Goal: Transaction & Acquisition: Purchase product/service

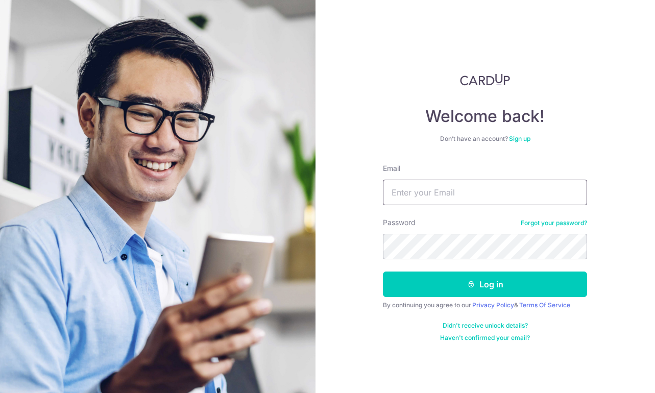
click at [436, 197] on input "Email" at bounding box center [485, 193] width 204 height 26
click at [437, 193] on input "Email" at bounding box center [485, 193] width 204 height 26
type input "[EMAIL_ADDRESS][DOMAIN_NAME]"
click at [460, 303] on div "By continuing you agree to our Privacy Policy & Terms Of Service" at bounding box center [485, 305] width 204 height 8
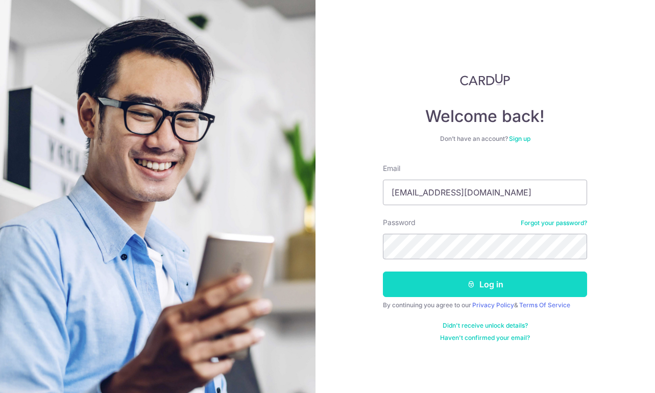
click at [457, 292] on button "Log in" at bounding box center [485, 285] width 204 height 26
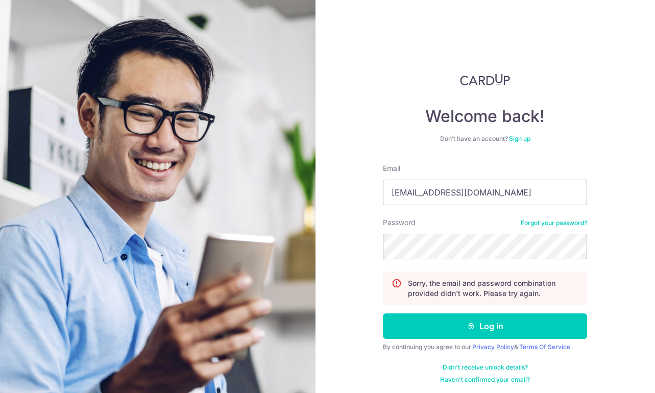
type input "[EMAIL_ADDRESS][DOMAIN_NAME]"
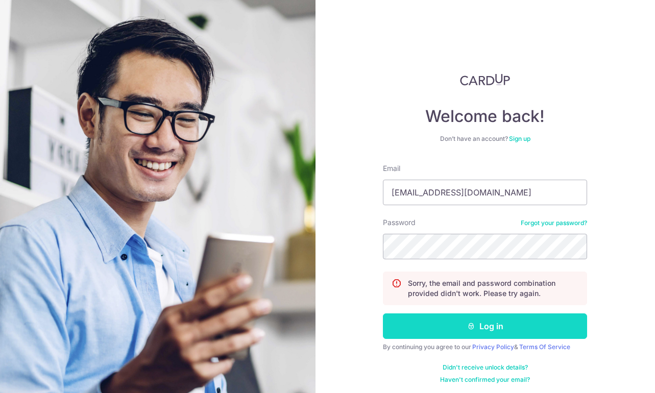
click at [492, 329] on button "Log in" at bounding box center [485, 326] width 204 height 26
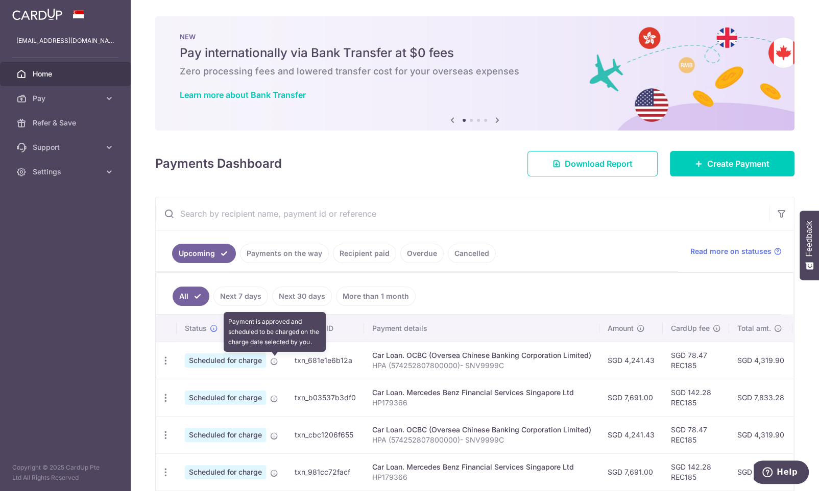
click at [271, 365] on icon at bounding box center [274, 362] width 8 height 8
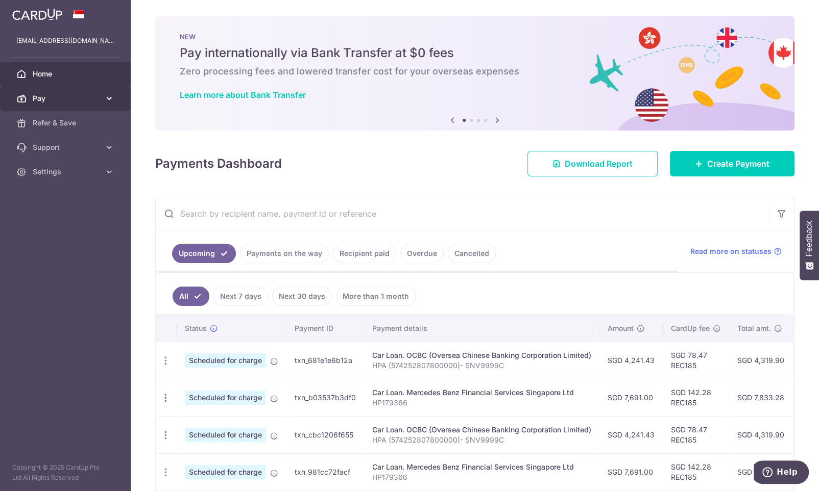
click at [113, 97] on icon at bounding box center [109, 98] width 10 height 10
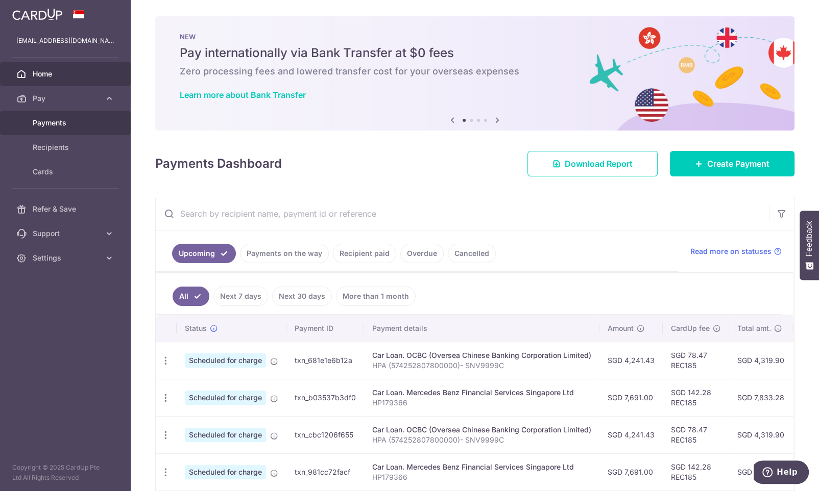
click at [88, 113] on link "Payments" at bounding box center [65, 123] width 131 height 24
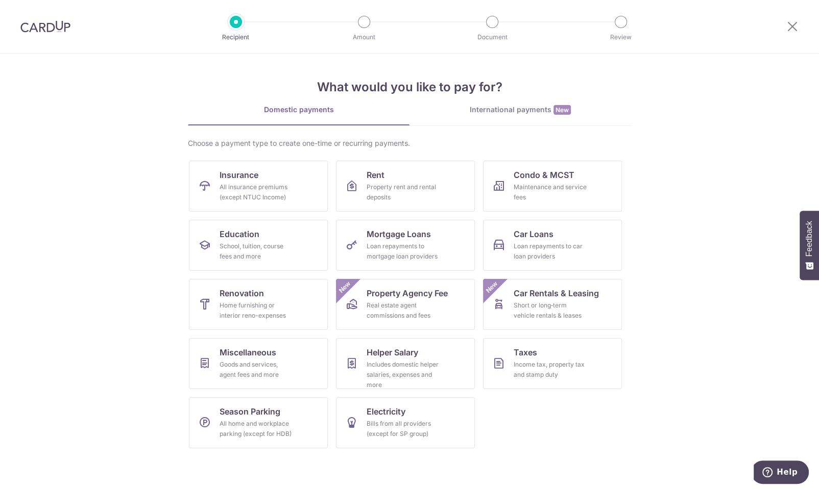
click at [799, 26] on div at bounding box center [792, 26] width 53 height 53
click at [792, 25] on icon at bounding box center [792, 26] width 12 height 13
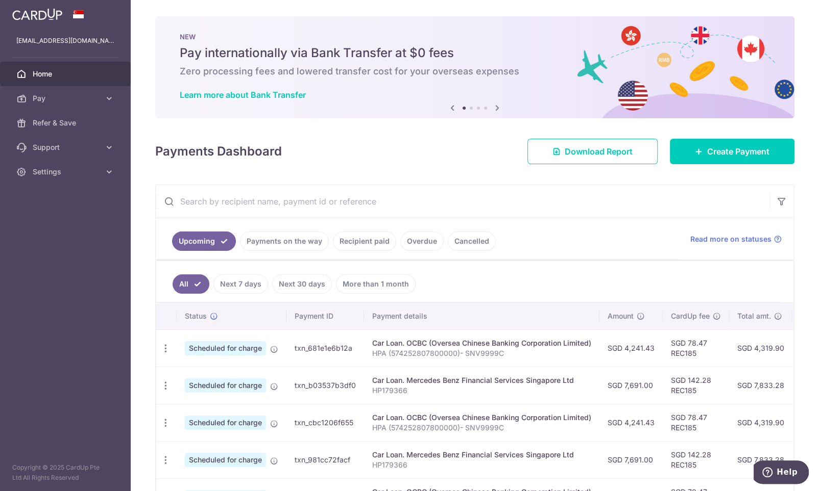
click at [203, 349] on span "Scheduled for charge" at bounding box center [225, 348] width 81 height 14
drag, startPoint x: 321, startPoint y: 350, endPoint x: 346, endPoint y: 349, distance: 25.1
click at [322, 350] on td "txn_681e1e6b12a" at bounding box center [325, 348] width 78 height 37
click at [429, 347] on div "Car Loan. OCBC (Oversea Chinese Banking Corporation Limited)" at bounding box center [481, 343] width 219 height 10
click at [114, 144] on icon at bounding box center [109, 147] width 10 height 10
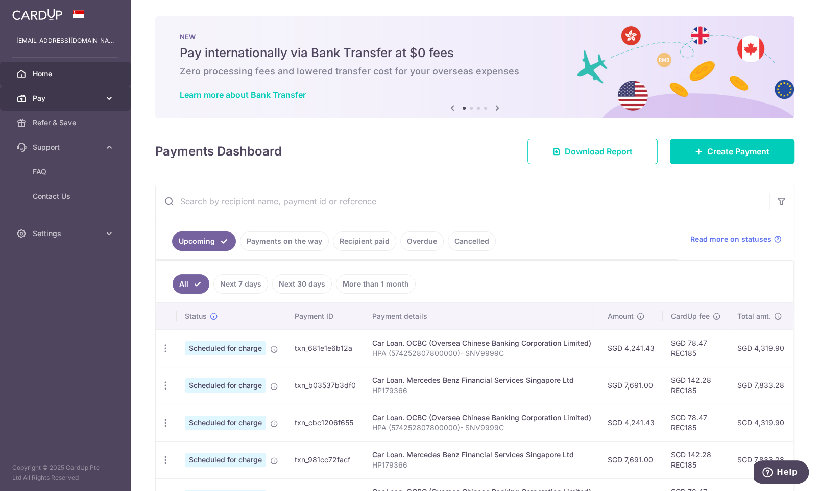
click at [108, 91] on link "Pay" at bounding box center [65, 98] width 131 height 24
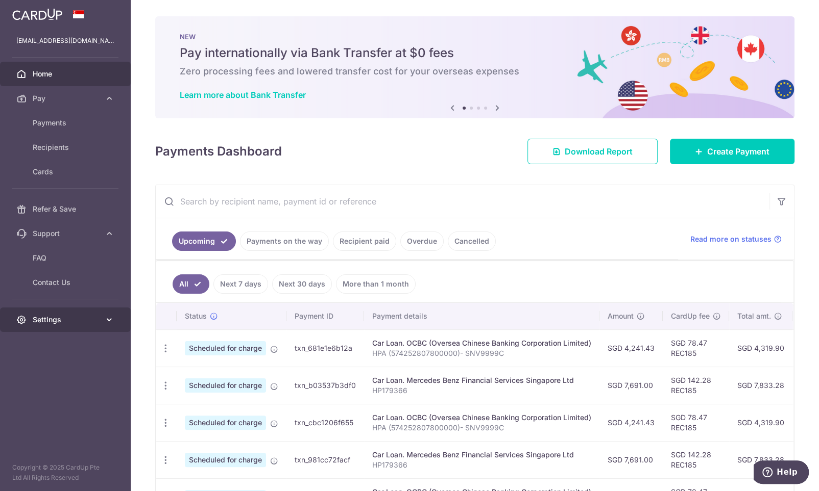
click at [109, 324] on icon at bounding box center [109, 320] width 10 height 10
click at [420, 342] on div "Car Loan. OCBC (Oversea Chinese Banking Corporation Limited)" at bounding box center [481, 343] width 219 height 10
click at [299, 244] on link "Payments on the way" at bounding box center [284, 241] width 89 height 19
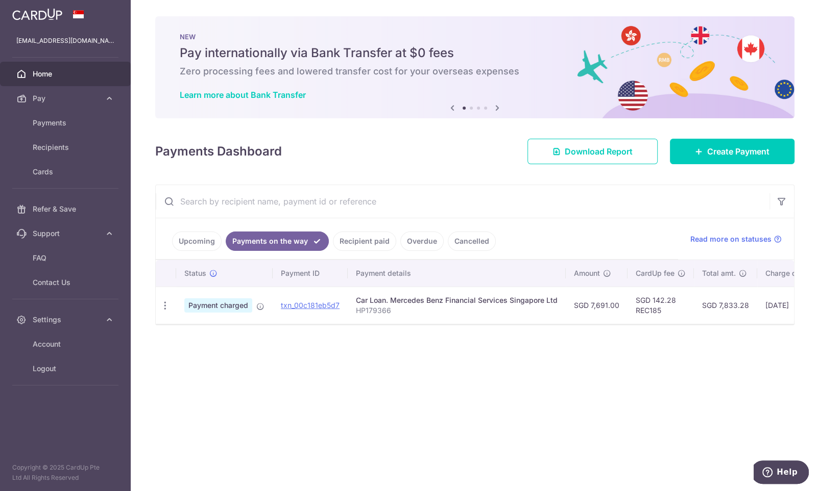
click at [182, 244] on link "Upcoming" at bounding box center [197, 241] width 50 height 19
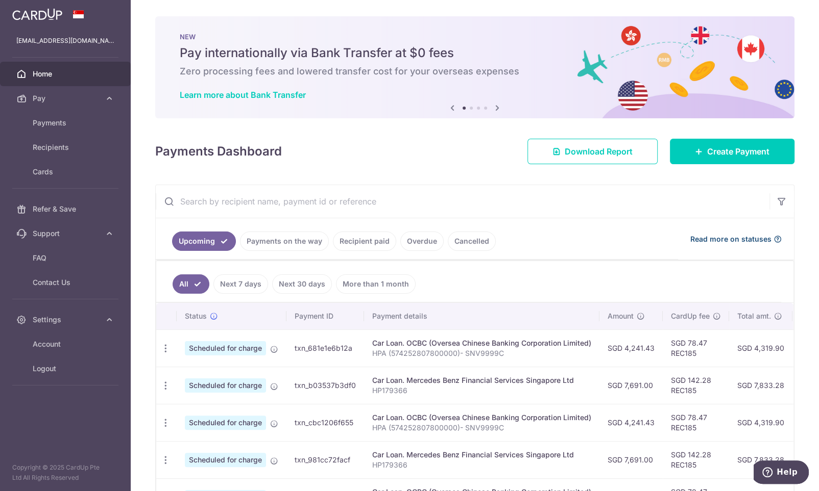
click at [755, 238] on span "Read more on statuses" at bounding box center [730, 239] width 81 height 10
click at [188, 244] on link "Upcoming" at bounding box center [204, 241] width 64 height 19
click at [161, 352] on icon "button" at bounding box center [165, 348] width 11 height 11
click at [195, 378] on span "Update payment" at bounding box center [219, 377] width 69 height 12
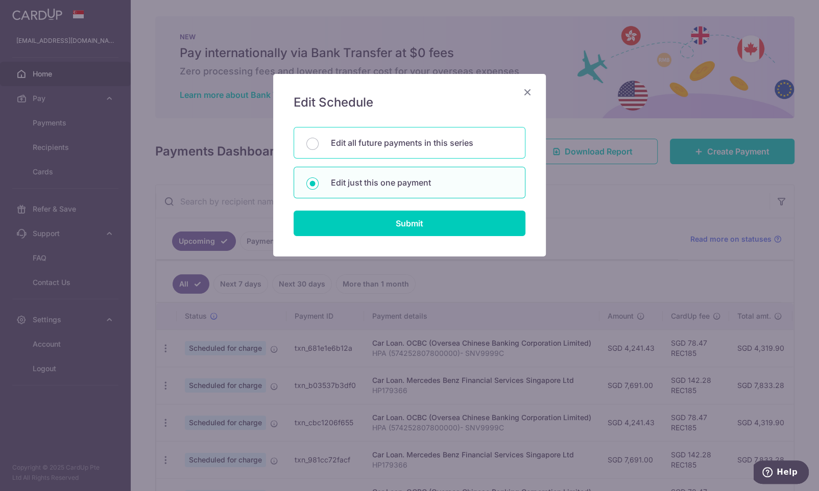
click at [373, 139] on p "Edit all future payments in this series" at bounding box center [422, 143] width 182 height 12
click at [318, 139] on input "Edit all future payments in this series" at bounding box center [312, 144] width 12 height 12
radio input "true"
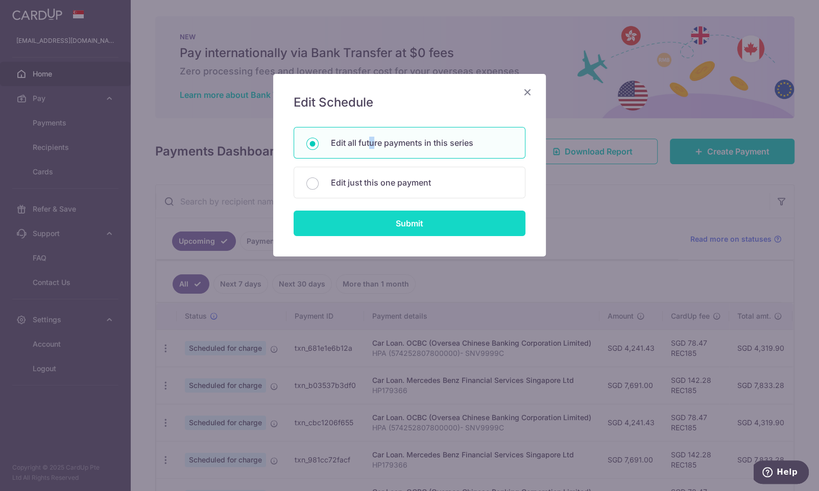
click at [421, 225] on input "Submit" at bounding box center [409, 224] width 232 height 26
radio input "true"
type input "4,241.43"
type input "HPA (574252807800000)- SNV9999C"
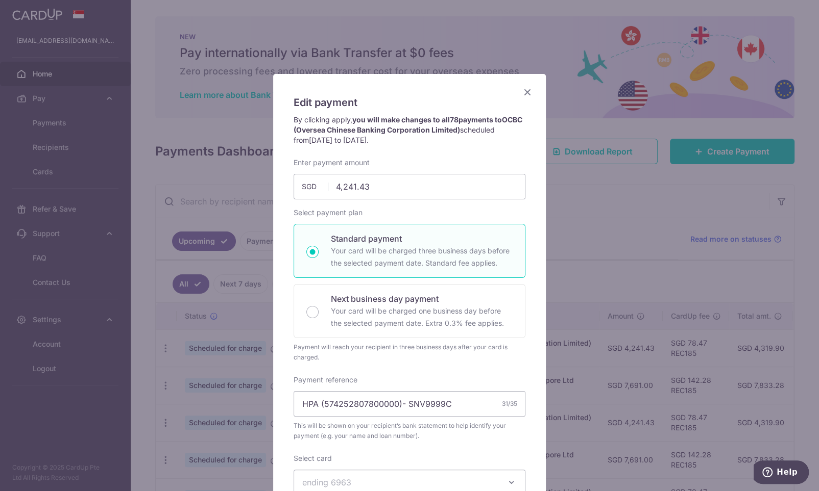
click at [357, 88] on div "Edit payment By clicking apply, you will make changes to all 78 payments to OCB…" at bounding box center [409, 388] width 273 height 628
click at [526, 89] on icon "Close" at bounding box center [527, 92] width 12 height 13
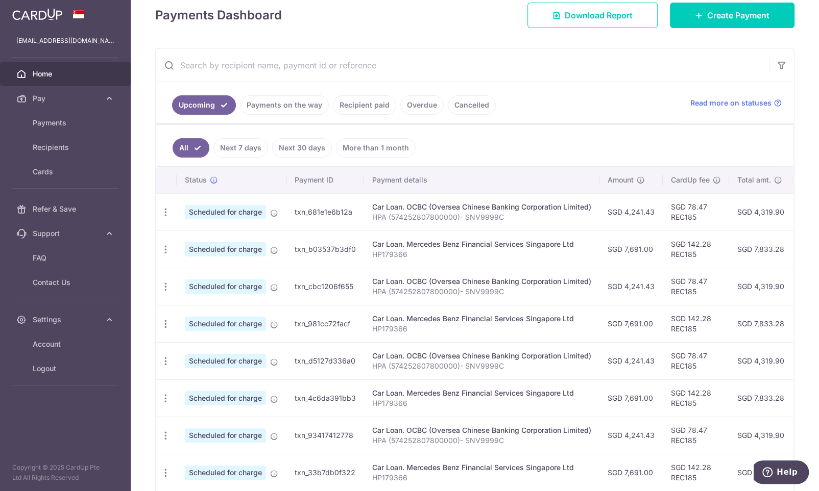
scroll to position [161, 0]
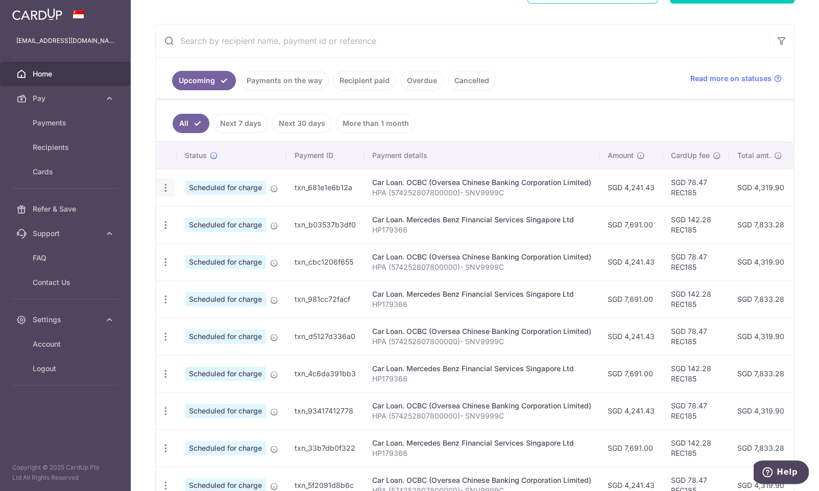
click at [168, 191] on icon "button" at bounding box center [165, 188] width 11 height 11
click at [204, 220] on span "Update payment" at bounding box center [219, 216] width 69 height 12
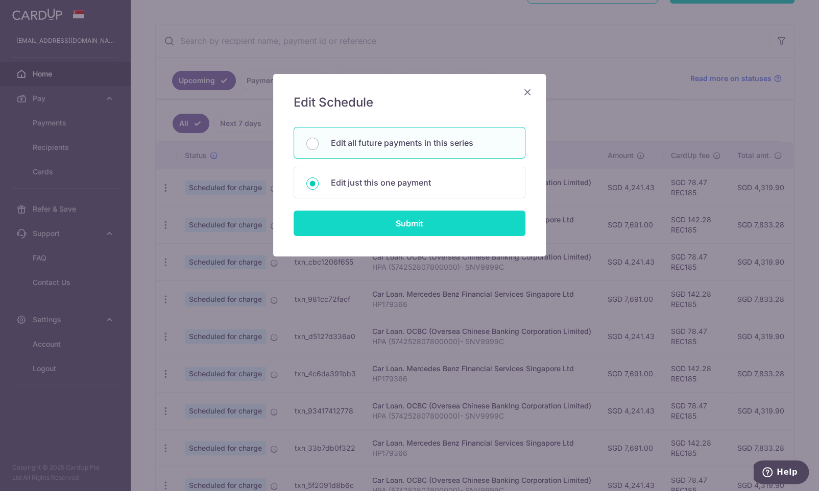
click at [387, 223] on input "Submit" at bounding box center [409, 224] width 232 height 26
radio input "true"
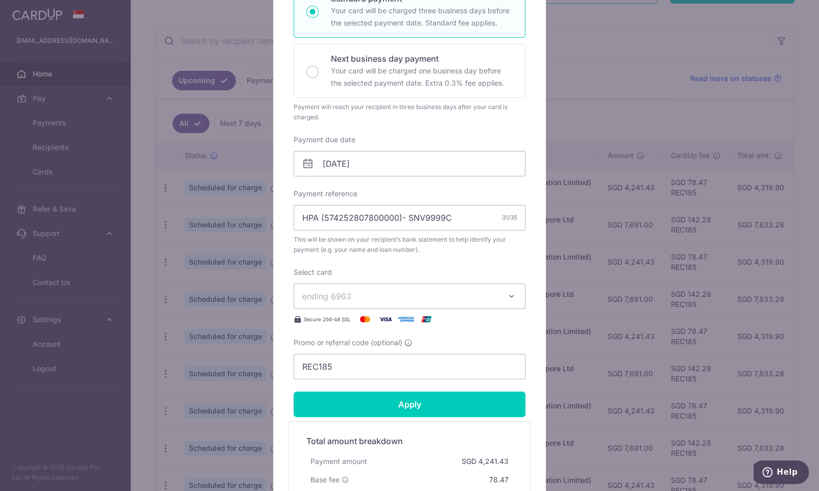
scroll to position [214, 0]
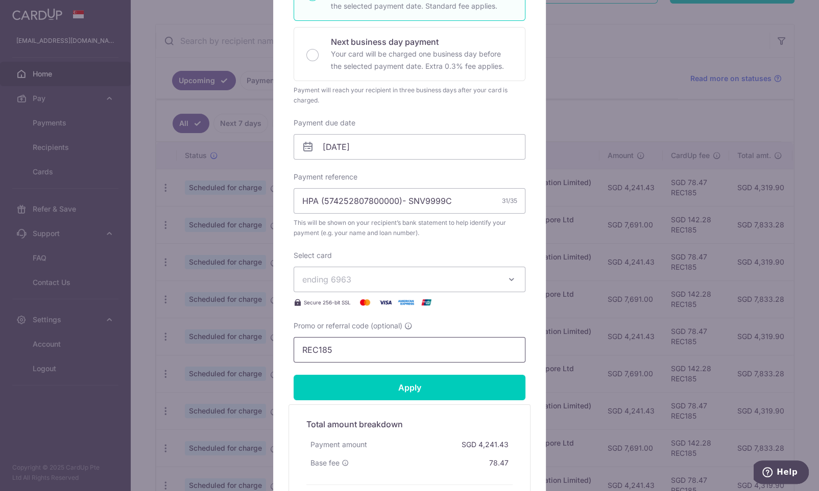
drag, startPoint x: 354, startPoint y: 346, endPoint x: 341, endPoint y: 350, distance: 13.4
click at [341, 350] on input "REC185" at bounding box center [409, 350] width 232 height 26
drag, startPoint x: 340, startPoint y: 350, endPoint x: 278, endPoint y: 354, distance: 62.4
click at [293, 354] on input "REC185" at bounding box center [409, 350] width 232 height 26
paste input "OCBC18"
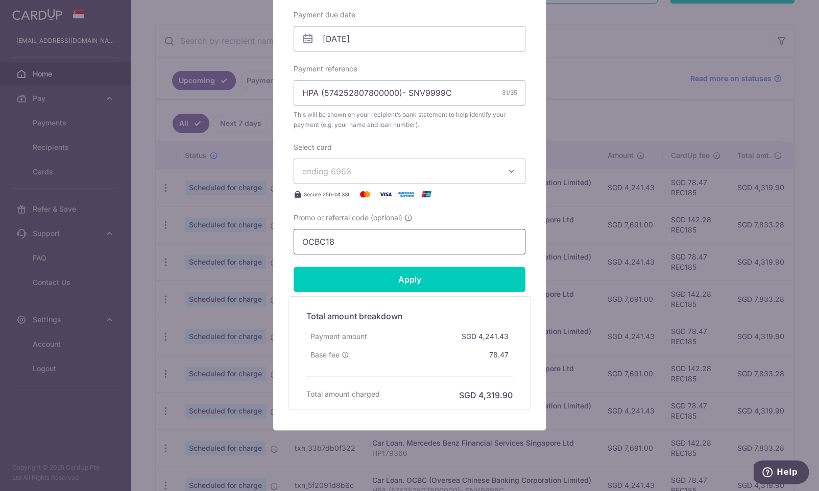
scroll to position [337, 0]
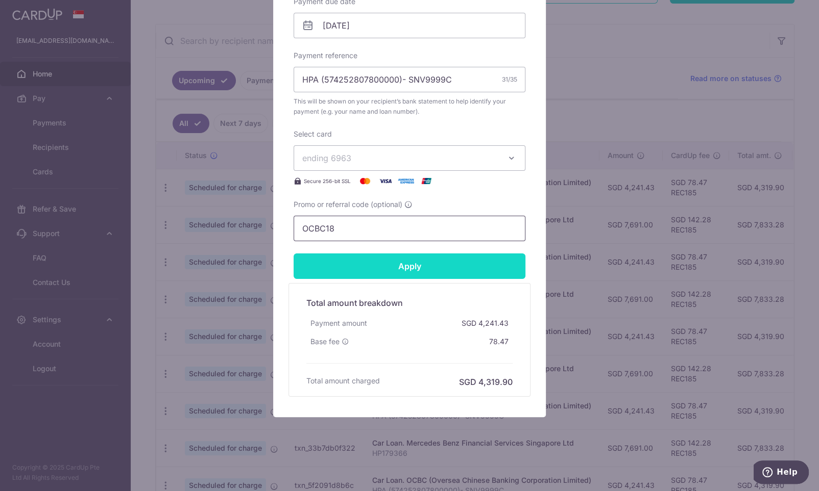
type input "OCBC18"
click at [430, 257] on input "Apply" at bounding box center [409, 267] width 232 height 26
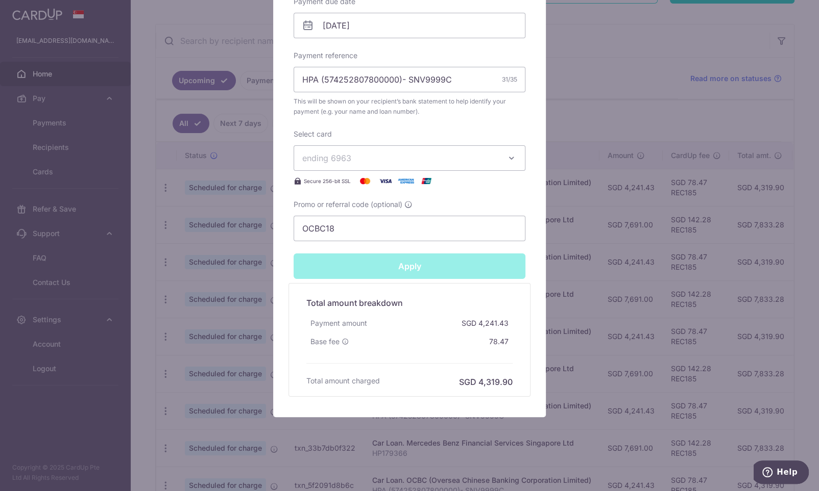
type input "Successfully Applied"
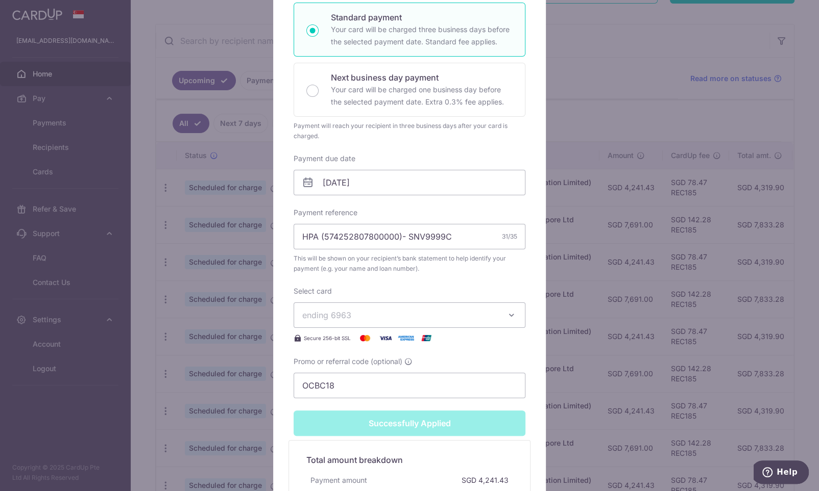
scroll to position [374, 0]
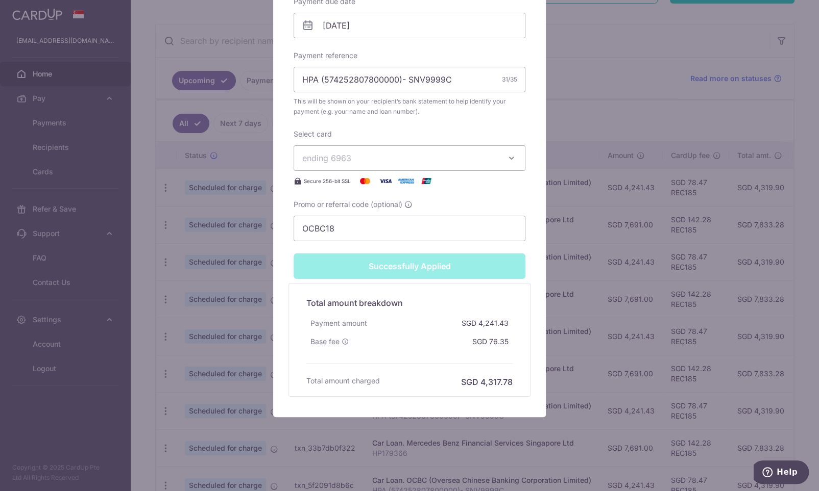
click at [457, 258] on div "Successfully Applied" at bounding box center [409, 267] width 244 height 26
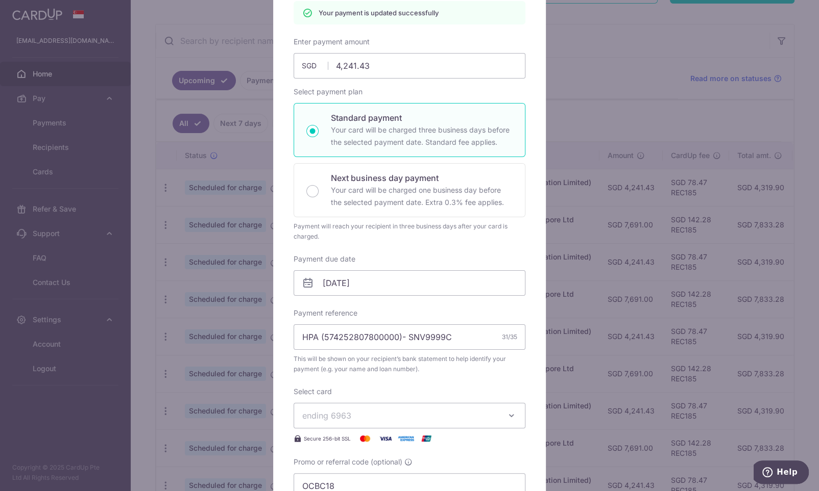
scroll to position [52, 0]
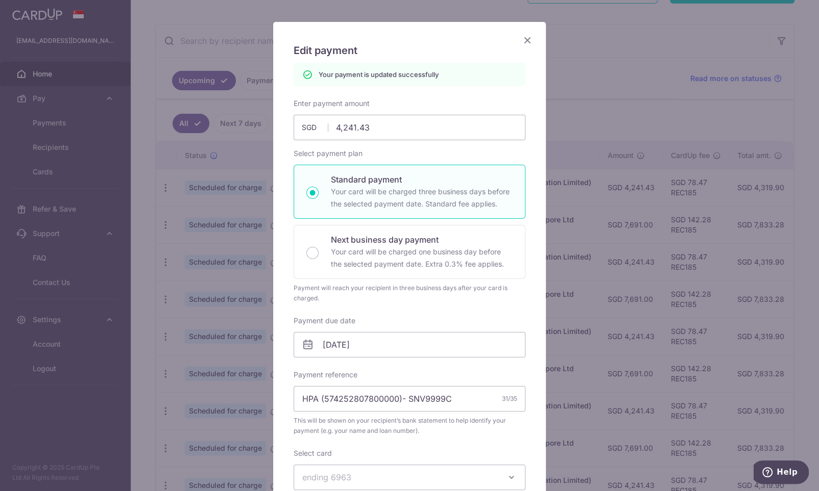
click at [529, 43] on icon "Close" at bounding box center [527, 40] width 12 height 13
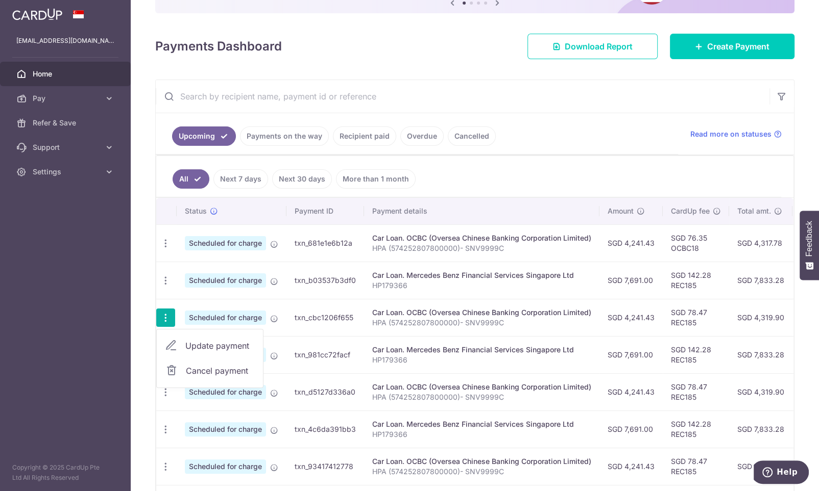
scroll to position [161, 0]
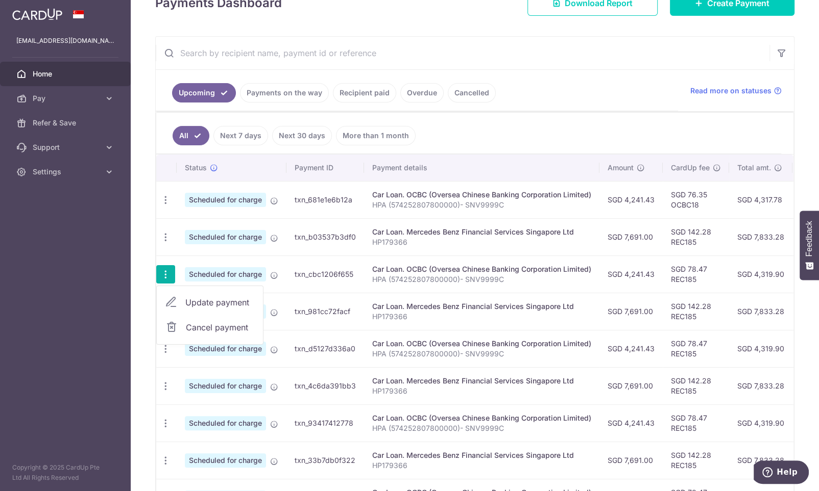
click at [225, 304] on span "Update payment" at bounding box center [219, 303] width 69 height 12
radio input "true"
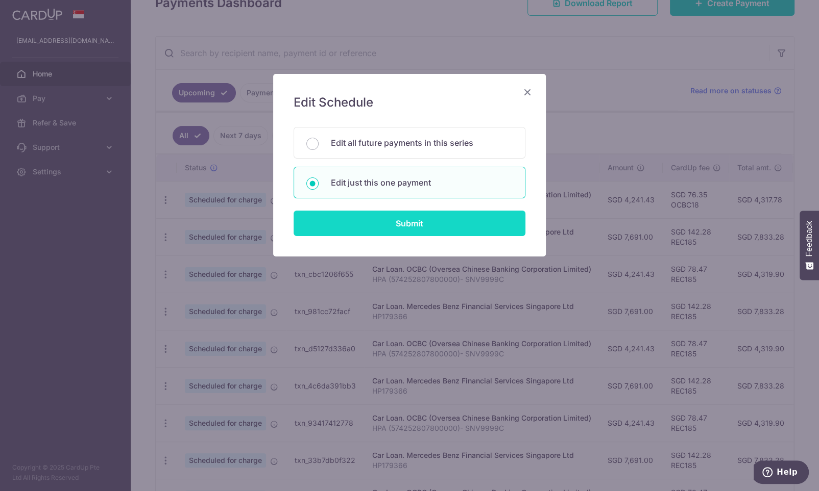
click at [396, 223] on input "Submit" at bounding box center [409, 224] width 232 height 26
radio input "true"
type input "4,241.43"
type input "[DATE]"
type input "HPA (574252807800000)- SNV9999C"
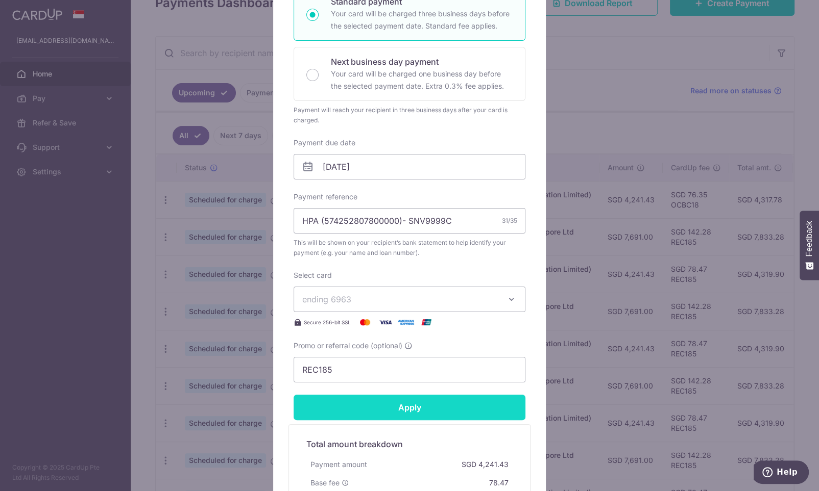
scroll to position [214, 0]
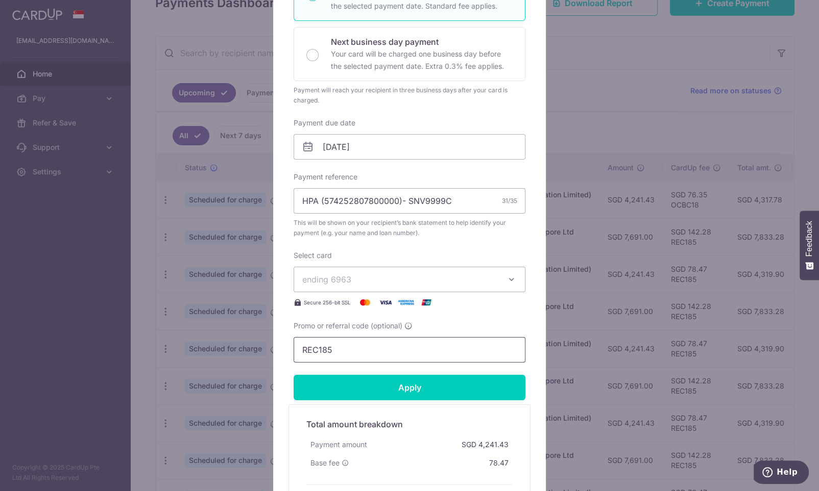
drag, startPoint x: 345, startPoint y: 349, endPoint x: 276, endPoint y: 339, distance: 70.0
click at [293, 339] on input "REC185" at bounding box center [409, 350] width 232 height 26
paste input "OCBC18"
type input "OCBC18"
click at [398, 392] on input "Apply" at bounding box center [409, 388] width 232 height 26
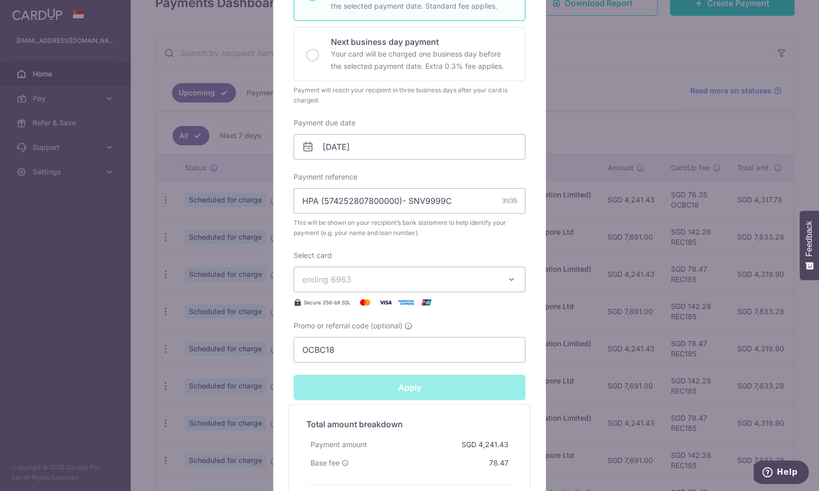
type input "Successfully Applied"
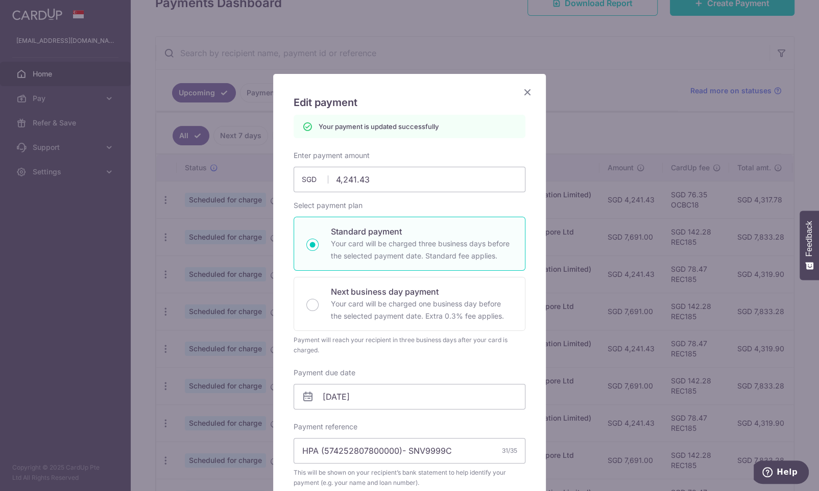
click at [531, 91] on icon "Close" at bounding box center [527, 92] width 12 height 13
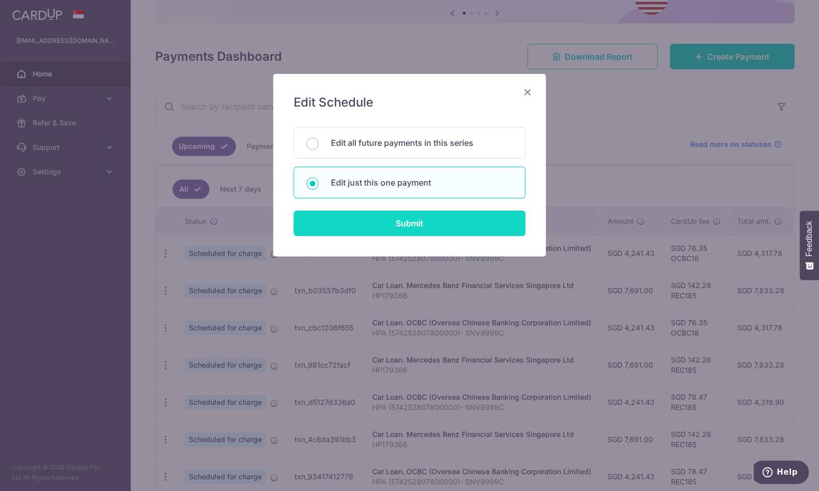
click at [377, 229] on input "Submit" at bounding box center [409, 224] width 232 height 26
radio input "true"
type input "4,241.43"
type input "[DATE]"
type input "HPA (574252807800000)- SNV9999C"
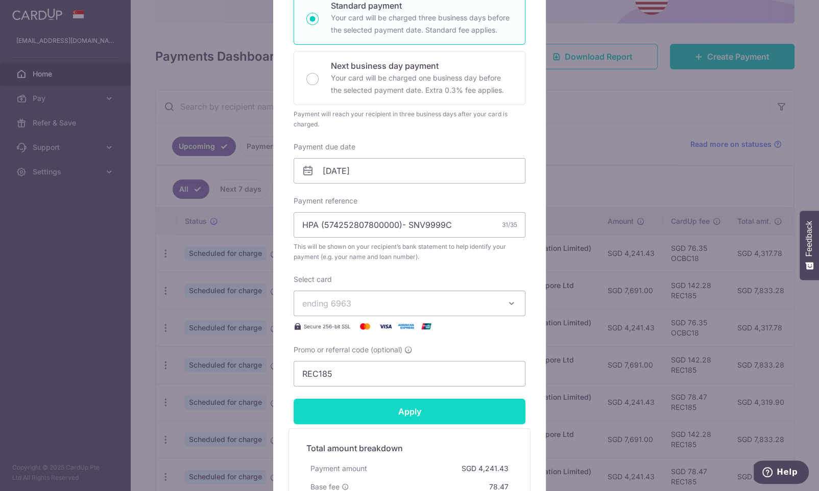
scroll to position [214, 0]
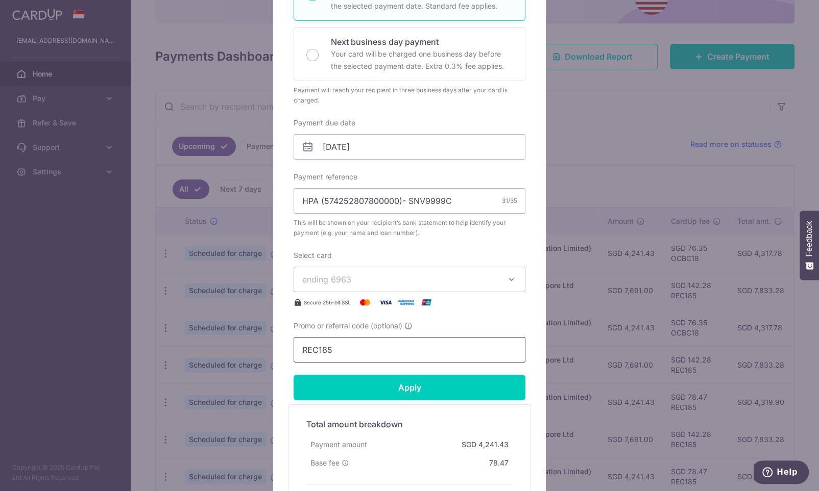
drag, startPoint x: 353, startPoint y: 350, endPoint x: 267, endPoint y: 349, distance: 85.2
click at [293, 349] on input "REC185" at bounding box center [409, 350] width 232 height 26
paste input "OCBC18"
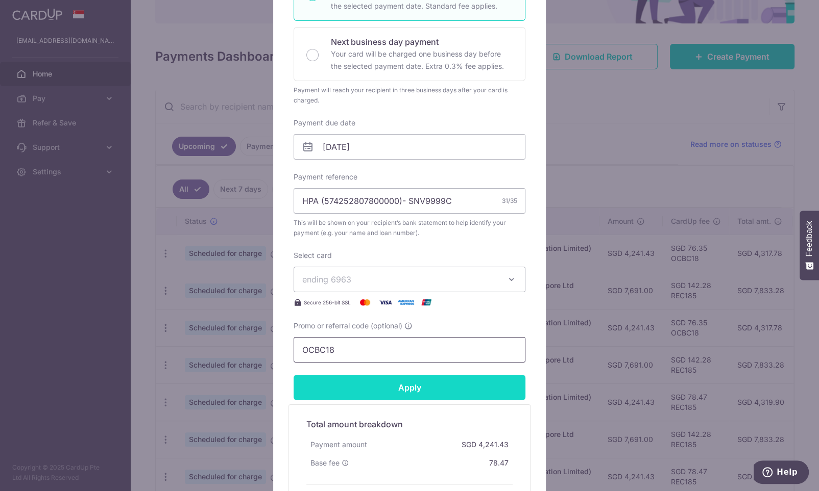
type input "OCBC18"
click at [414, 387] on input "Apply" at bounding box center [409, 388] width 232 height 26
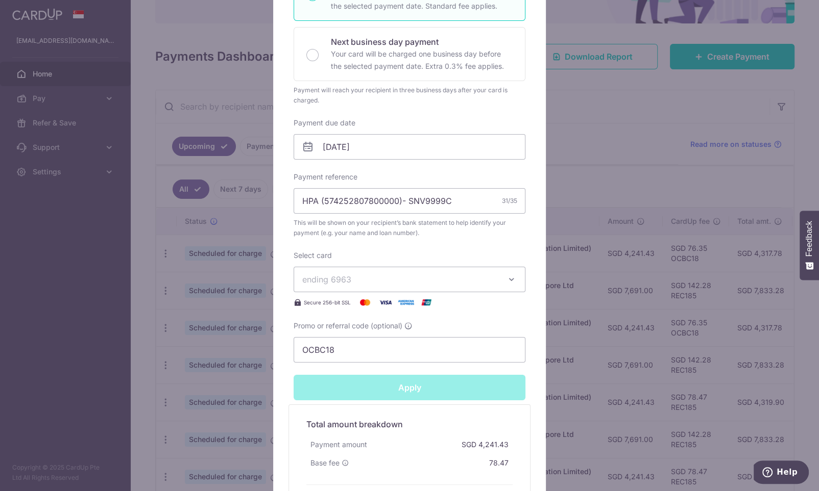
type input "Successfully Applied"
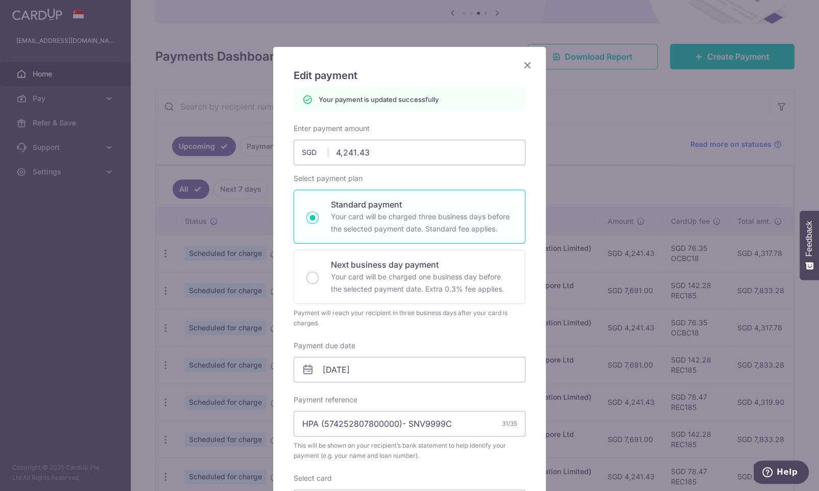
scroll to position [0, 0]
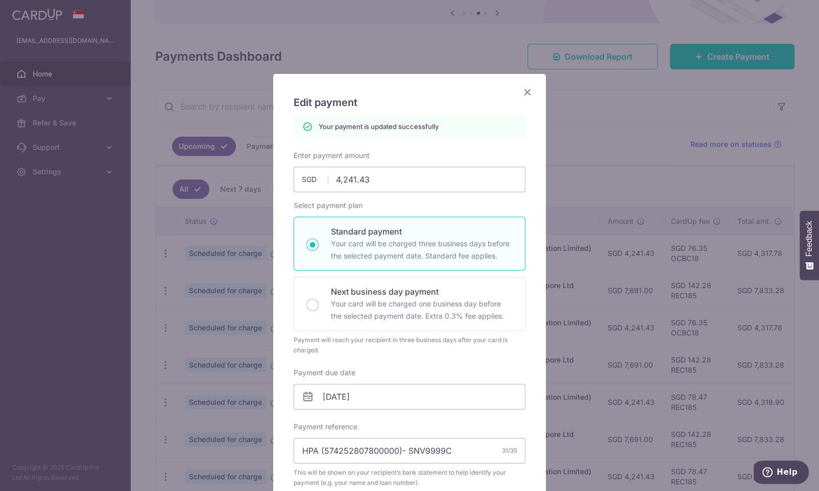
click at [530, 90] on icon "Close" at bounding box center [527, 92] width 12 height 13
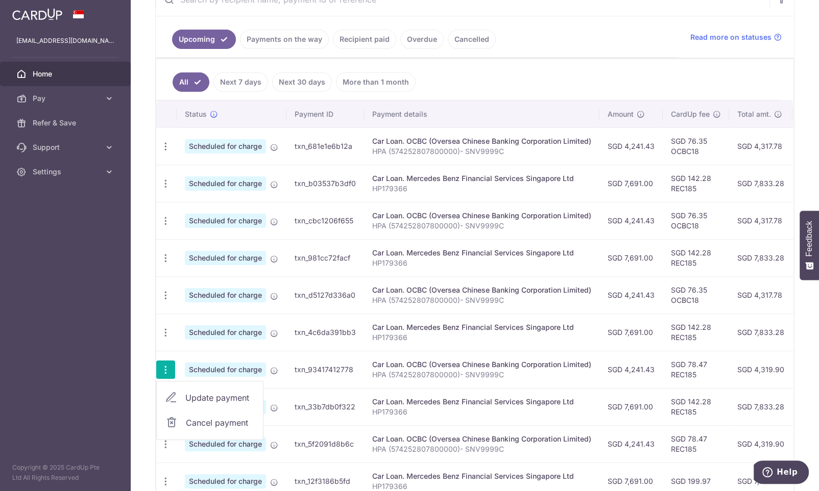
click at [204, 401] on span "Update payment" at bounding box center [219, 398] width 69 height 12
radio input "true"
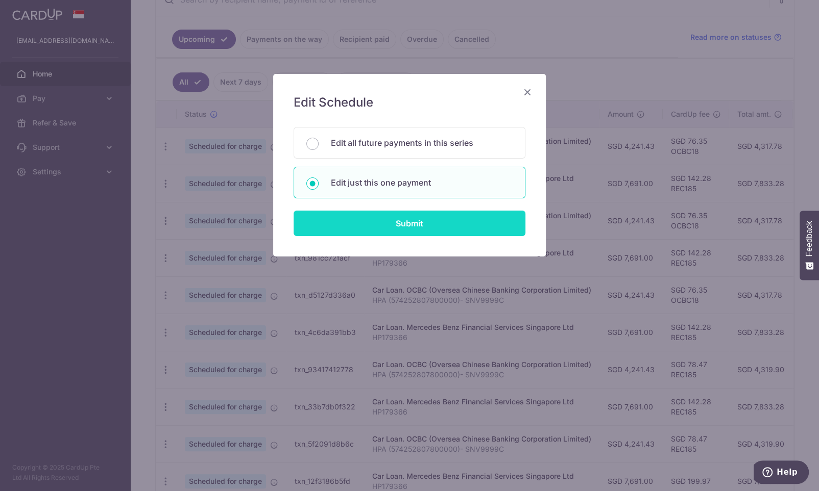
click at [395, 232] on input "Submit" at bounding box center [409, 224] width 232 height 26
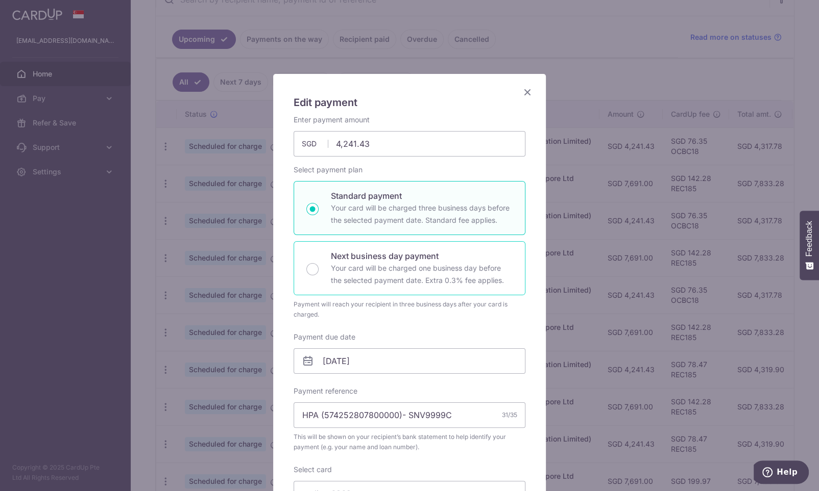
scroll to position [107, 0]
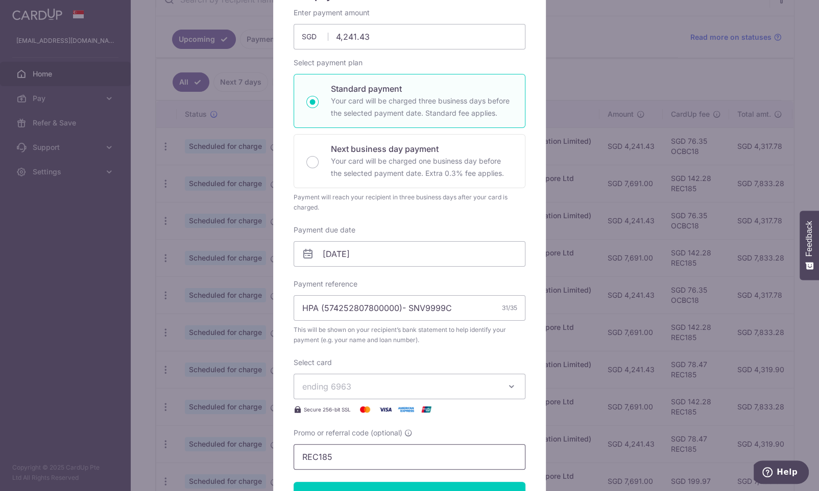
drag, startPoint x: 342, startPoint y: 457, endPoint x: 280, endPoint y: 456, distance: 62.3
click at [293, 456] on input "REC185" at bounding box center [409, 458] width 232 height 26
paste input "OCBC18"
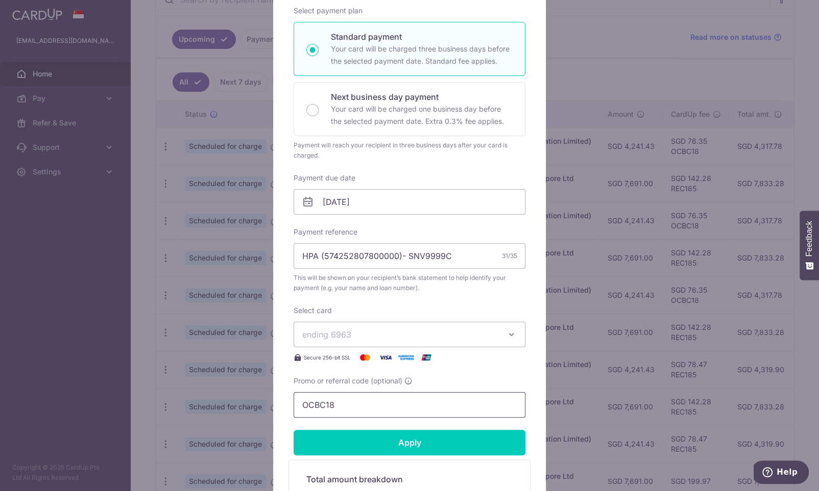
scroll to position [214, 0]
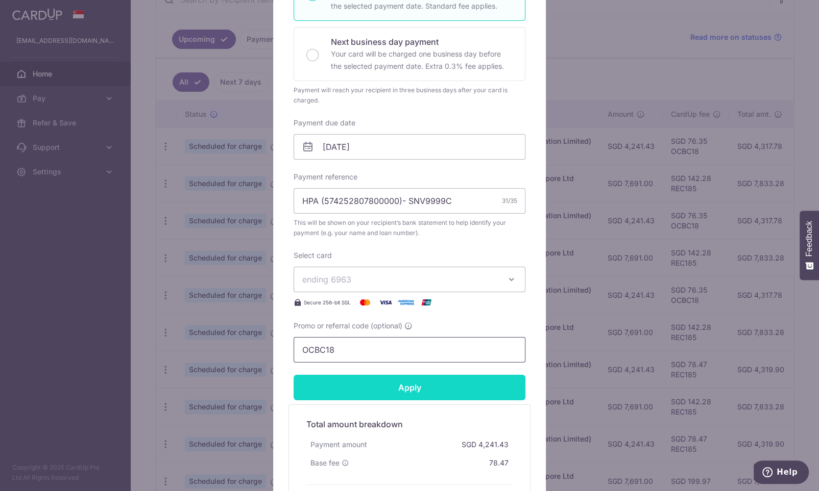
type input "OCBC18"
click at [411, 386] on input "Apply" at bounding box center [409, 388] width 232 height 26
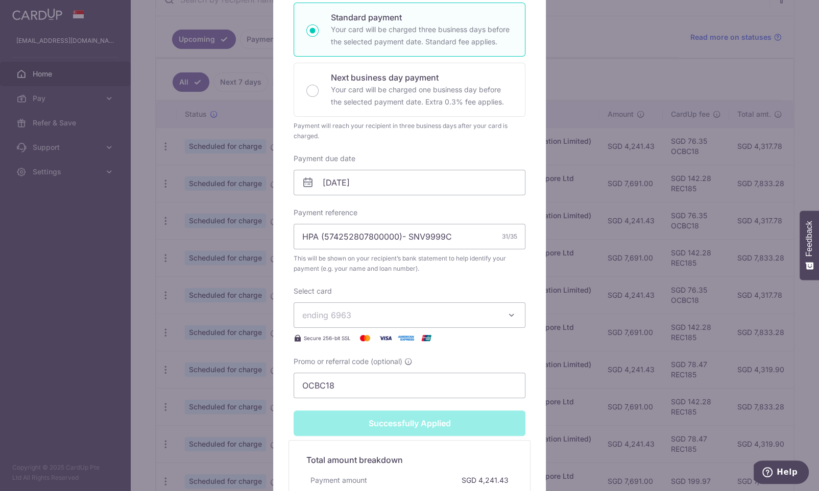
type input "Successfully Applied"
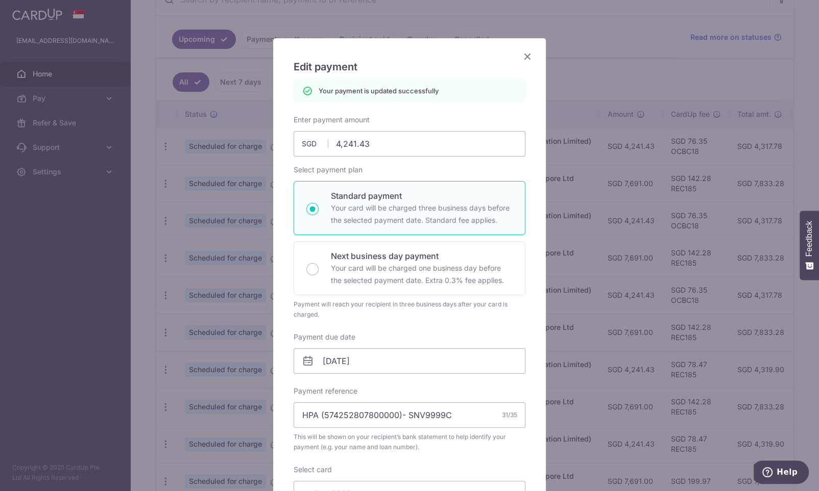
scroll to position [0, 0]
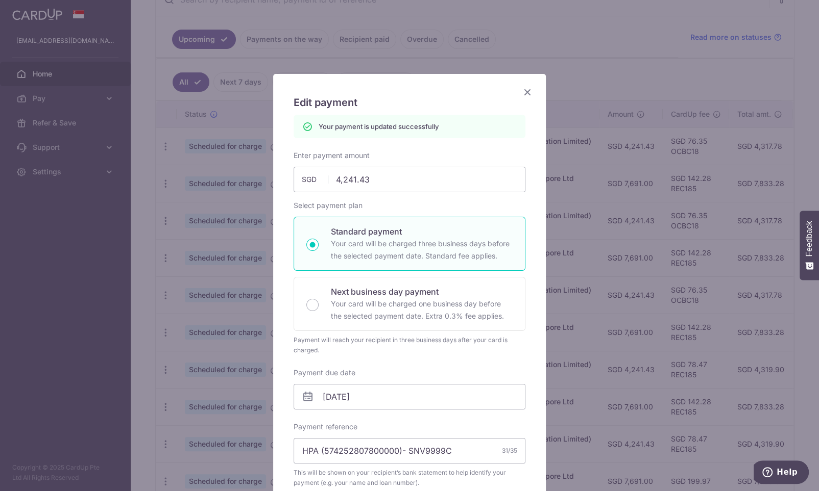
click at [528, 91] on icon "Close" at bounding box center [527, 92] width 12 height 13
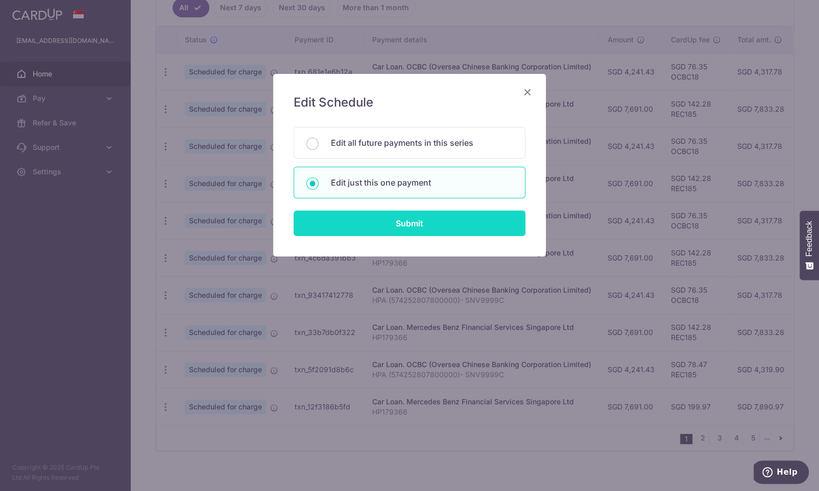
click at [388, 221] on input "Submit" at bounding box center [409, 224] width 232 height 26
radio input "true"
type input "4,241.43"
type input "[DATE]"
type input "HPA (574252807800000)- SNV9999C"
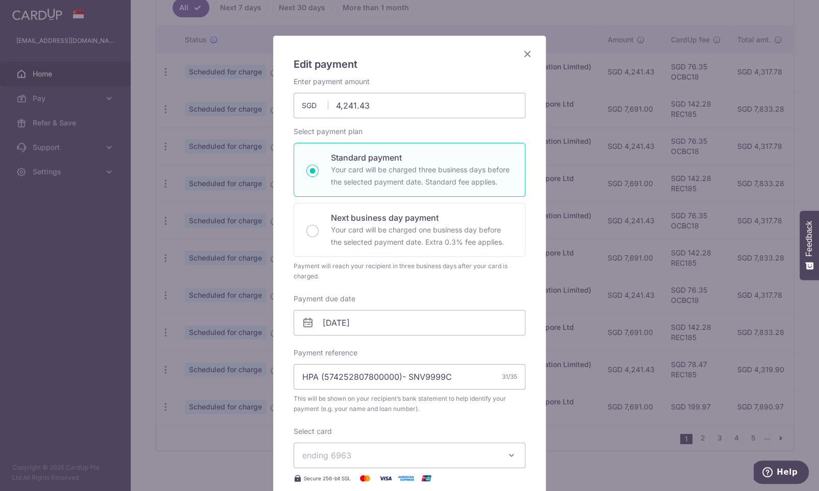
scroll to position [54, 0]
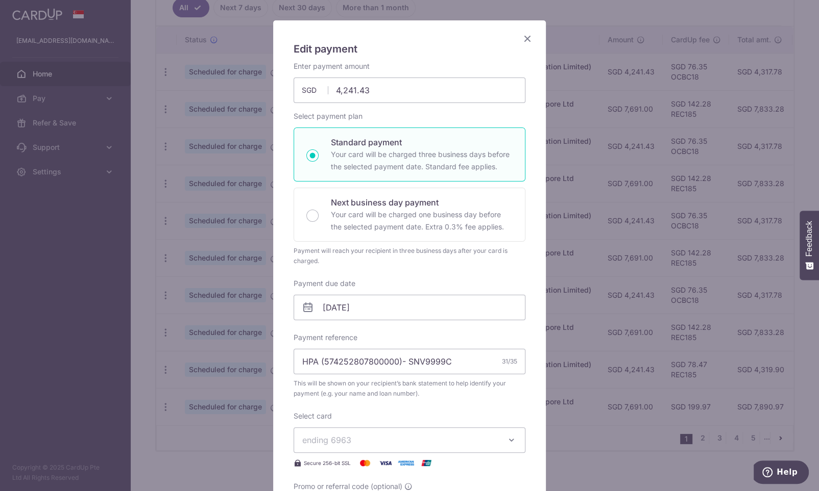
click at [367, 439] on span "ending 6963" at bounding box center [400, 440] width 196 height 12
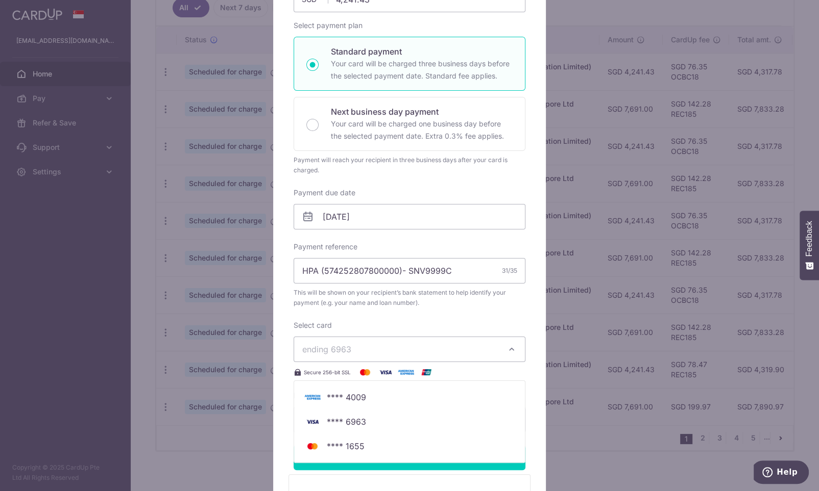
scroll to position [161, 0]
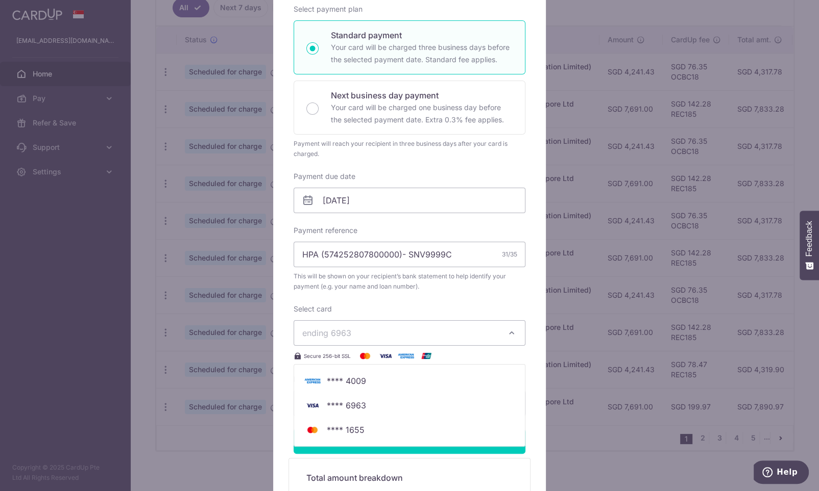
click at [308, 311] on label "Select card" at bounding box center [312, 309] width 38 height 10
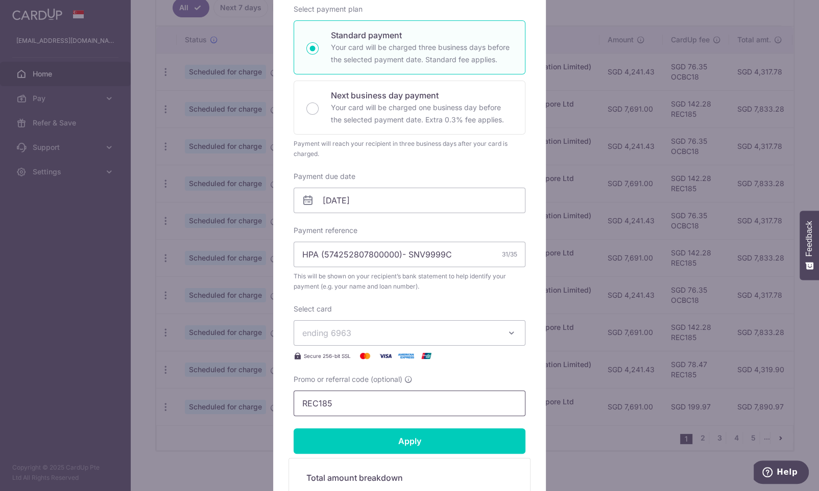
drag, startPoint x: 342, startPoint y: 404, endPoint x: 265, endPoint y: 403, distance: 77.1
click at [293, 401] on input "REC185" at bounding box center [409, 404] width 232 height 26
paste input "OCBC18"
type input "OCBC18"
click at [432, 444] on input "Apply" at bounding box center [409, 442] width 232 height 26
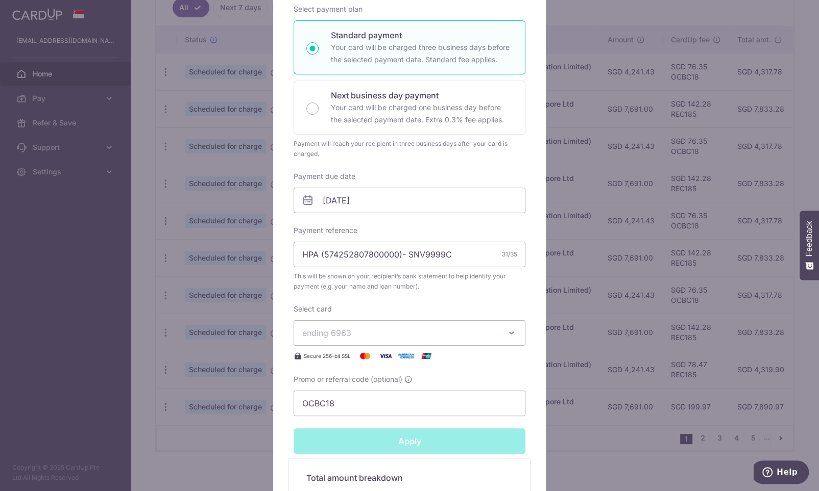
type input "Successfully Applied"
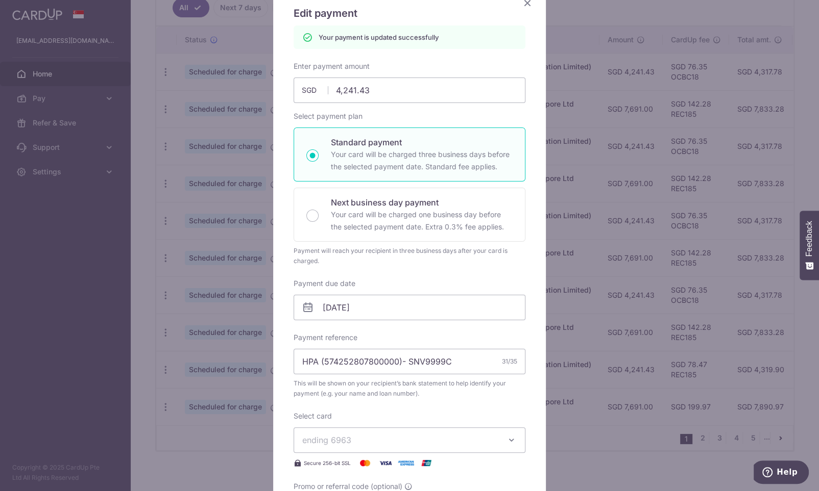
scroll to position [0, 0]
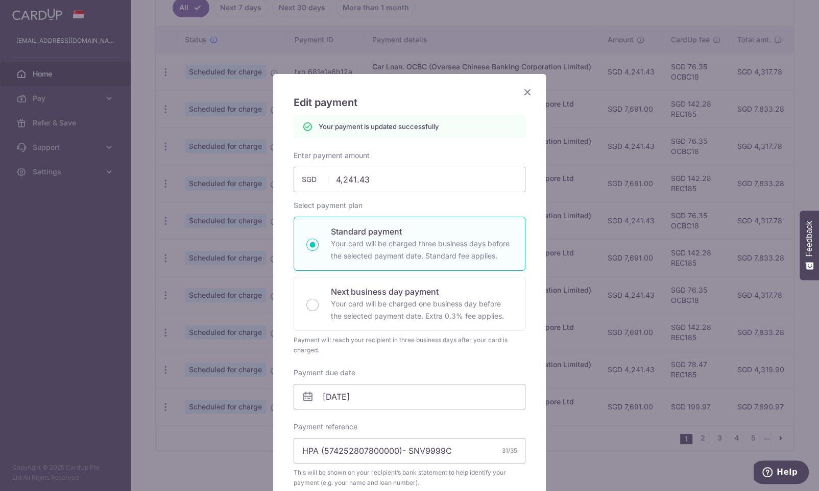
click at [530, 92] on icon "Close" at bounding box center [527, 92] width 12 height 13
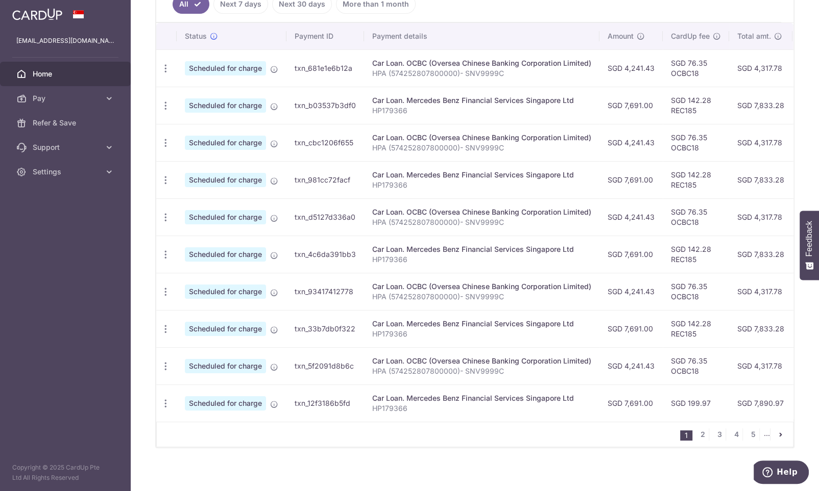
scroll to position [301, 0]
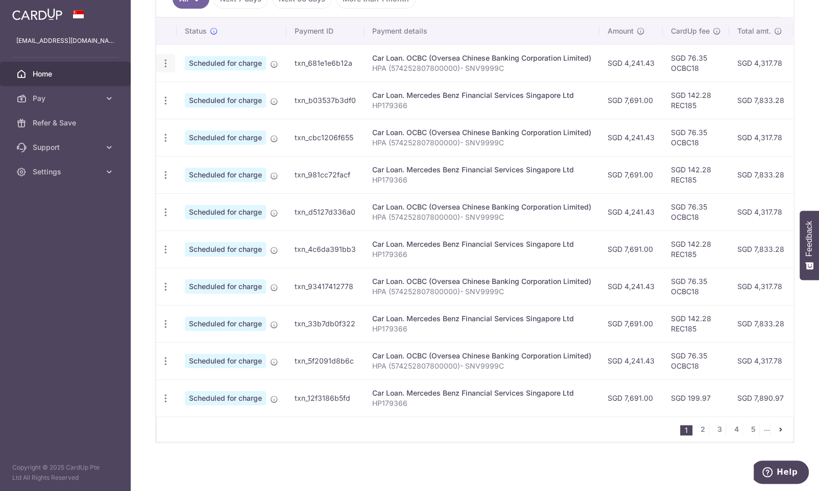
click at [165, 60] on icon "button" at bounding box center [165, 63] width 11 height 11
click at [163, 61] on icon "button" at bounding box center [165, 63] width 11 height 11
click at [167, 97] on icon "button" at bounding box center [165, 100] width 11 height 11
click at [214, 128] on span "Update payment" at bounding box center [219, 128] width 69 height 12
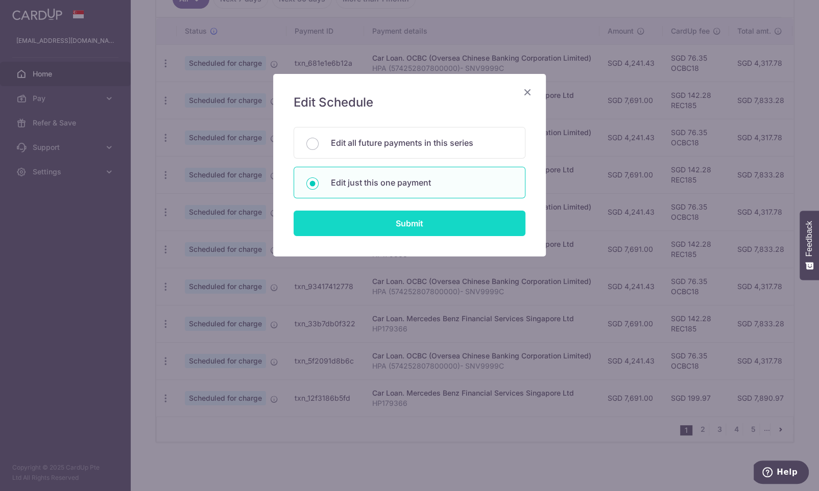
click at [409, 218] on input "Submit" at bounding box center [409, 224] width 232 height 26
radio input "true"
type input "7,691.00"
type input "[DATE]"
type input "HP179366"
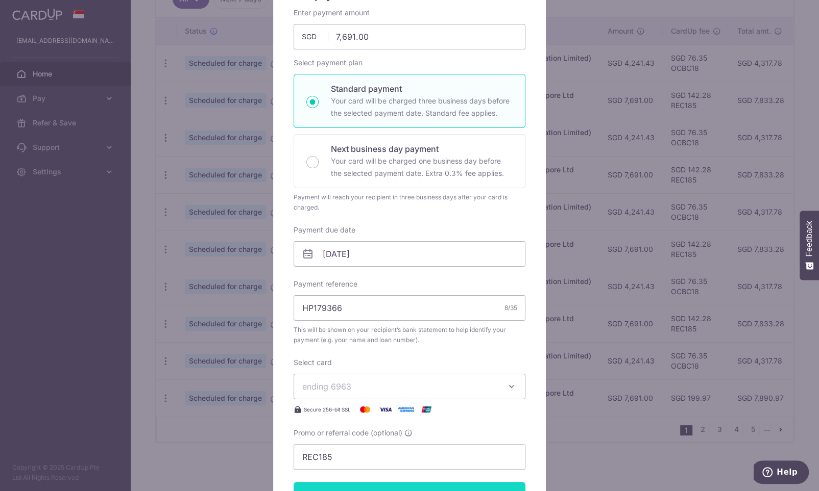
scroll to position [214, 0]
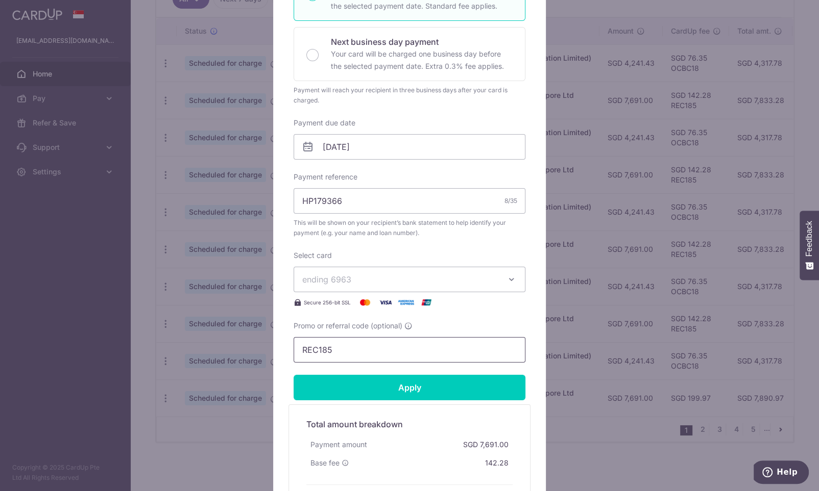
drag, startPoint x: 356, startPoint y: 347, endPoint x: 245, endPoint y: 333, distance: 111.6
click at [293, 337] on input "REC185" at bounding box center [409, 350] width 232 height 26
paste input "OCBC18"
type input "OCBC18"
click at [397, 393] on input "Apply" at bounding box center [409, 388] width 232 height 26
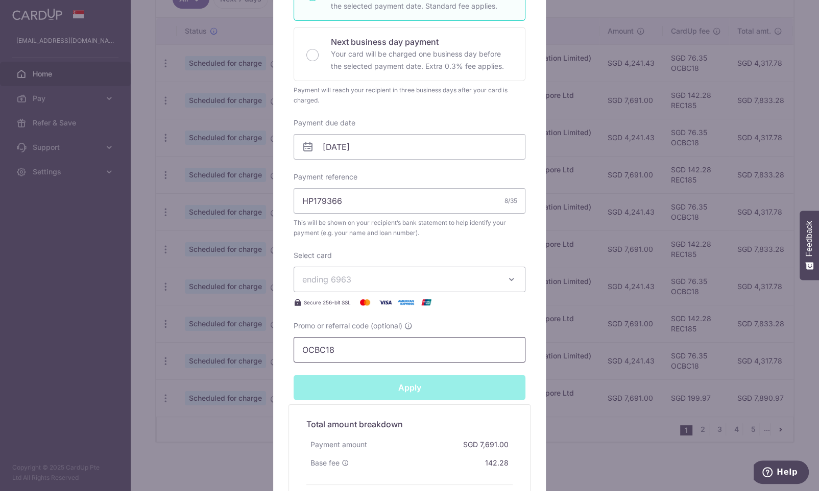
type input "Successfully Applied"
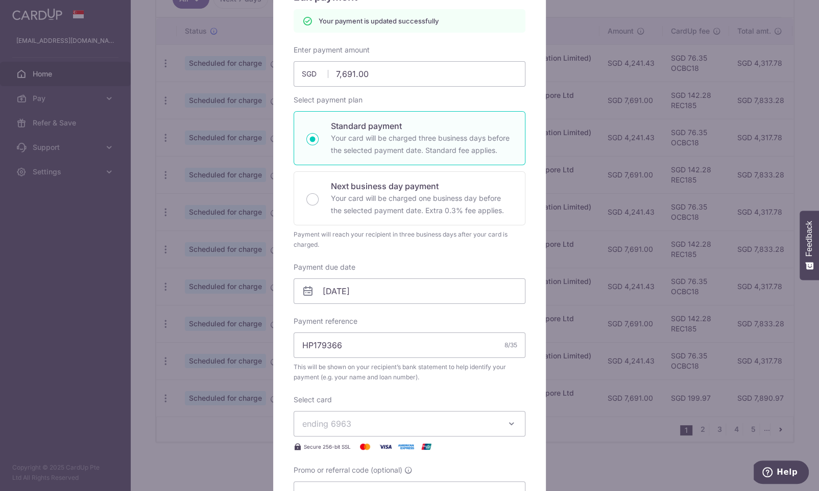
scroll to position [0, 0]
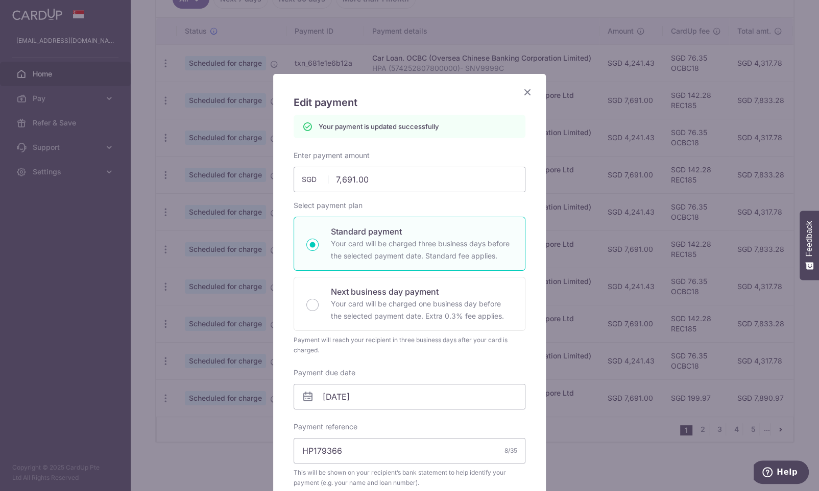
click at [528, 84] on div "Edit payment By clicking apply, you will make changes to all payments to Merced…" at bounding box center [409, 431] width 273 height 715
click at [528, 93] on icon "Close" at bounding box center [527, 92] width 12 height 13
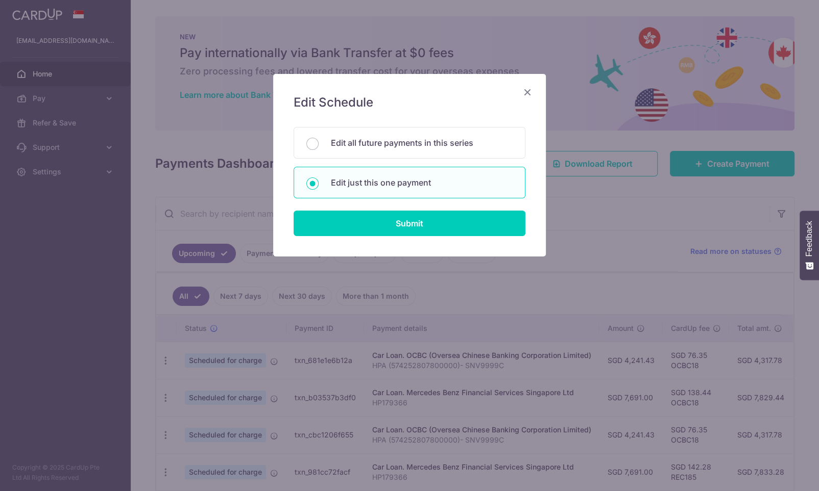
click at [364, 225] on input "Submit" at bounding box center [409, 224] width 232 height 26
radio input "true"
type input "7,691.00"
type input "[DATE]"
type input "HP179366"
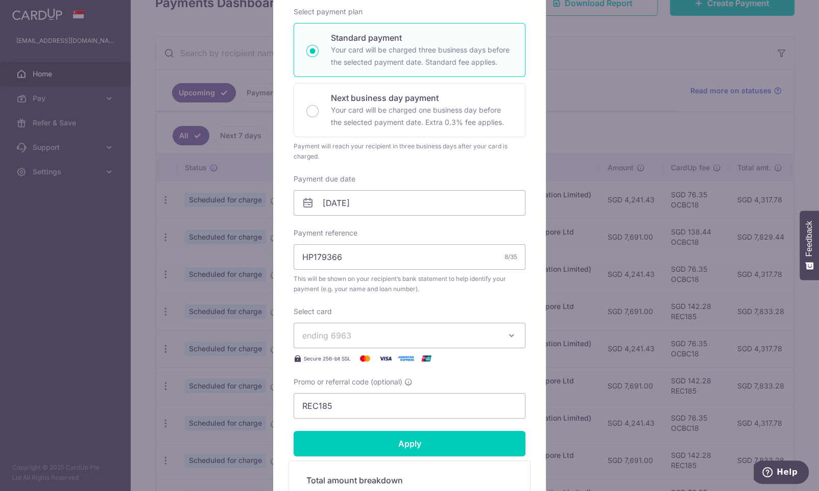
scroll to position [161, 0]
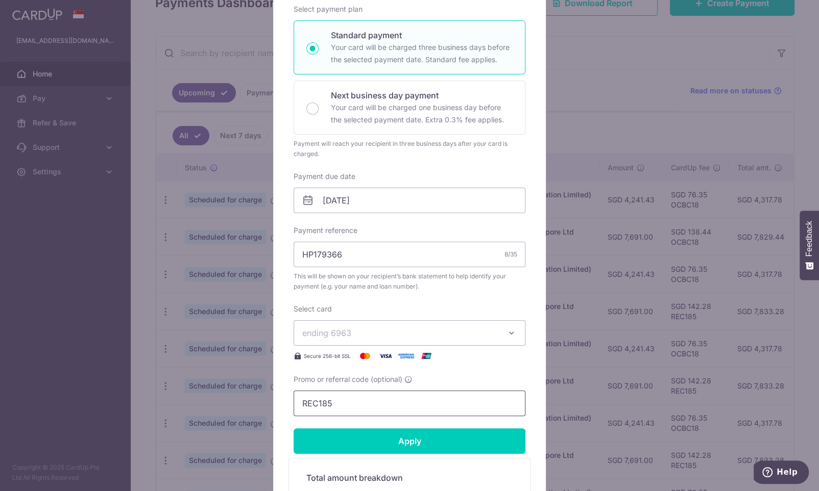
drag, startPoint x: 347, startPoint y: 404, endPoint x: 239, endPoint y: 385, distance: 109.7
click at [293, 391] on input "REC185" at bounding box center [409, 404] width 232 height 26
paste input "OCBC18"
type input "OCBC18"
click at [431, 444] on input "Apply" at bounding box center [409, 442] width 232 height 26
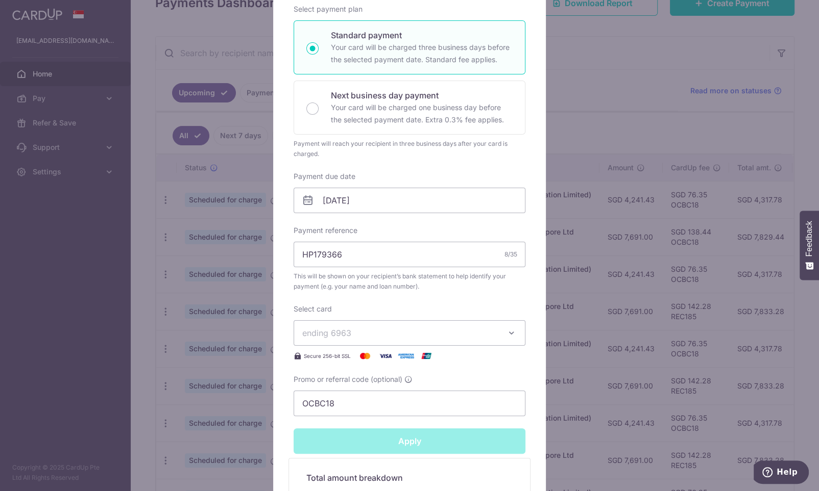
type input "Successfully Applied"
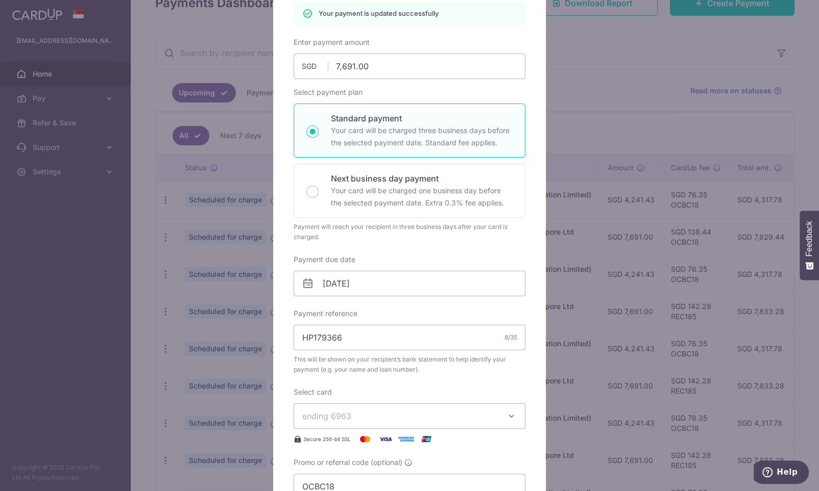
scroll to position [52, 0]
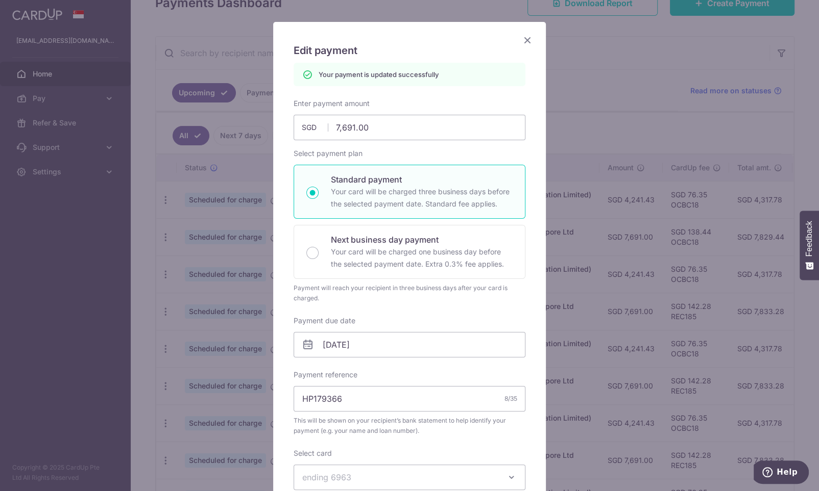
click at [522, 36] on icon "Close" at bounding box center [527, 40] width 12 height 13
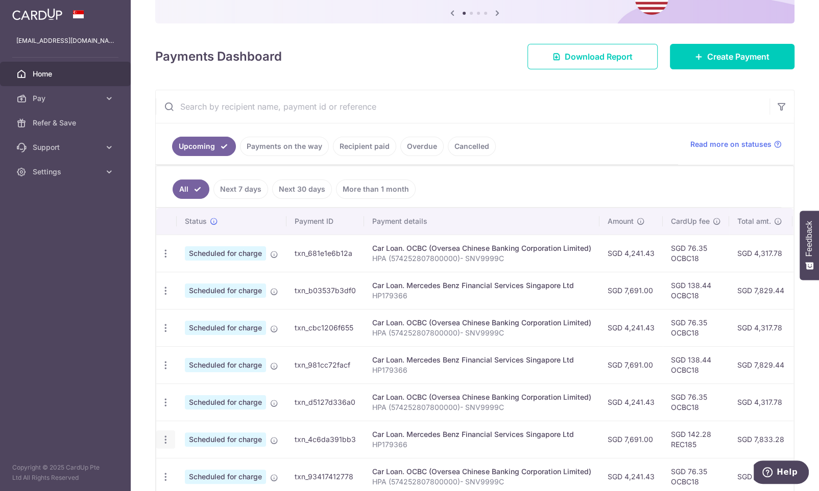
click at [165, 438] on icon "button" at bounding box center [165, 440] width 11 height 11
click at [196, 473] on span "Update payment" at bounding box center [219, 468] width 69 height 12
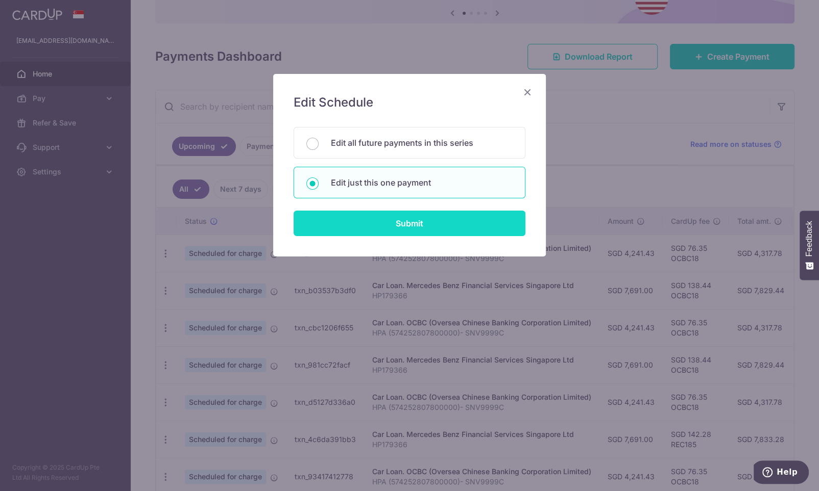
click at [369, 234] on input "Submit" at bounding box center [409, 224] width 232 height 26
radio input "true"
type input "7,691.00"
type input "[DATE]"
type input "HP179366"
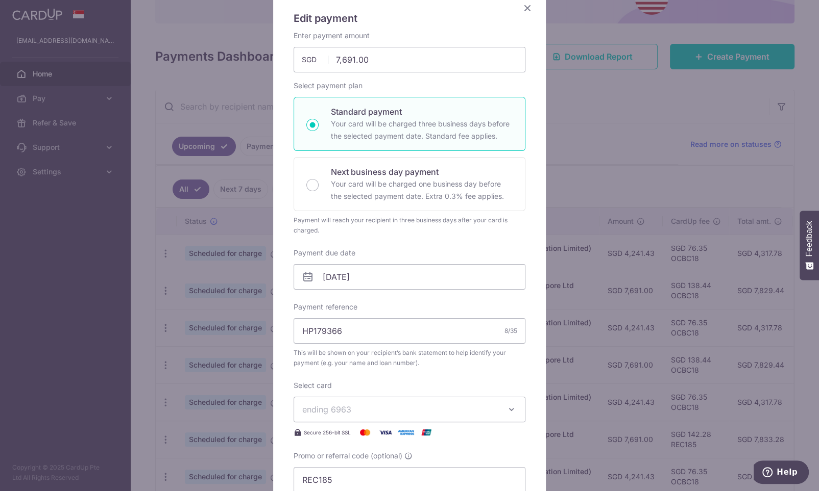
scroll to position [161, 0]
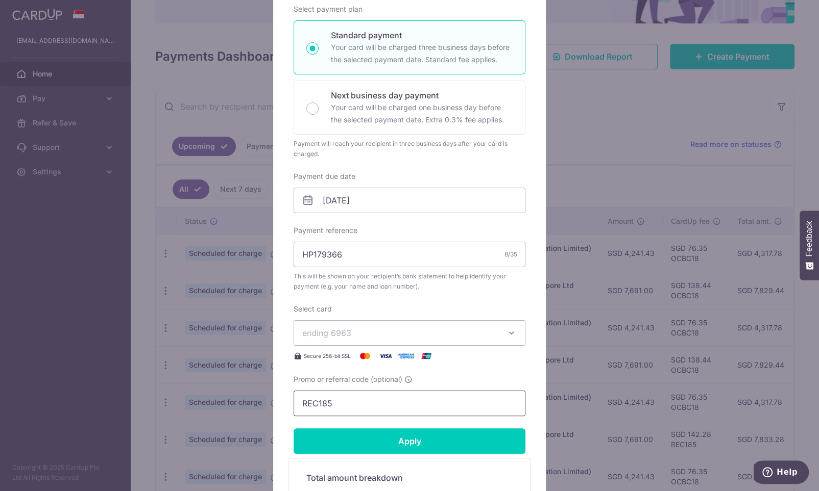
drag, startPoint x: 344, startPoint y: 407, endPoint x: 260, endPoint y: 396, distance: 85.0
click at [293, 396] on input "REC185" at bounding box center [409, 404] width 232 height 26
paste input "OCBC18"
type input "OCBC18"
click at [396, 437] on input "Apply" at bounding box center [409, 442] width 232 height 26
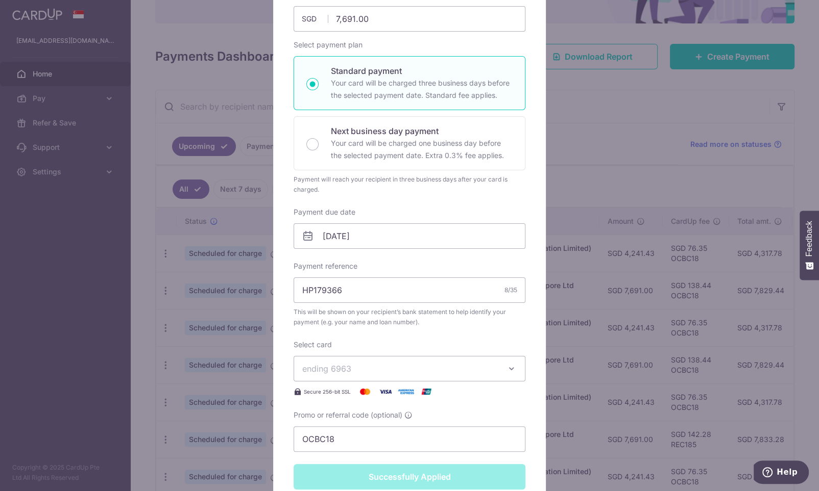
type input "Successfully Applied"
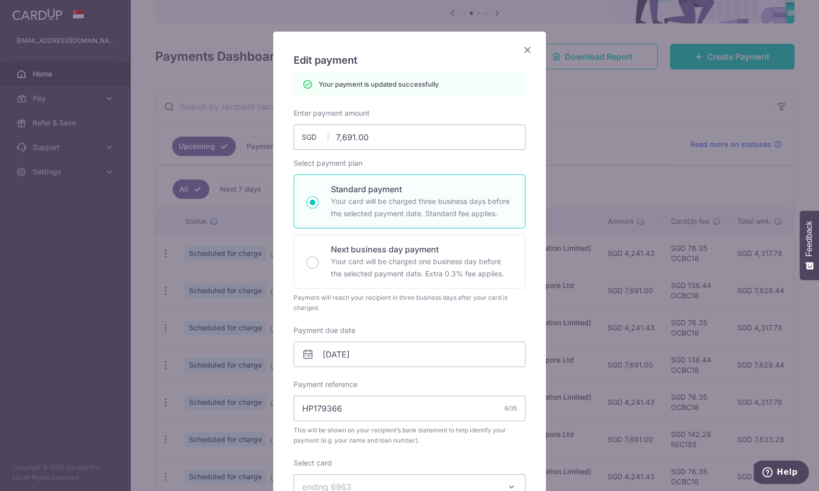
scroll to position [0, 0]
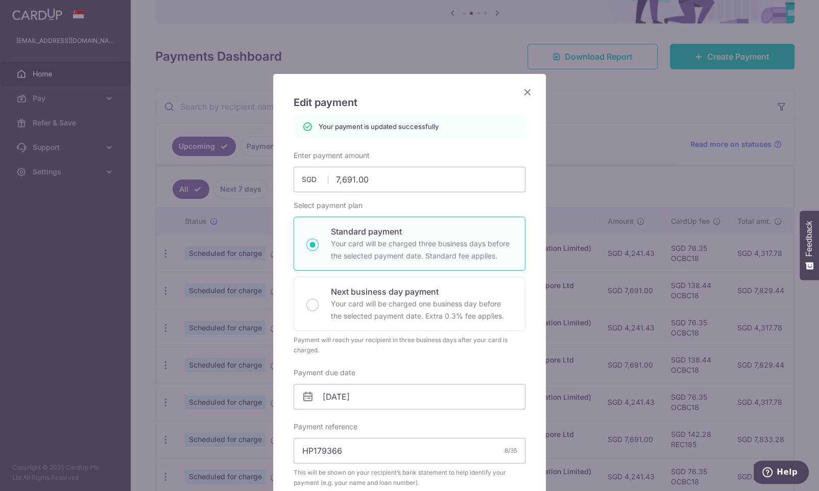
click at [530, 96] on icon "Close" at bounding box center [527, 92] width 12 height 13
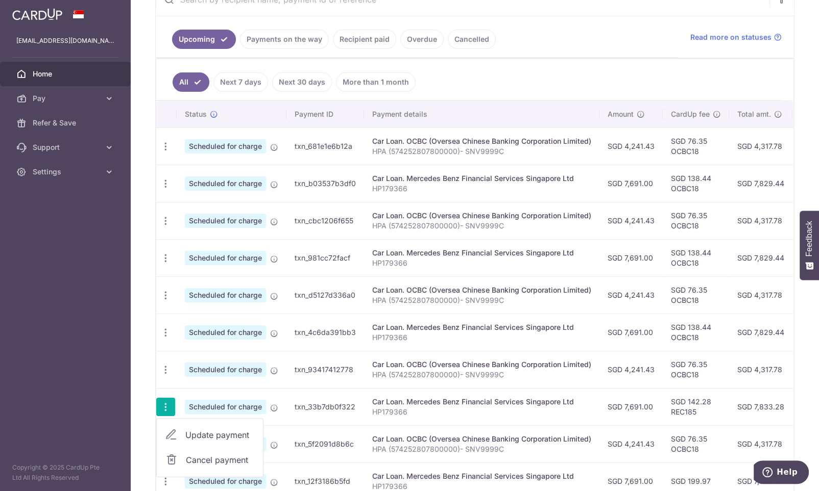
click at [201, 439] on span "Update payment" at bounding box center [219, 435] width 69 height 12
radio input "true"
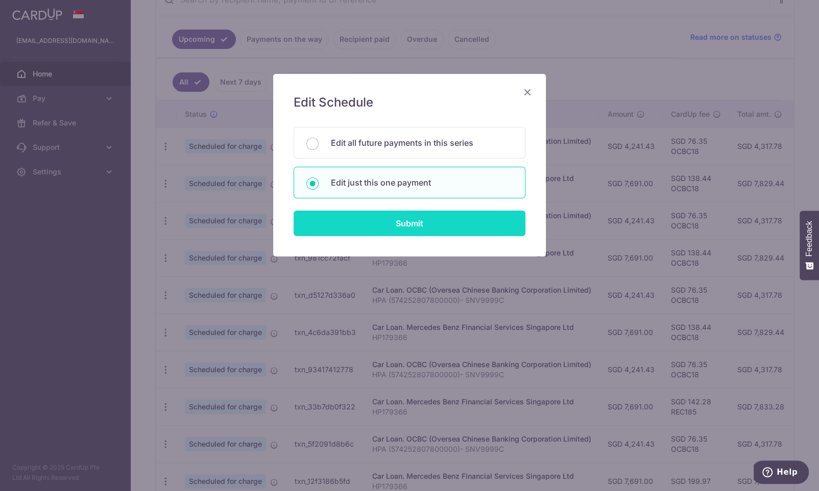
click at [411, 233] on input "Submit" at bounding box center [409, 224] width 232 height 26
radio input "true"
type input "7,691.00"
type input "06/01/2026"
type input "HP179366"
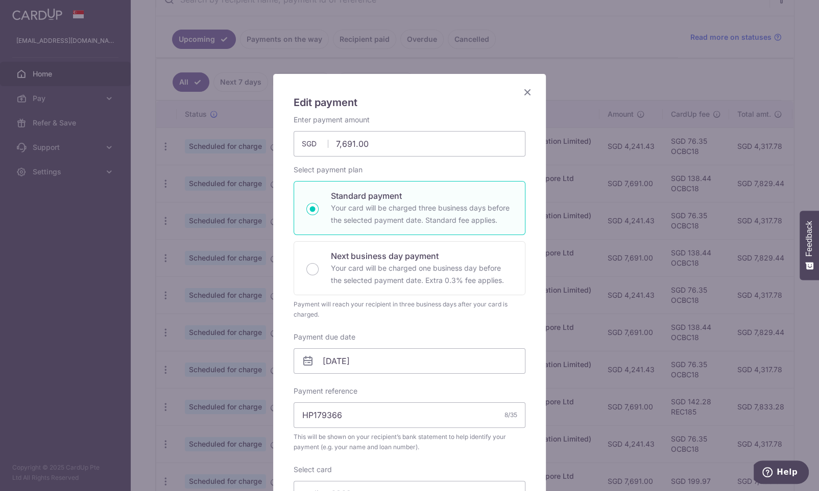
scroll to position [161, 0]
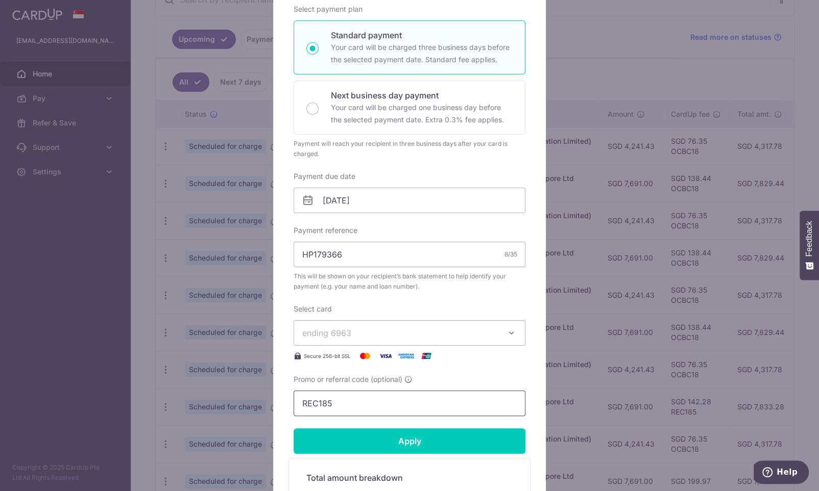
drag, startPoint x: 341, startPoint y: 408, endPoint x: 245, endPoint y: 408, distance: 95.9
click at [293, 408] on input "REC185" at bounding box center [409, 404] width 232 height 26
paste input "OCBC18"
type input "OCBC18"
click at [413, 450] on input "Apply" at bounding box center [409, 442] width 232 height 26
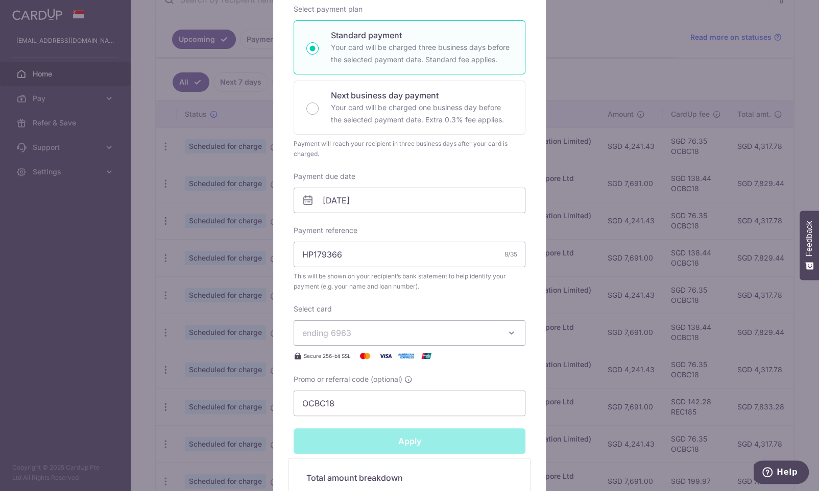
type input "Successfully Applied"
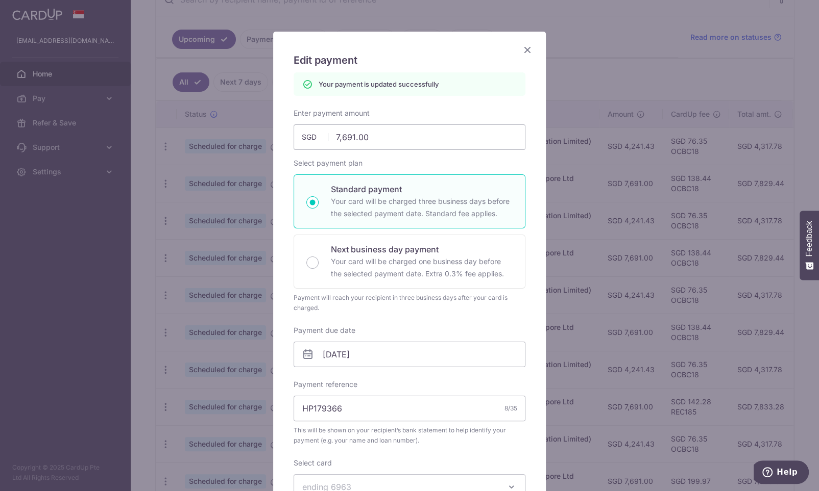
scroll to position [36, 0]
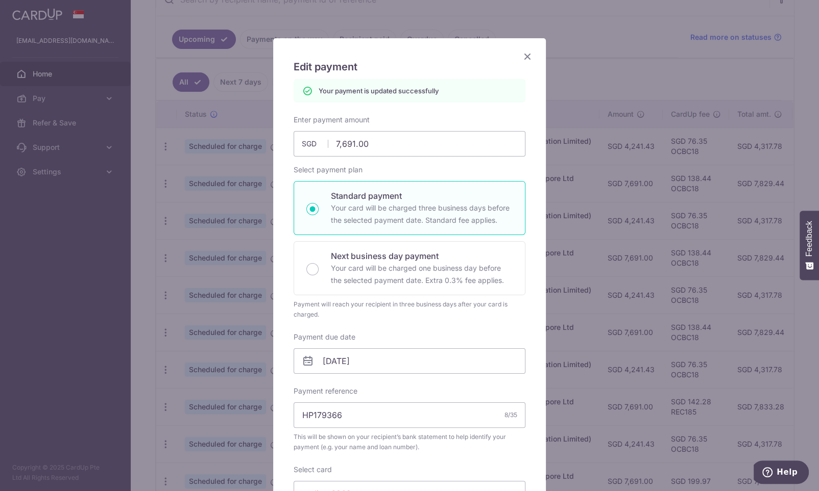
click at [533, 58] on icon "Close" at bounding box center [527, 56] width 12 height 13
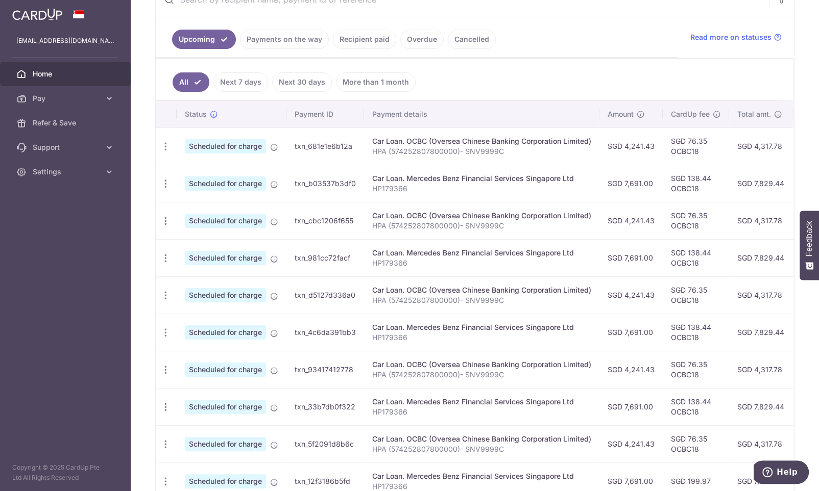
scroll to position [301, 0]
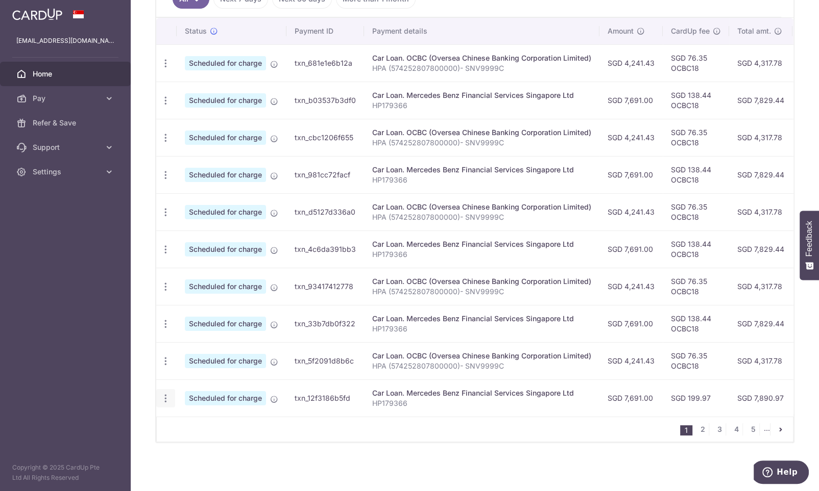
click at [161, 401] on icon "button" at bounding box center [165, 398] width 11 height 11
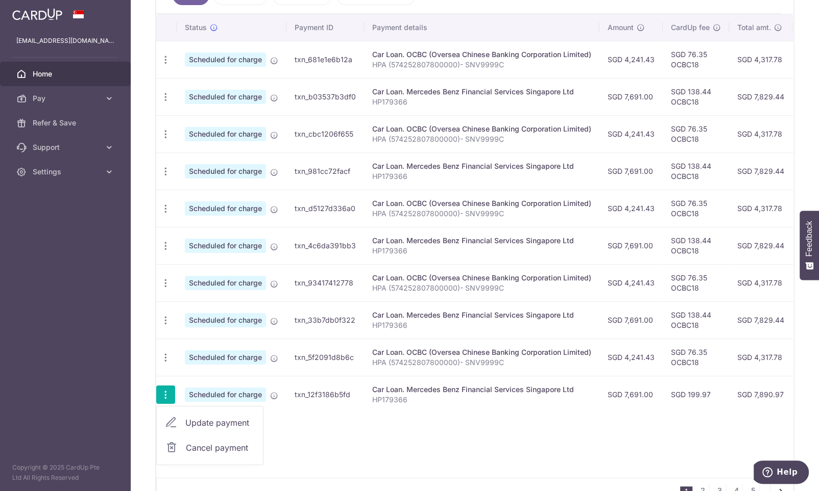
click at [215, 429] on span "Update payment" at bounding box center [219, 423] width 69 height 12
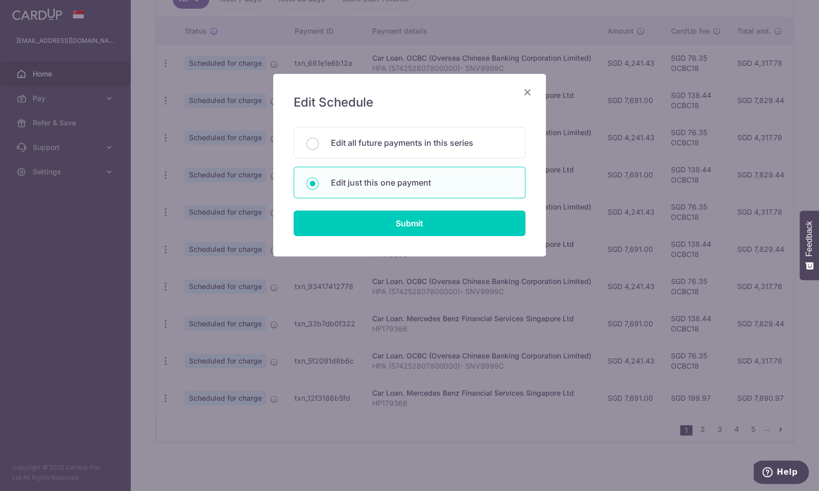
click at [527, 87] on icon "Close" at bounding box center [527, 92] width 12 height 13
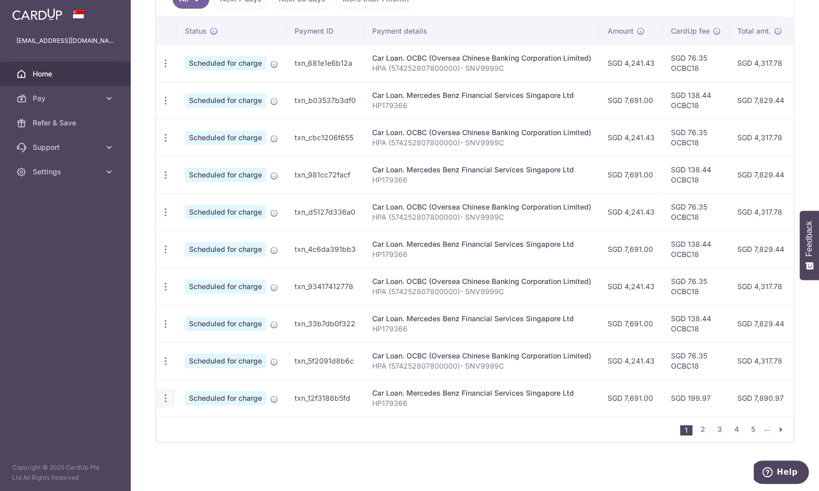
click at [160, 401] on div "Update payment Cancel payment" at bounding box center [165, 398] width 19 height 19
click at [166, 397] on icon "button" at bounding box center [165, 398] width 11 height 11
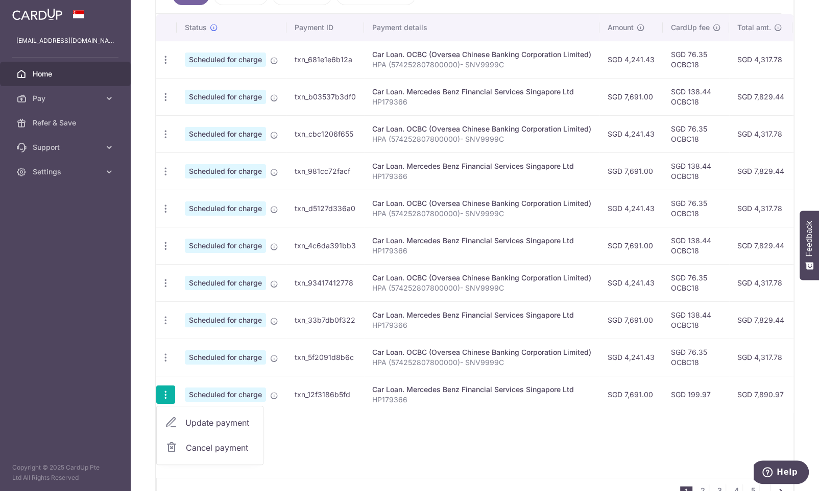
click at [235, 433] on link "Update payment" at bounding box center [210, 423] width 106 height 24
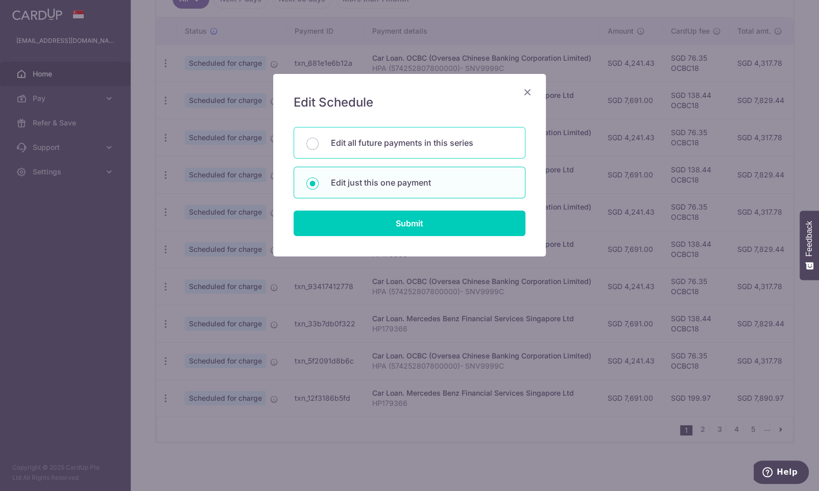
click at [359, 149] on p "Edit all future payments in this series" at bounding box center [422, 143] width 182 height 12
click at [318, 149] on input "Edit all future payments in this series" at bounding box center [312, 144] width 12 height 12
radio input "true"
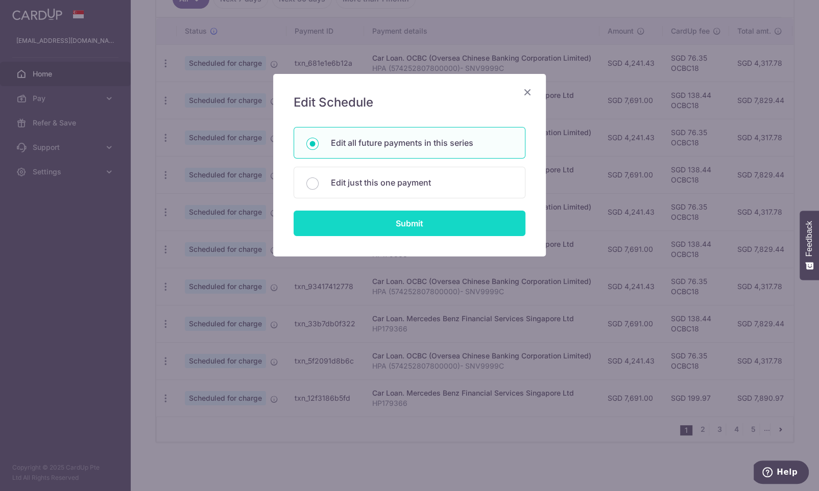
click at [404, 223] on input "Submit" at bounding box center [409, 224] width 232 height 26
radio input "true"
type input "7,691.00"
type input "HP179366"
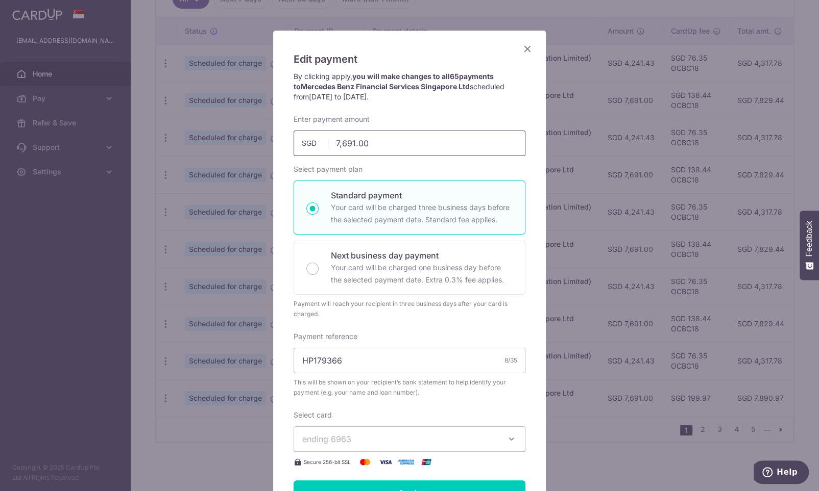
scroll to position [0, 0]
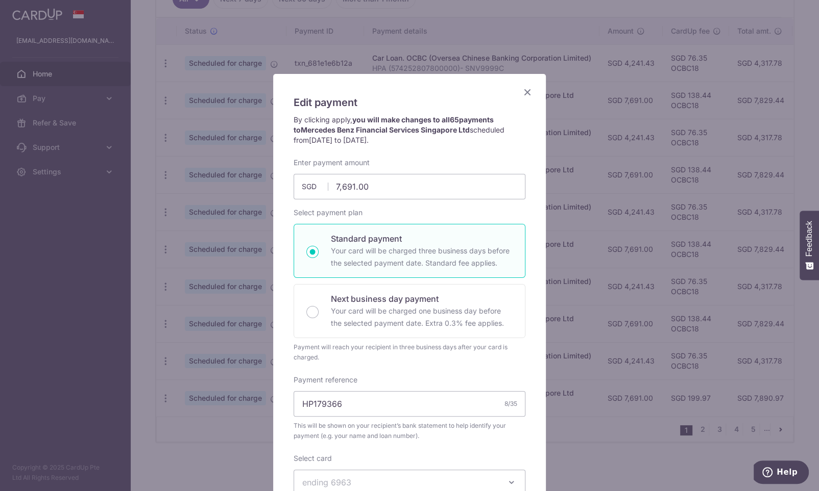
click at [528, 91] on icon "Close" at bounding box center [527, 92] width 12 height 13
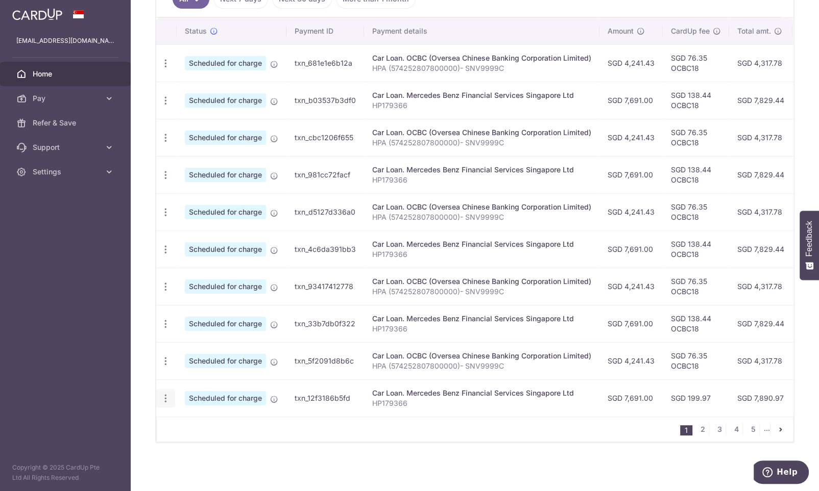
click at [170, 398] on icon "button" at bounding box center [165, 398] width 11 height 11
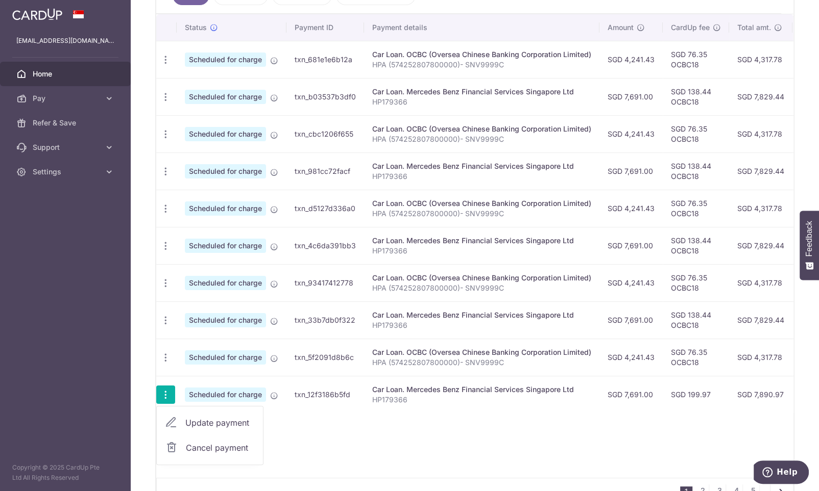
click at [207, 428] on span "Update payment" at bounding box center [219, 423] width 69 height 12
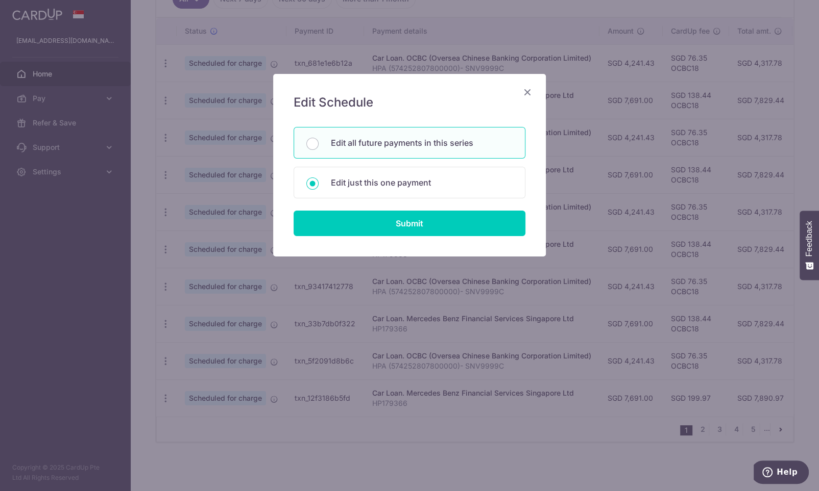
click at [378, 211] on form "You will be editing all 65 payments to Mercedes Benz Financial Services Singapo…" at bounding box center [409, 181] width 232 height 109
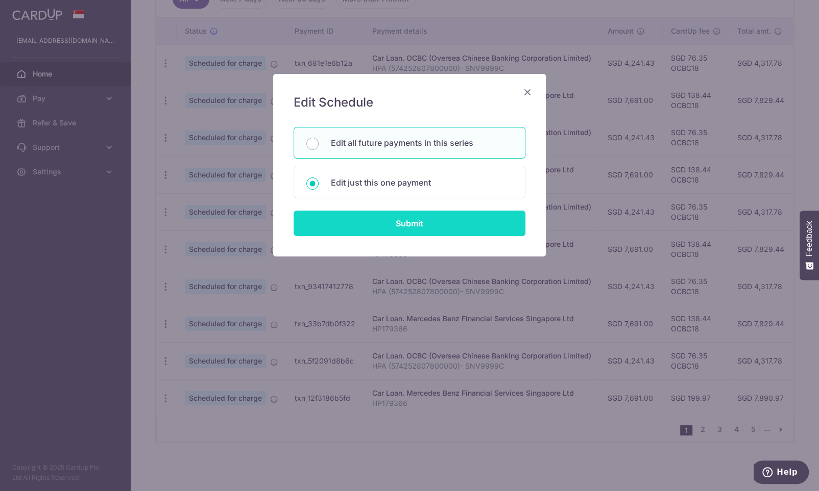
click at [378, 219] on input "Submit" at bounding box center [409, 224] width 232 height 26
radio input "true"
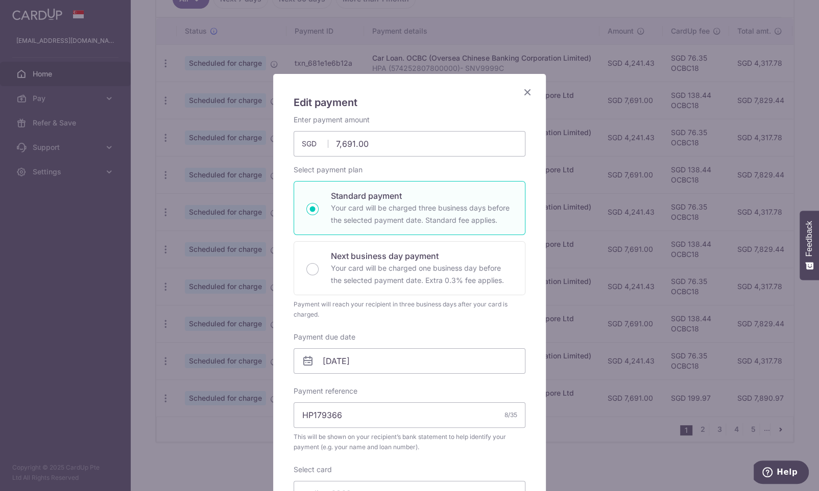
scroll to position [214, 0]
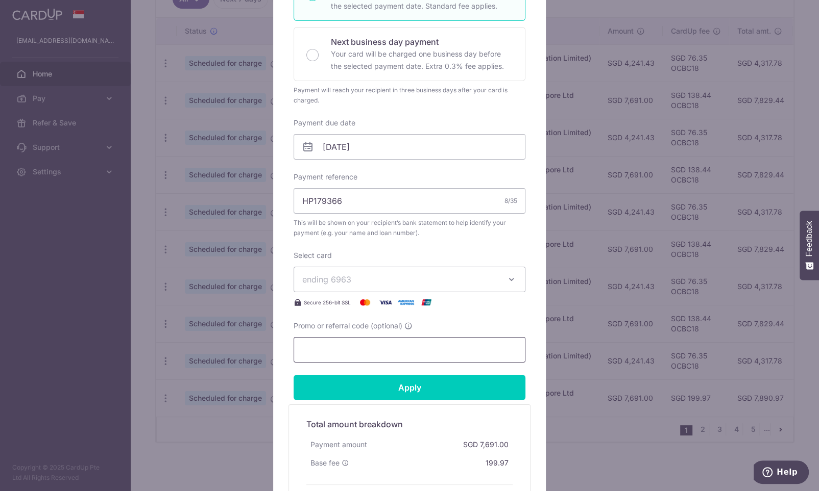
click at [325, 341] on input "Promo or referral code (optional)" at bounding box center [409, 350] width 232 height 26
paste input "OCBC18"
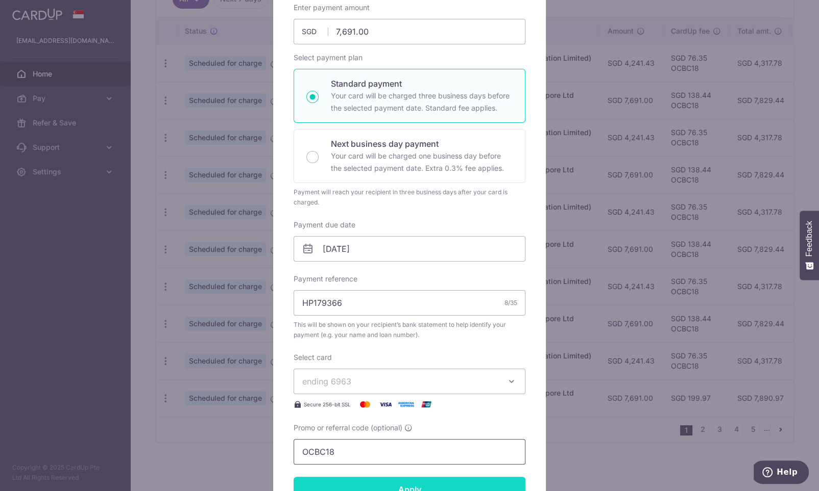
scroll to position [322, 0]
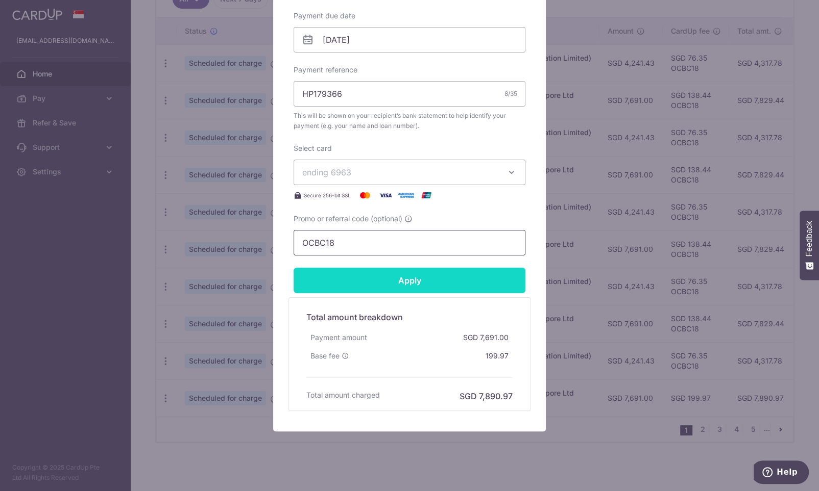
type input "OCBC18"
click at [395, 281] on input "Apply" at bounding box center [409, 281] width 232 height 26
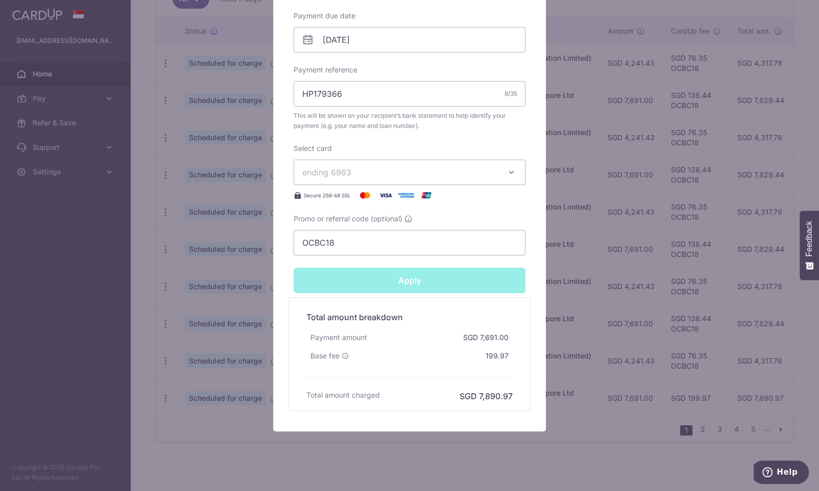
type input "Successfully Applied"
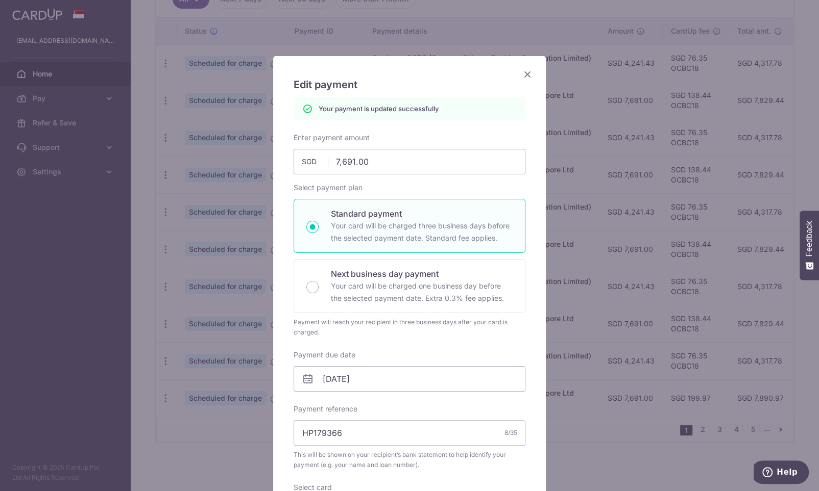
scroll to position [0, 0]
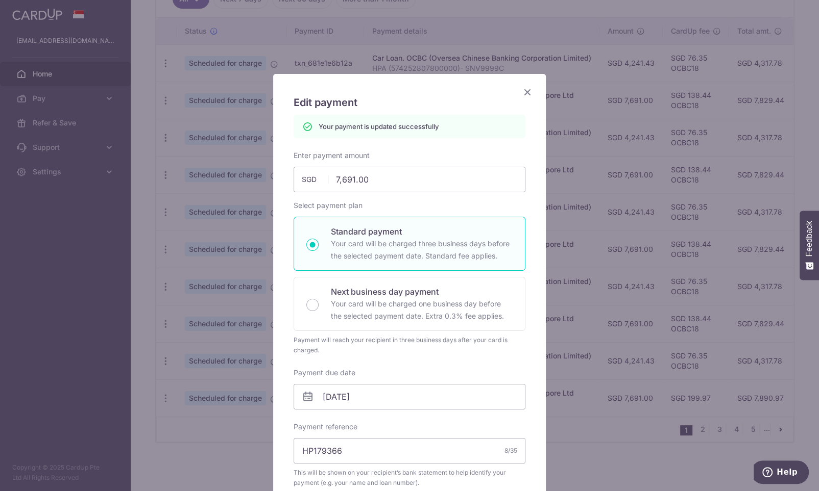
click at [528, 87] on icon "Close" at bounding box center [527, 92] width 12 height 13
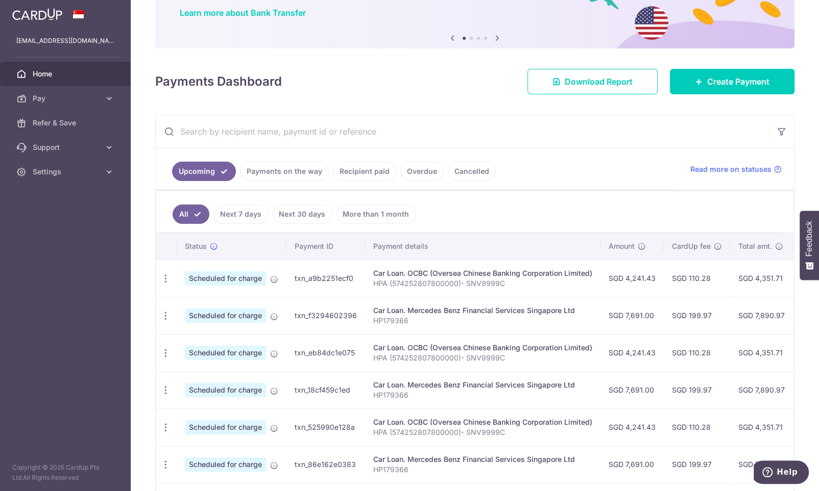
scroll to position [214, 0]
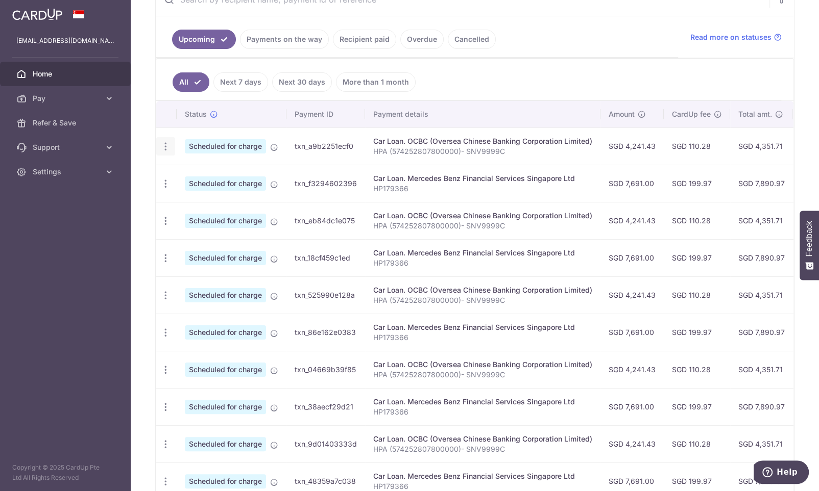
click at [164, 145] on icon "button" at bounding box center [165, 146] width 11 height 11
click at [214, 177] on span "Update payment" at bounding box center [219, 174] width 69 height 12
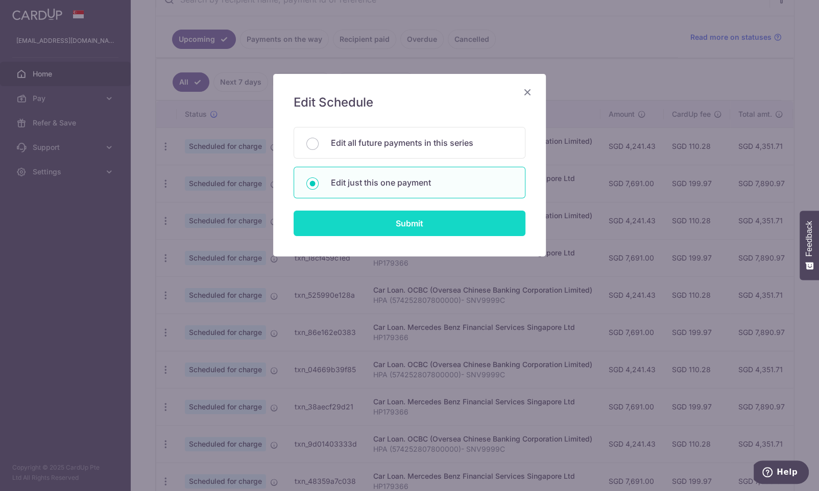
click at [393, 223] on input "Submit" at bounding box center [409, 224] width 232 height 26
radio input "true"
type input "4,241.43"
type input "[DATE]"
type input "HPA (574252807800000)- SNV9999C"
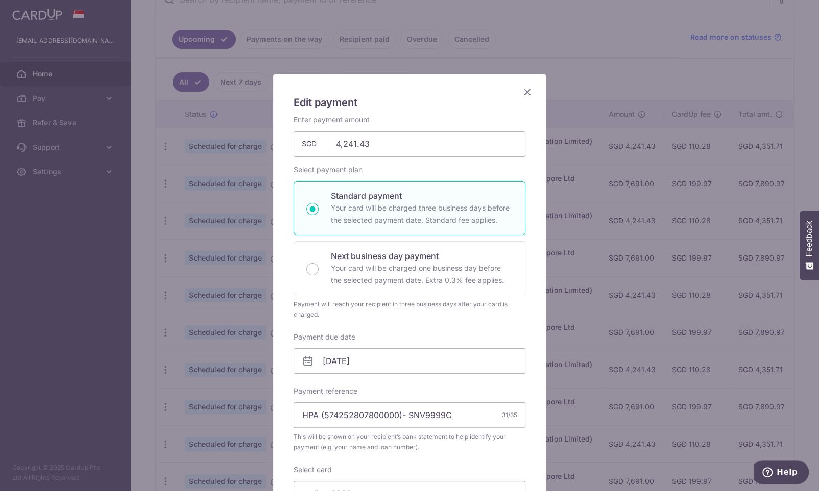
scroll to position [107, 0]
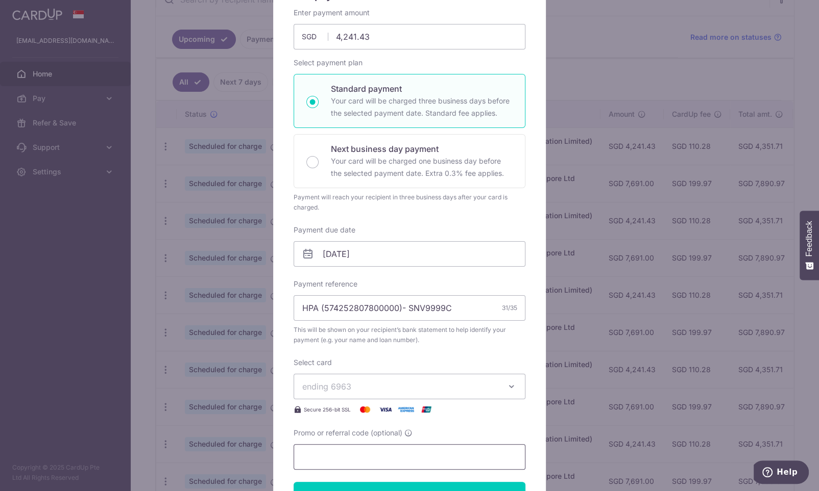
click at [335, 454] on input "Promo or referral code (optional)" at bounding box center [409, 458] width 232 height 26
paste input "OCBC18"
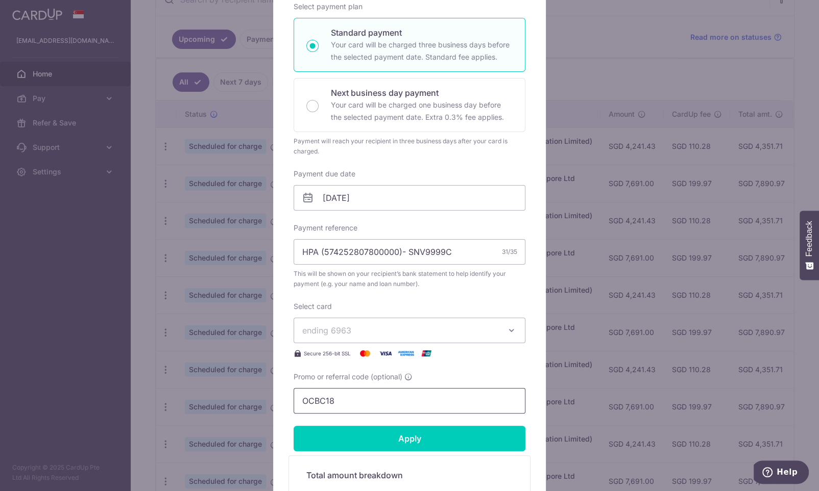
scroll to position [214, 0]
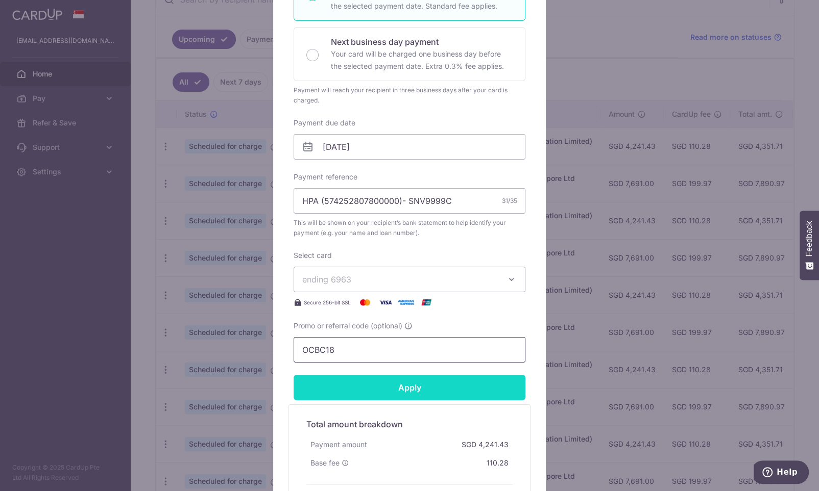
type input "OCBC18"
click at [405, 395] on input "Apply" at bounding box center [409, 388] width 232 height 26
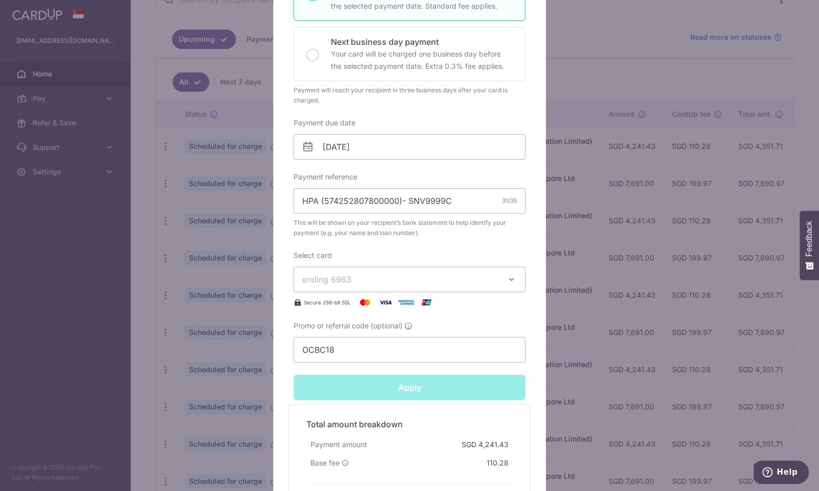
type input "Successfully Applied"
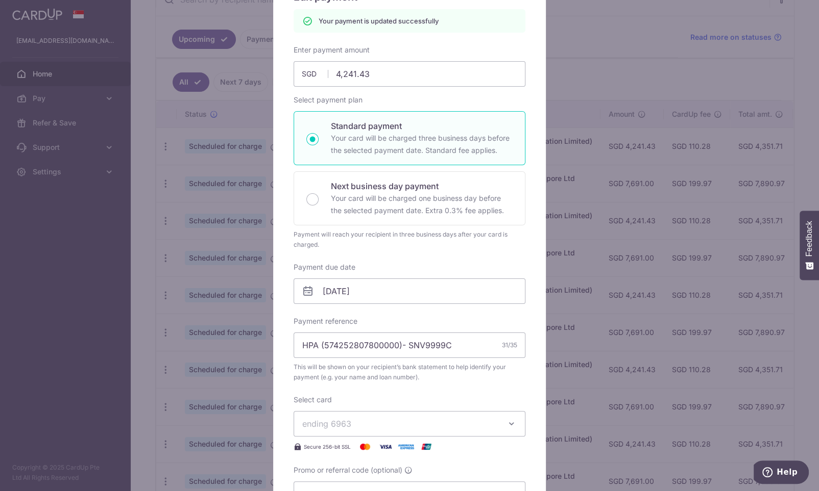
scroll to position [0, 0]
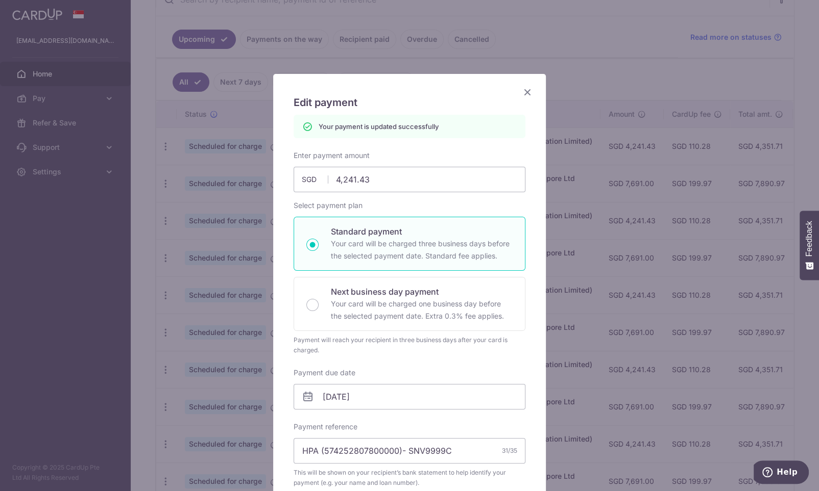
click at [526, 87] on icon "Close" at bounding box center [527, 92] width 12 height 13
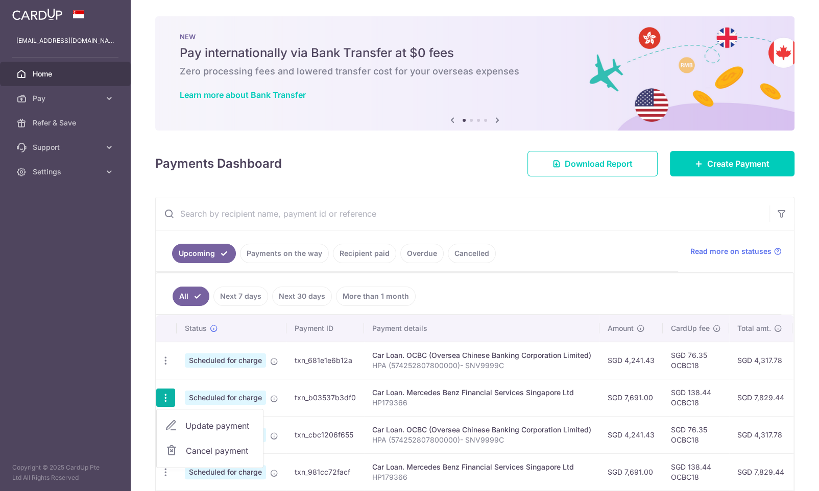
scroll to position [214, 0]
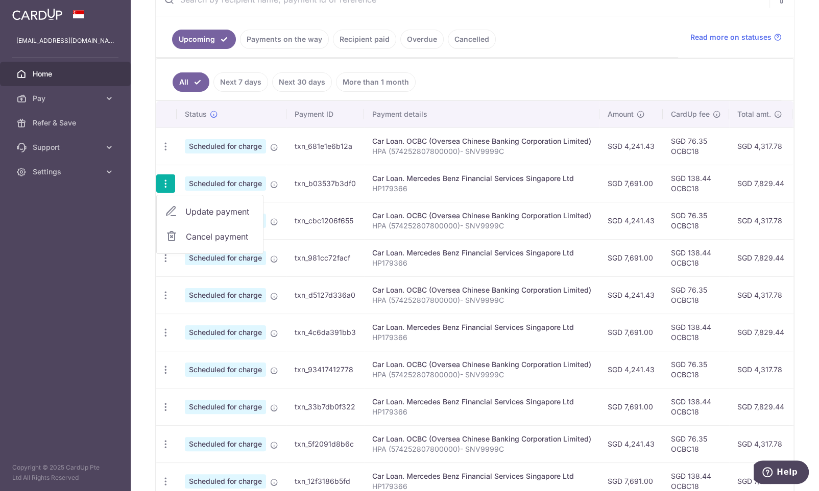
click at [221, 216] on span "Update payment" at bounding box center [219, 212] width 69 height 12
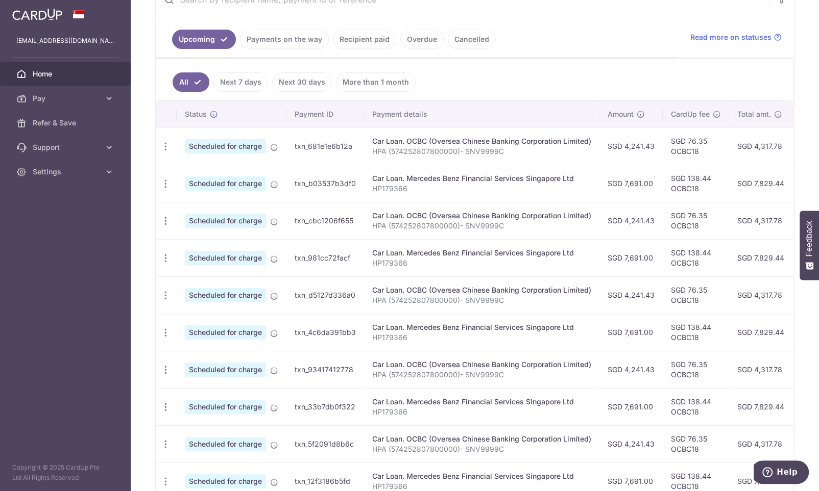
scroll to position [0, 0]
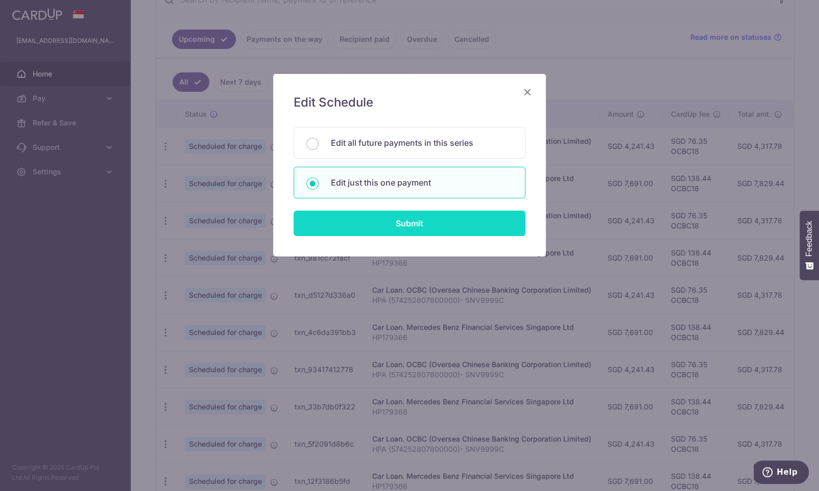
click at [385, 221] on input "Submit" at bounding box center [409, 224] width 232 height 26
radio input "true"
type input "7,691.00"
type input "06/10/2025"
type input "HP179366"
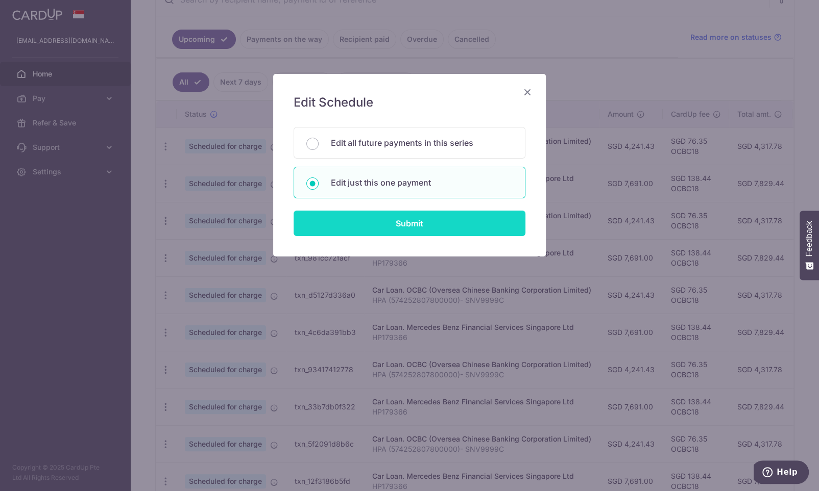
type input "OCBC18"
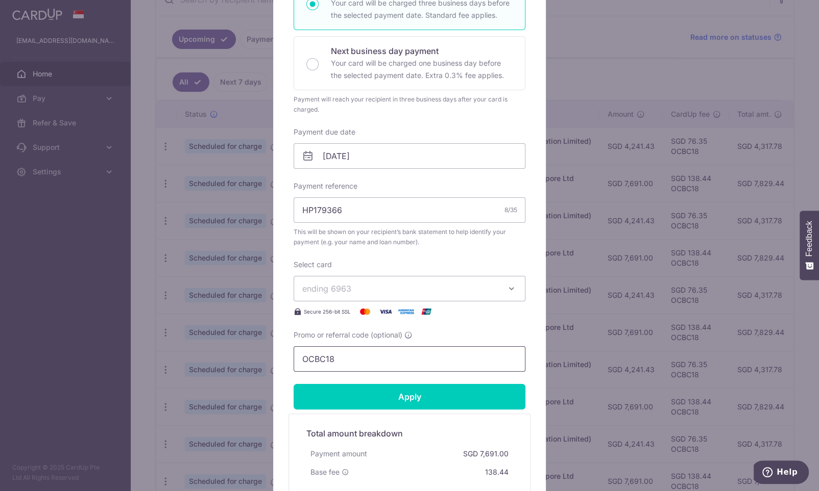
scroll to position [214, 0]
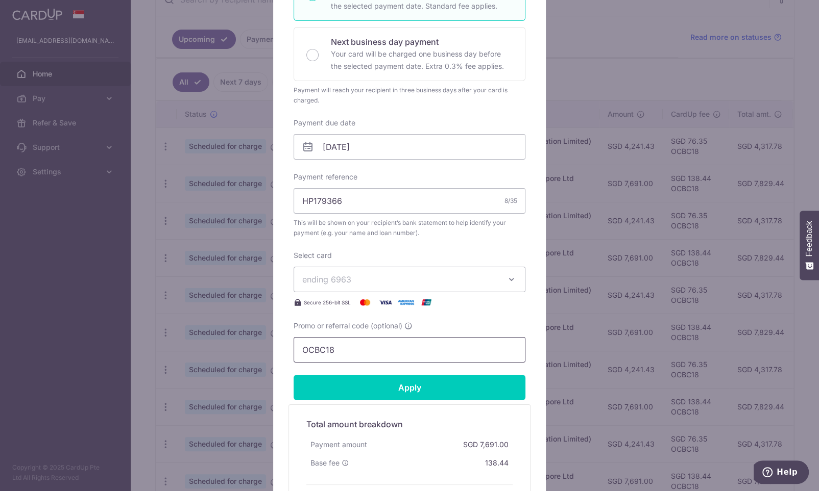
drag, startPoint x: 395, startPoint y: 350, endPoint x: 402, endPoint y: 359, distance: 11.6
click at [373, 347] on input "OCBC18" at bounding box center [409, 350] width 232 height 26
click at [566, 317] on div "Edit payment By clicking apply, you will make changes to all payments to Merced…" at bounding box center [409, 245] width 819 height 491
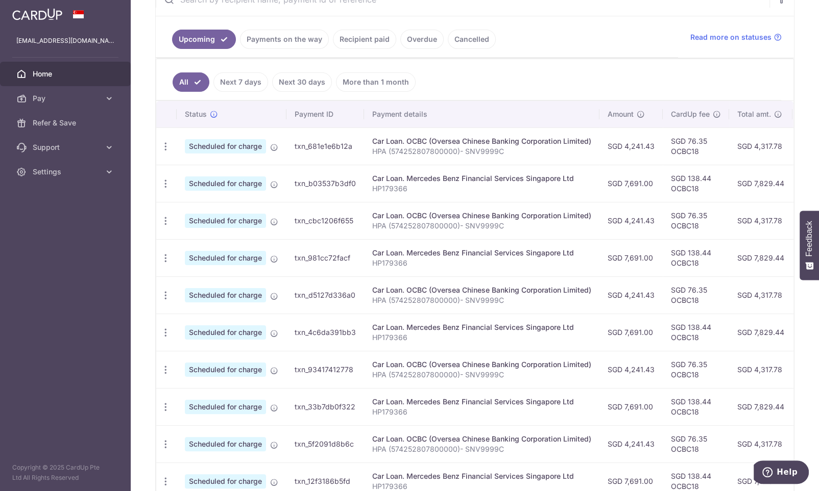
scroll to position [301, 0]
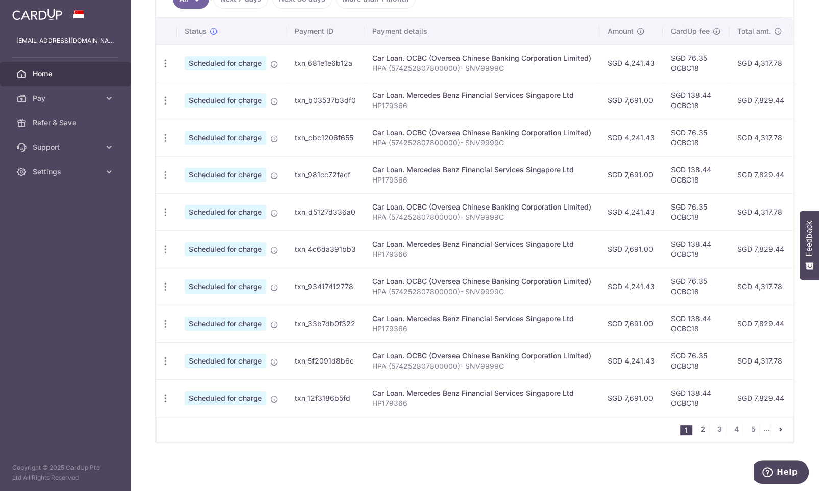
click at [701, 433] on link "2" at bounding box center [702, 430] width 12 height 12
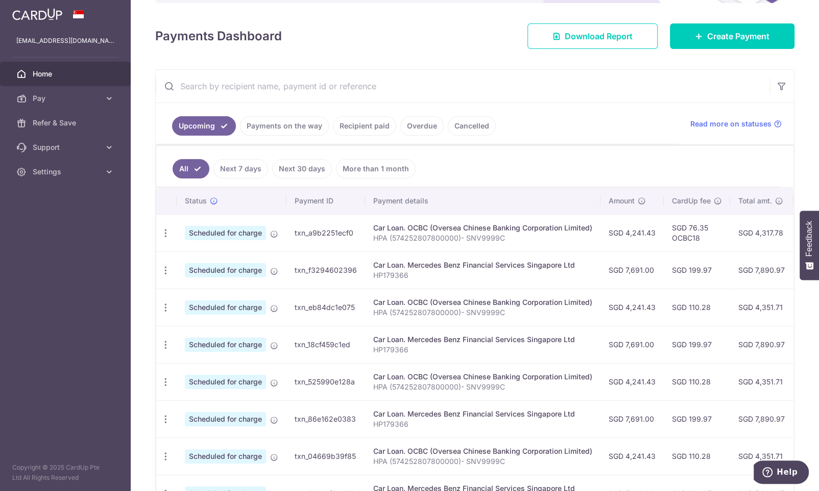
scroll to position [161, 0]
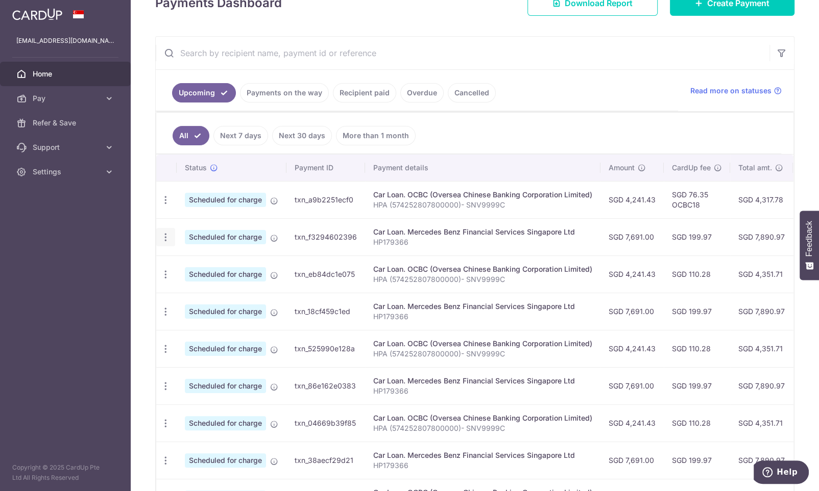
click at [169, 239] on icon "button" at bounding box center [165, 237] width 11 height 11
click at [213, 270] on span "Update payment" at bounding box center [219, 265] width 69 height 12
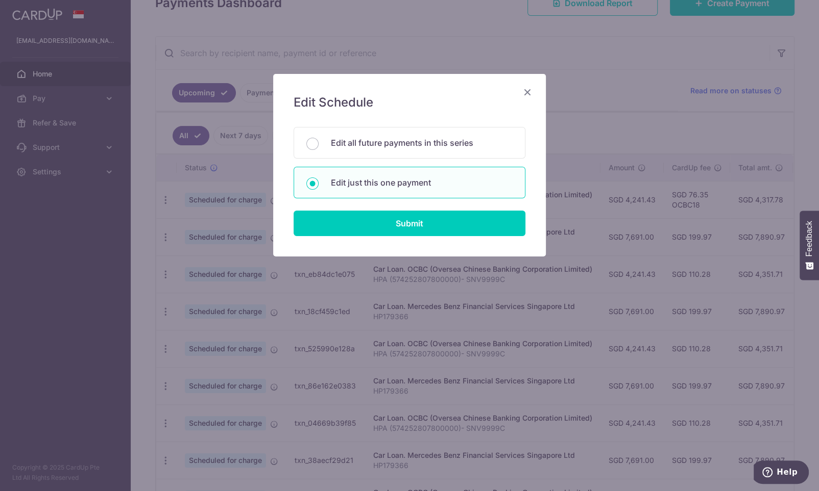
click at [369, 209] on form "You will be editing all 64 payments to Mercedes Benz Financial Services Singapo…" at bounding box center [409, 181] width 232 height 109
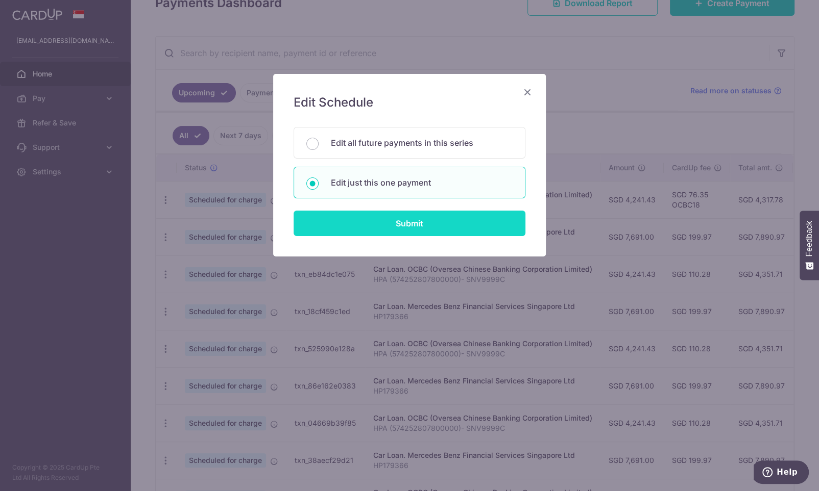
click at [368, 215] on input "Submit" at bounding box center [409, 224] width 232 height 26
radio input "true"
type input "06/03/2026"
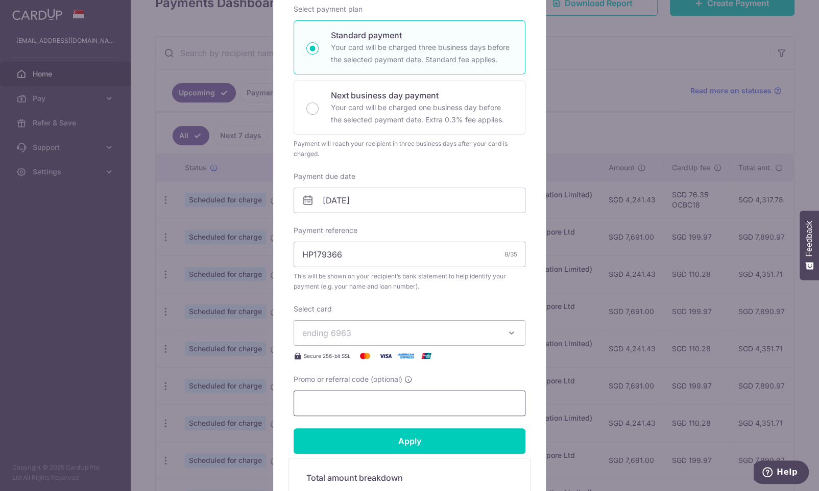
click at [337, 408] on input "Promo or referral code (optional)" at bounding box center [409, 404] width 232 height 26
click at [341, 402] on input "Promo or referral code (optional)" at bounding box center [409, 404] width 232 height 26
paste input "OCBC18"
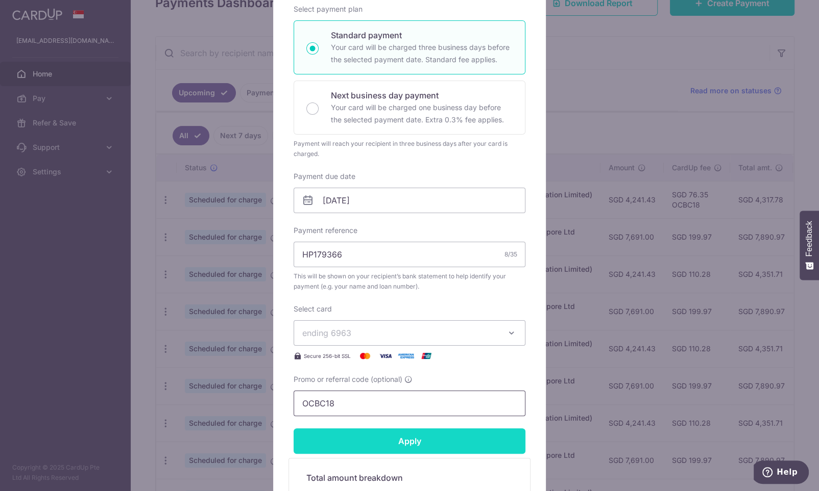
type input "OCBC18"
click at [397, 444] on input "Apply" at bounding box center [409, 442] width 232 height 26
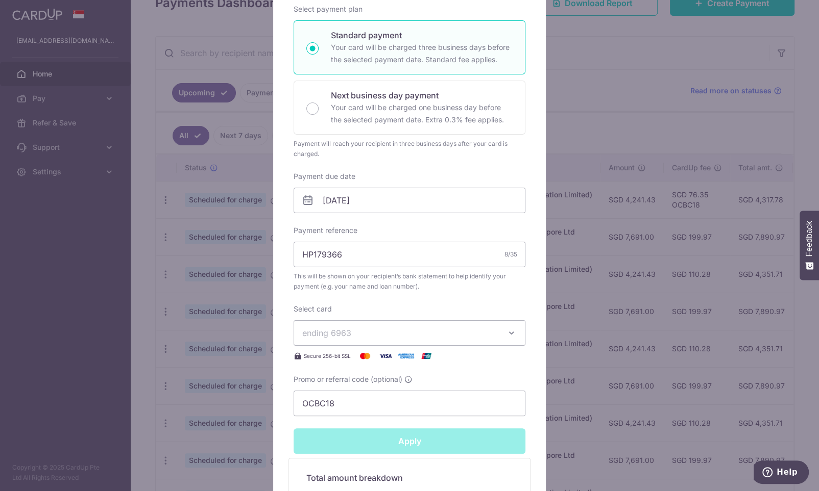
type input "Successfully Applied"
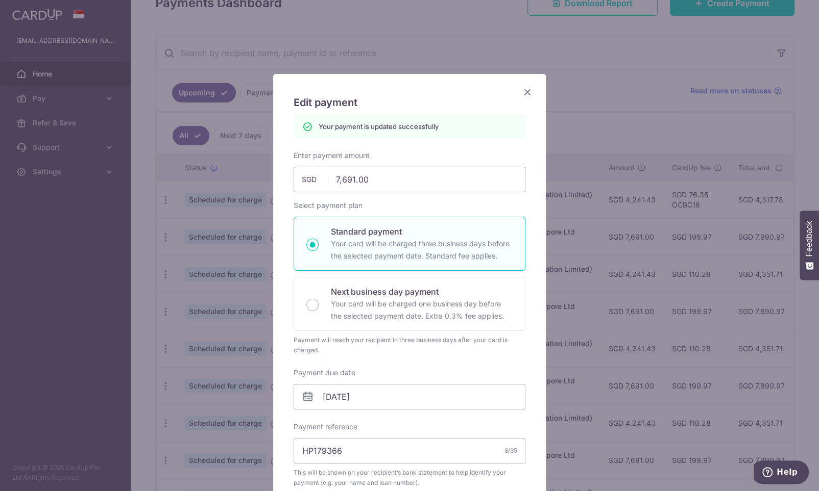
click at [528, 89] on icon "Close" at bounding box center [527, 92] width 12 height 13
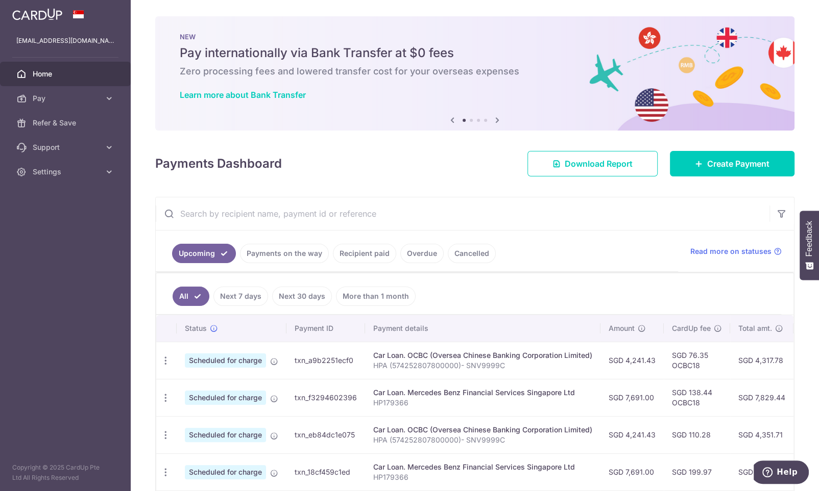
scroll to position [161, 0]
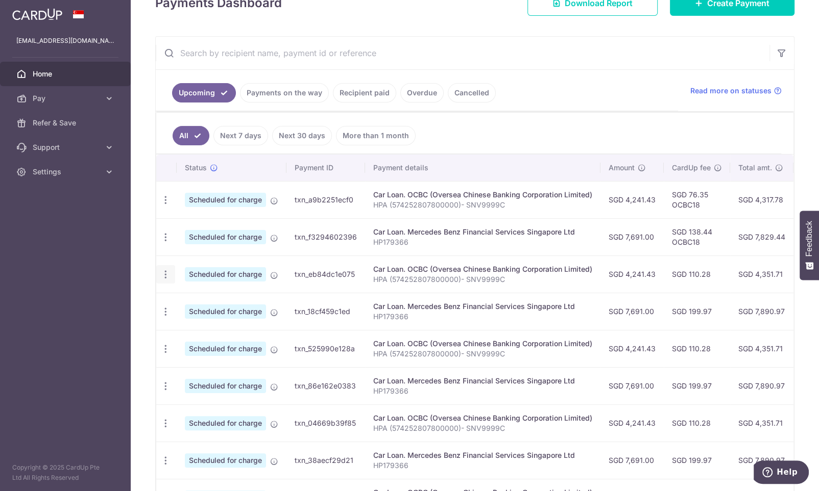
click at [163, 283] on div "Update payment Cancel payment" at bounding box center [165, 274] width 19 height 19
click at [170, 280] on icon "button" at bounding box center [165, 274] width 11 height 11
click at [202, 306] on span "Update payment" at bounding box center [219, 303] width 69 height 12
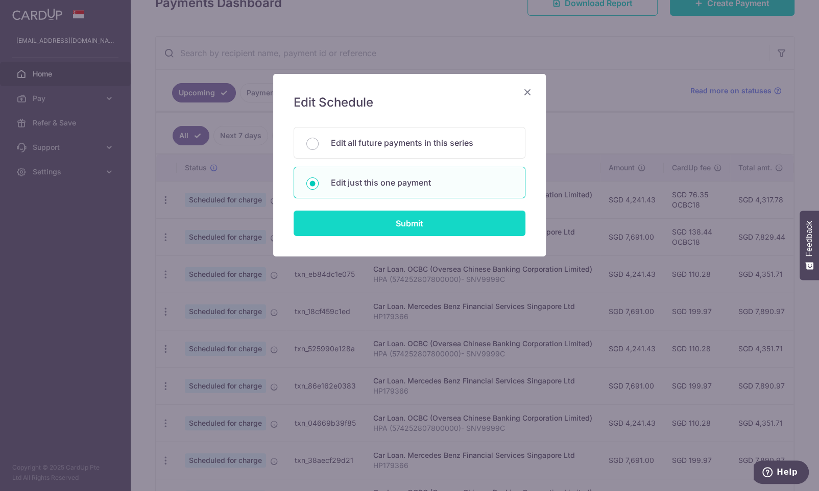
click at [369, 225] on input "Submit" at bounding box center [409, 224] width 232 height 26
radio input "true"
type input "4,241.43"
type input "03/04/2026"
type input "HPA (574252807800000)- SNV9999C"
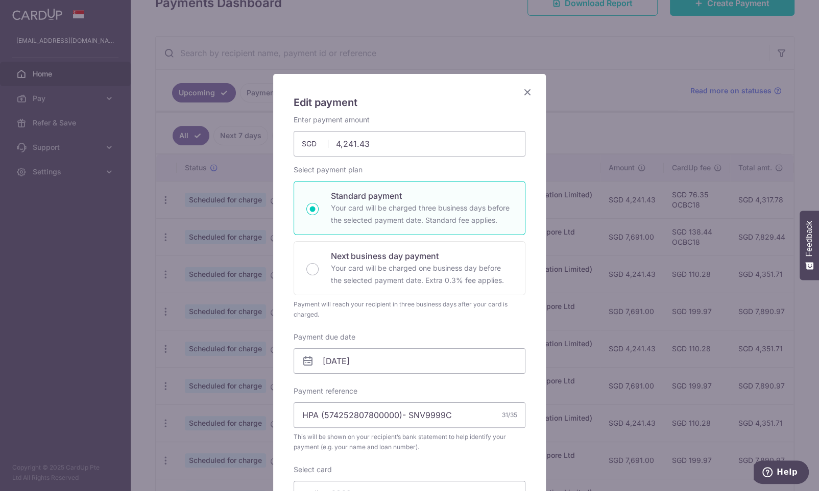
click at [529, 99] on div "Edit payment By clicking apply, you will make changes to all payments to OCBC (…" at bounding box center [409, 413] width 273 height 679
click at [529, 95] on icon "Close" at bounding box center [527, 92] width 12 height 13
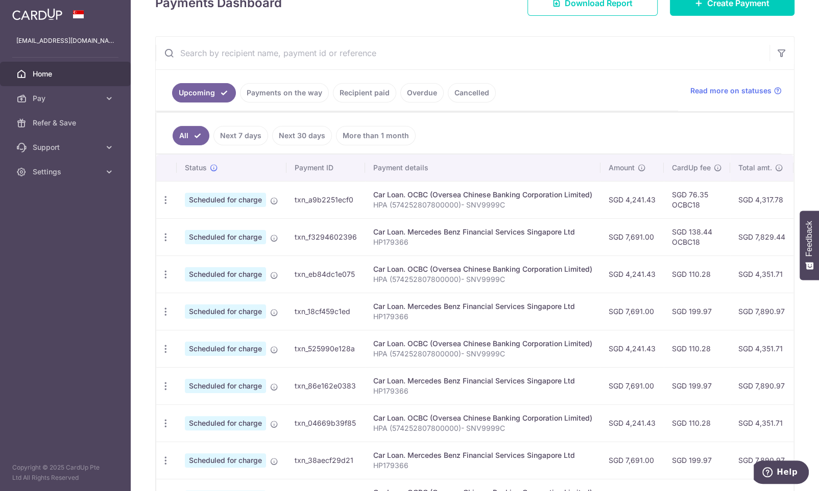
click at [133, 71] on div "× Pause Schedule Pause all future payments in this series Pause just this one p…" at bounding box center [475, 245] width 688 height 491
click at [69, 92] on link "Pay" at bounding box center [65, 98] width 131 height 24
click at [46, 150] on span "Recipients" at bounding box center [66, 147] width 67 height 10
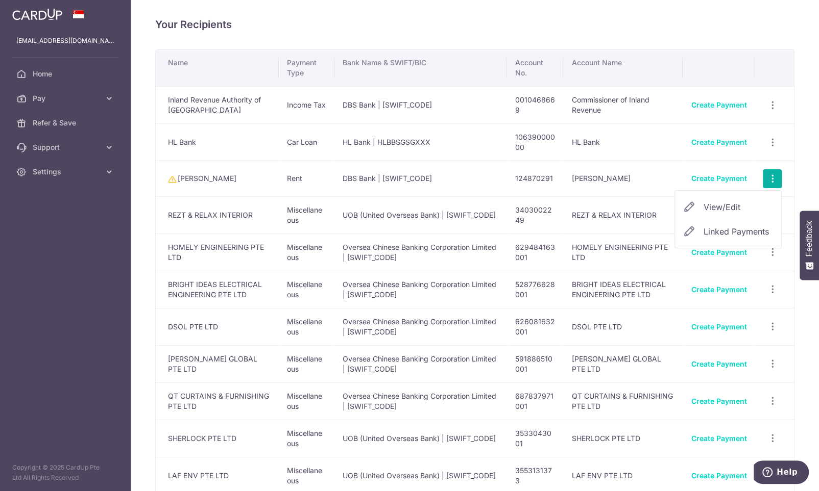
click at [219, 176] on td "[PERSON_NAME]" at bounding box center [217, 179] width 123 height 36
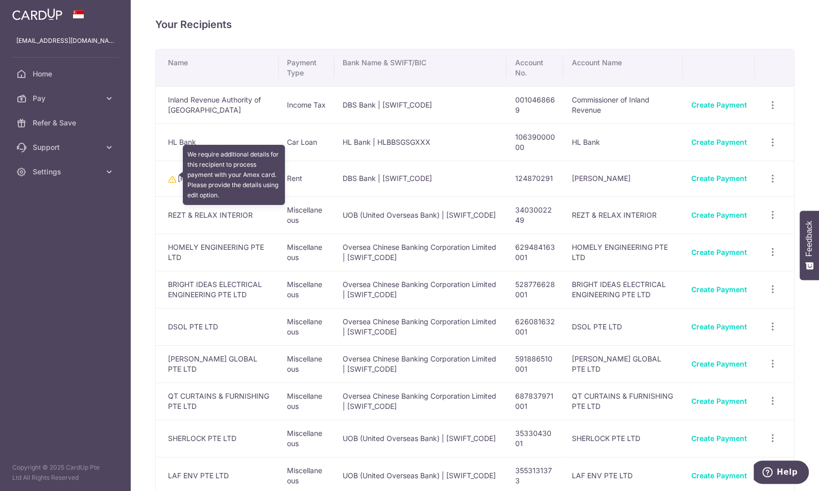
click at [170, 176] on icon at bounding box center [172, 180] width 8 height 8
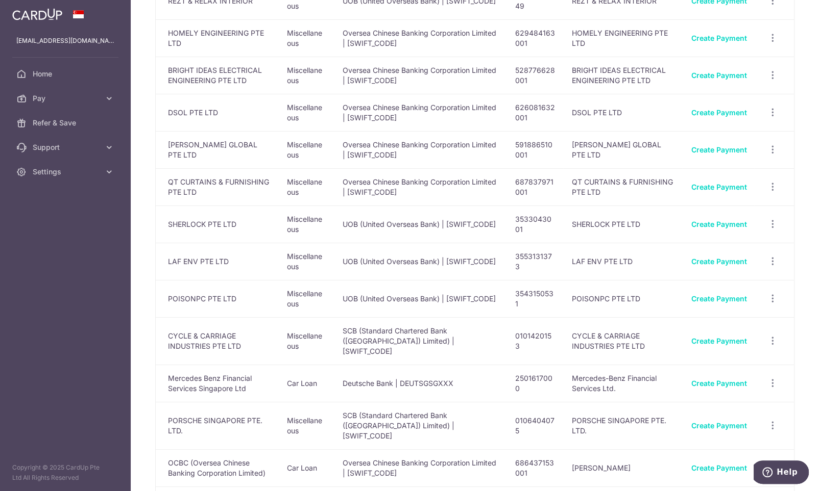
scroll to position [337, 0]
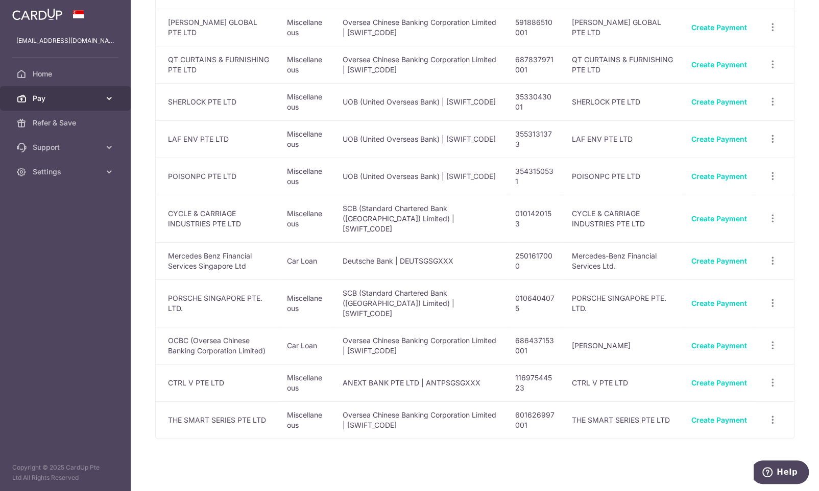
click at [73, 95] on span "Pay" at bounding box center [66, 98] width 67 height 10
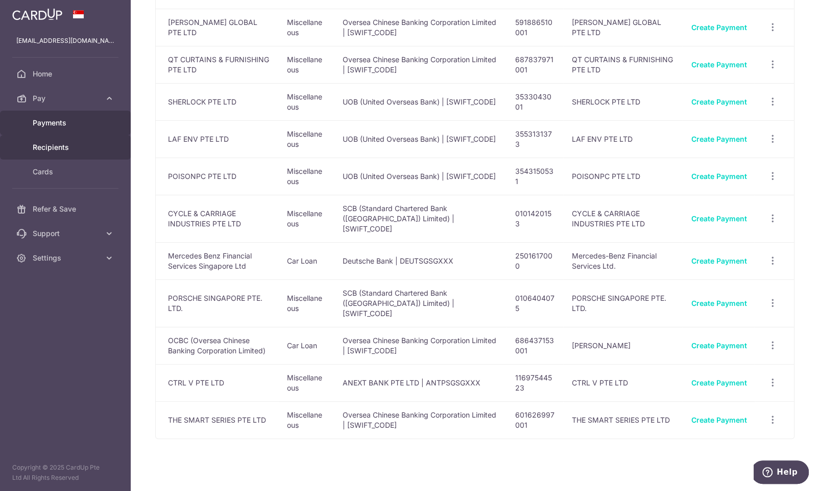
click at [60, 129] on link "Payments" at bounding box center [65, 123] width 131 height 24
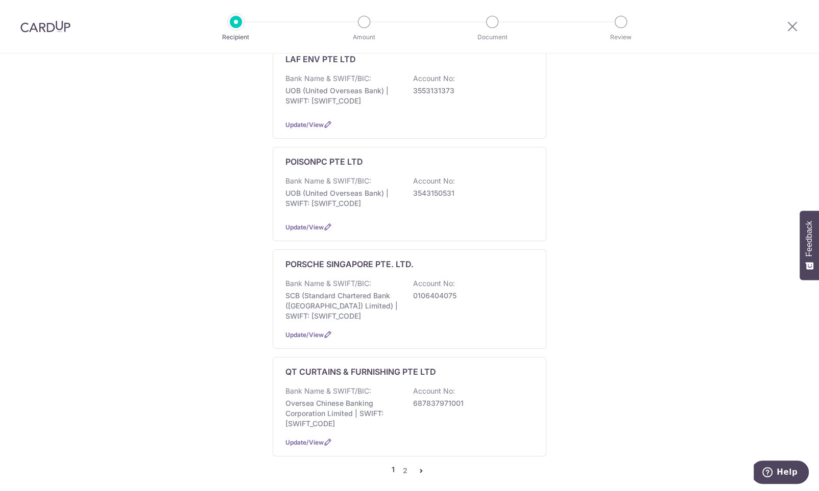
scroll to position [1125, 0]
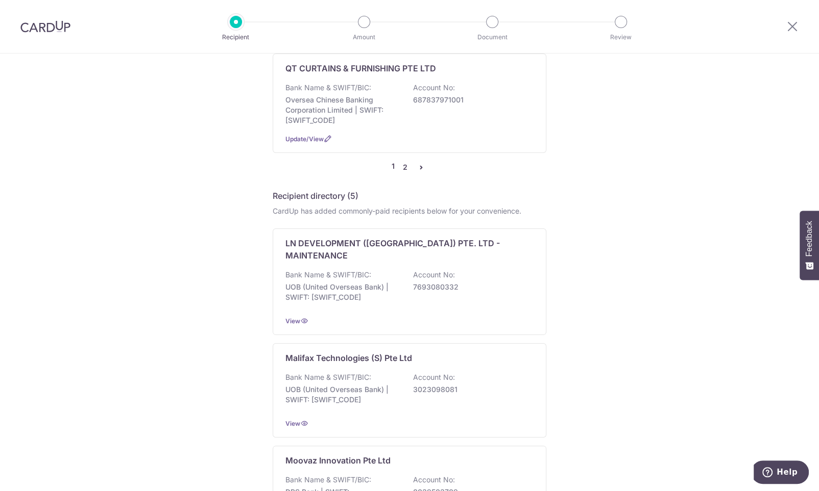
click at [408, 174] on link "2" at bounding box center [405, 167] width 12 height 12
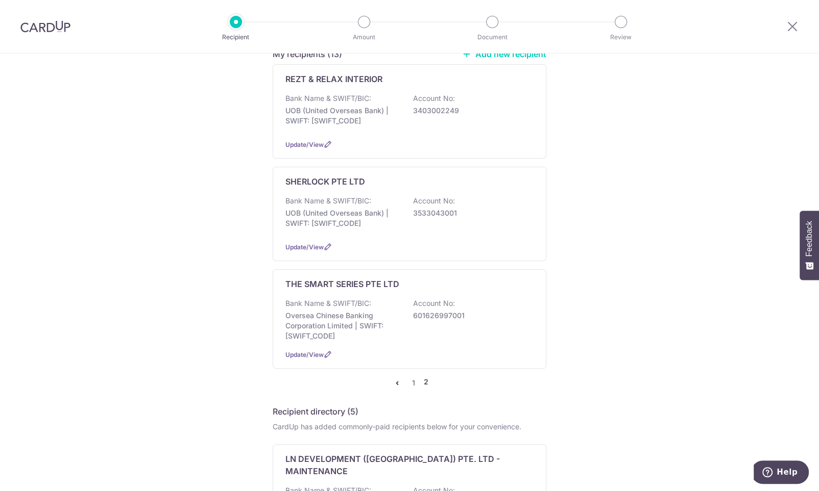
scroll to position [0, 0]
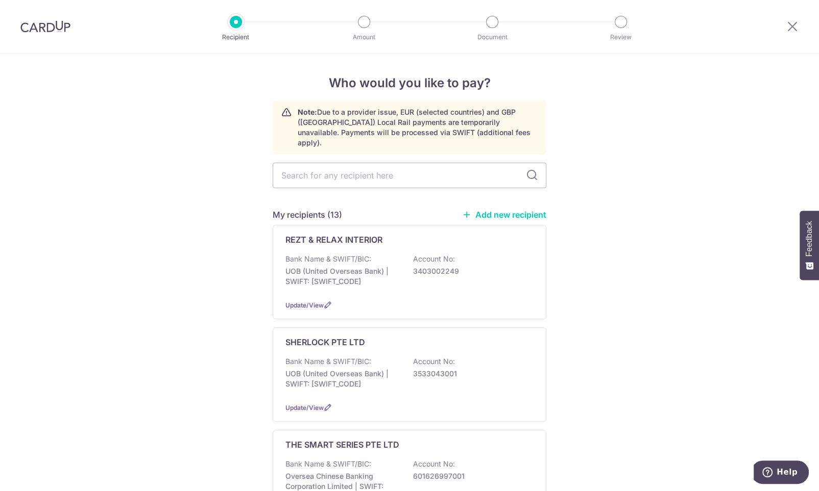
click at [487, 210] on link "Add new recipient" at bounding box center [504, 215] width 84 height 10
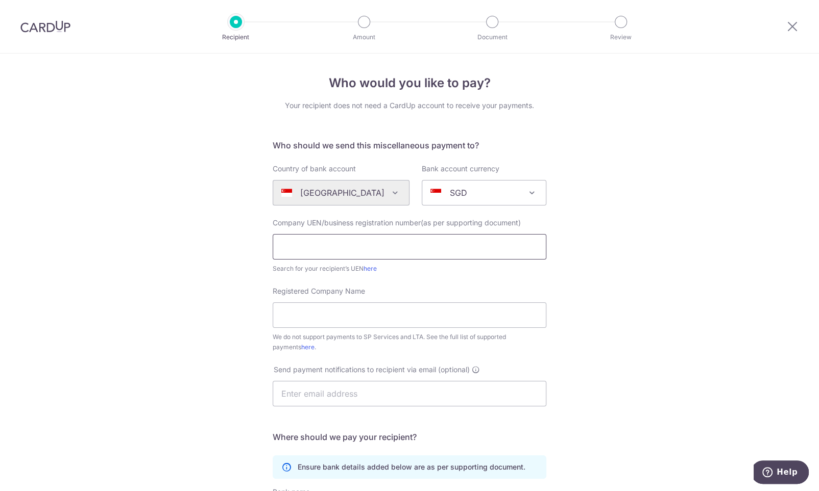
click at [404, 244] on input "text" at bounding box center [410, 247] width 274 height 26
paste input "201634695C777"
type input "201634695C777"
click at [549, 286] on div "Registered Company Name We do not support payments to SP Services and LTA. See …" at bounding box center [409, 319] width 286 height 66
click at [372, 269] on link "here" at bounding box center [369, 269] width 13 height 8
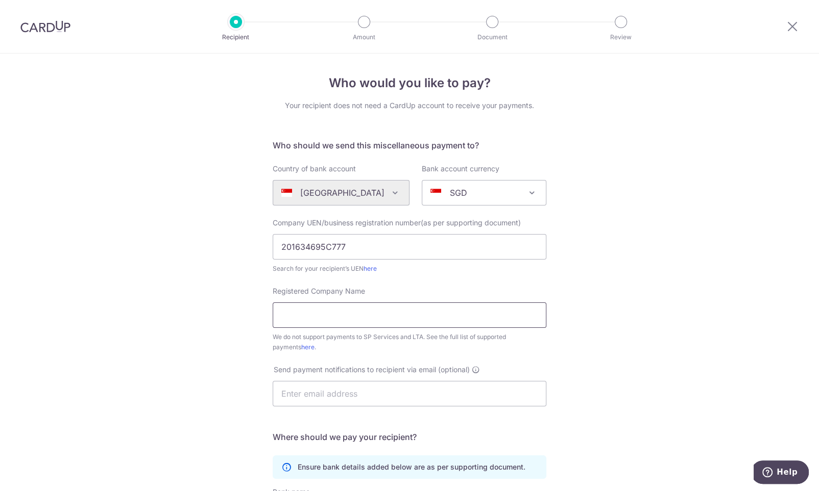
click at [332, 310] on input "Registered Company Name" at bounding box center [410, 316] width 274 height 26
click at [301, 314] on input "Registered Company Name" at bounding box center [410, 316] width 274 height 26
paste input "ES-RFID PTE LTD"
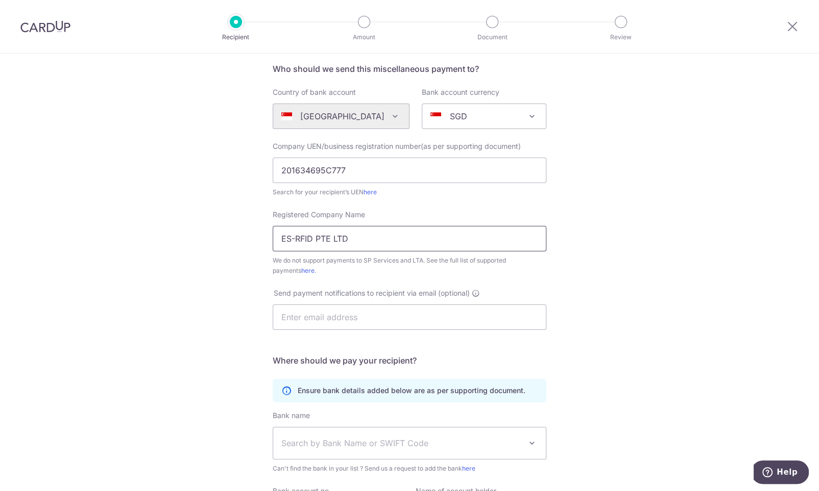
scroll to position [107, 0]
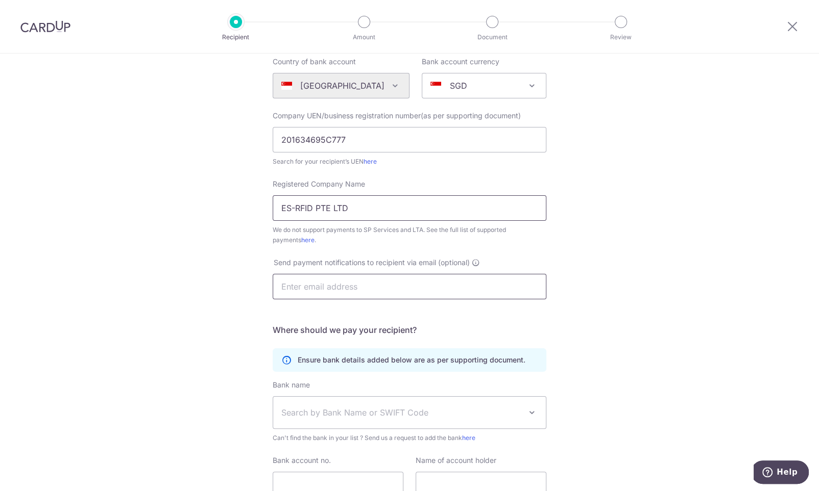
type input "ES-RFID PTE LTD"
click at [299, 288] on input "text" at bounding box center [410, 287] width 274 height 26
click at [807, 124] on div "Who would you like to pay? Your recipient does not need a CardUp account to rec…" at bounding box center [409, 262] width 819 height 633
click at [321, 280] on input "text" at bounding box center [410, 287] width 274 height 26
drag, startPoint x: 321, startPoint y: 282, endPoint x: 326, endPoint y: 283, distance: 5.2
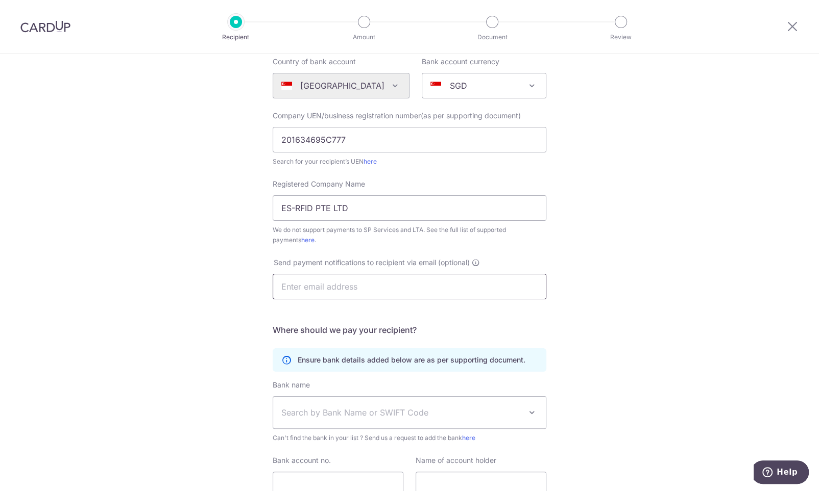
paste input "taheera@es-rfid.com"
drag, startPoint x: 367, startPoint y: 294, endPoint x: 239, endPoint y: 330, distance: 133.0
click at [367, 294] on input "taheera@es-rfid.com" at bounding box center [410, 287] width 274 height 26
click at [450, 291] on input "taheera@es-rfid.com" at bounding box center [410, 287] width 274 height 26
type input "taheera@es-rfid.com"
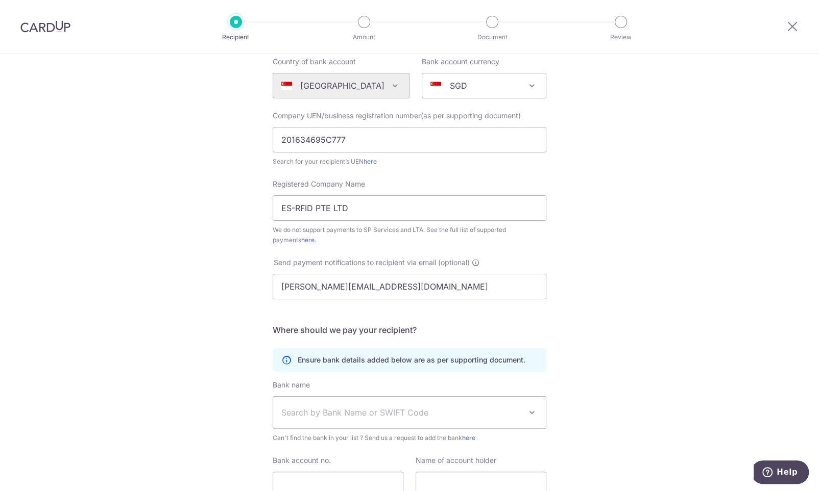
click at [212, 327] on div "Who would you like to pay? Your recipient does not need a CardUp account to rec…" at bounding box center [409, 262] width 819 height 633
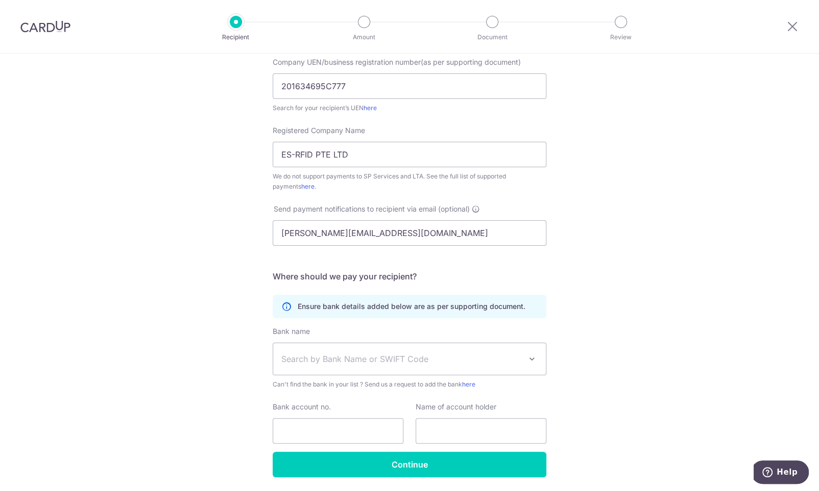
click at [352, 361] on span "Search by Bank Name or SWIFT Code" at bounding box center [401, 359] width 240 height 12
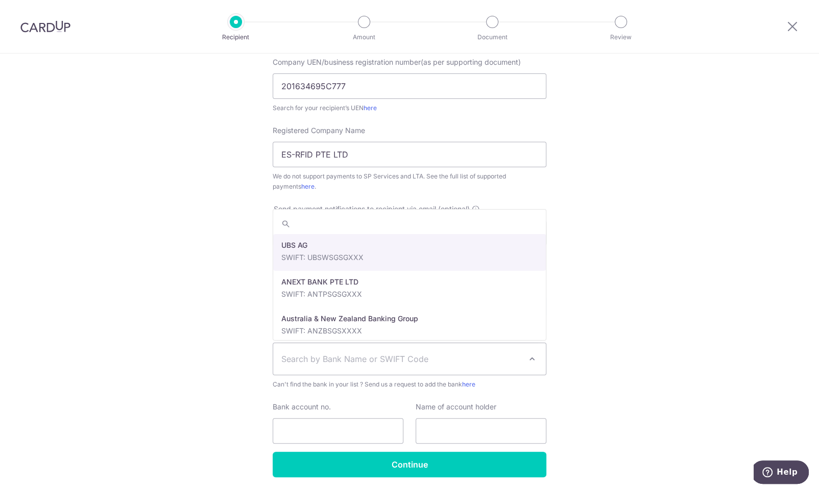
click at [348, 357] on span "Search by Bank Name or SWIFT Code" at bounding box center [401, 359] width 240 height 12
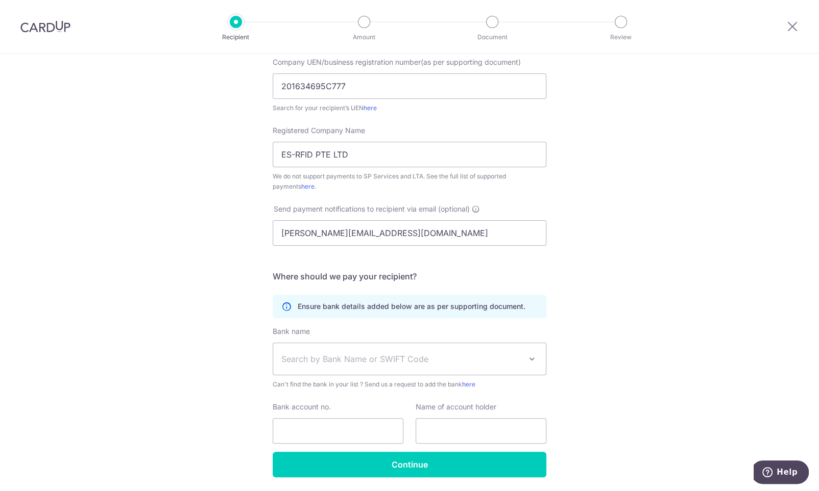
click at [336, 357] on span "Search by Bank Name or SWIFT Code" at bounding box center [401, 359] width 240 height 12
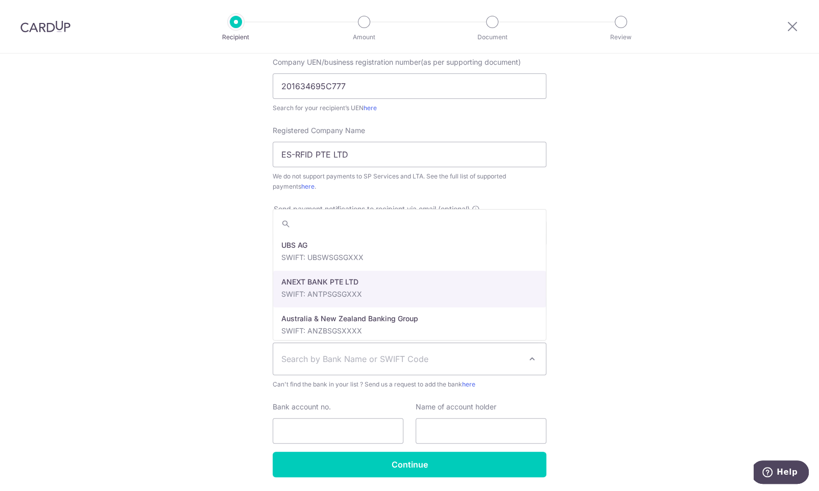
click at [334, 225] on input "search" at bounding box center [409, 224] width 273 height 20
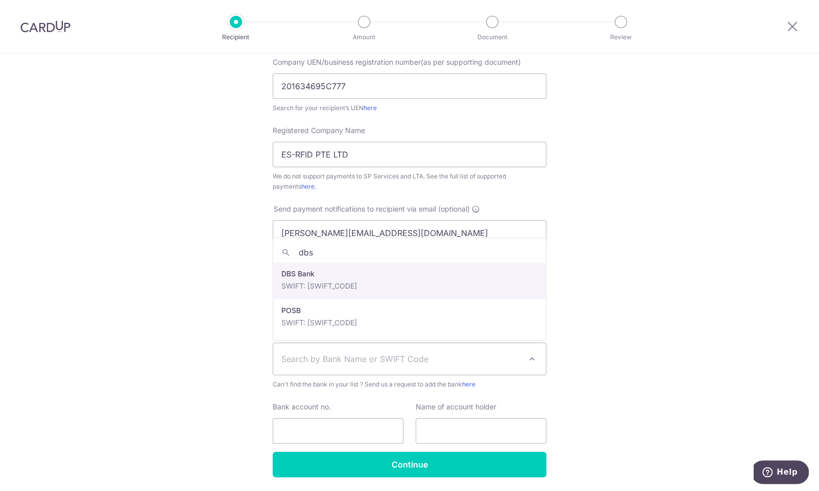
type input "dbs"
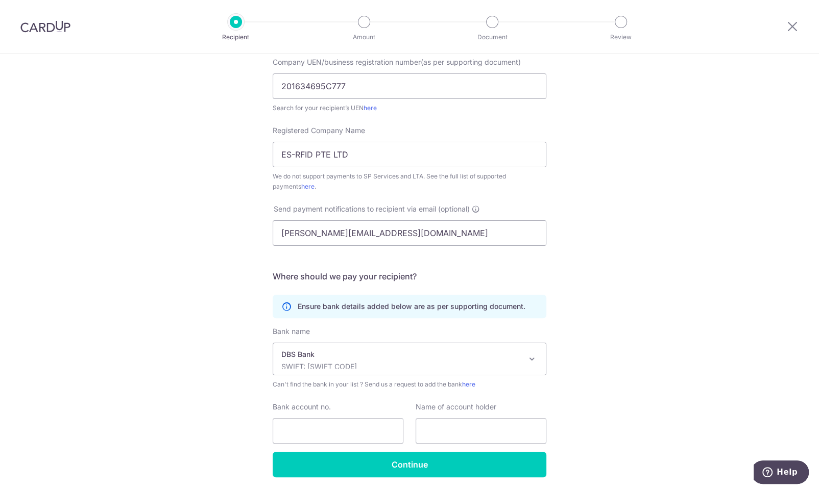
select select "6"
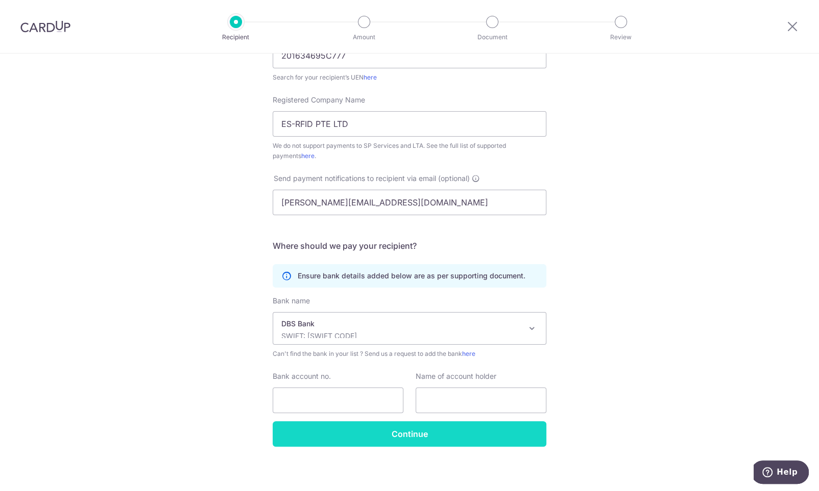
scroll to position [195, 0]
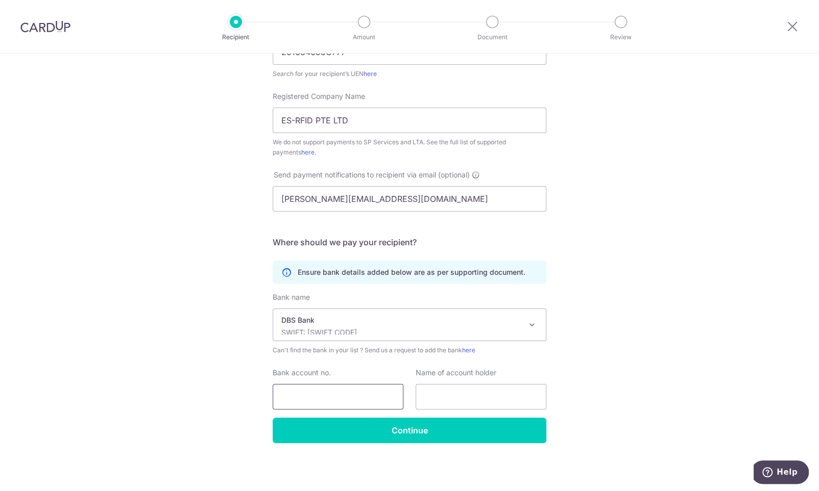
click at [322, 396] on input "Bank account no." at bounding box center [338, 397] width 131 height 26
paste input "025-905263-8"
click at [303, 399] on input "025-905263-8" at bounding box center [338, 397] width 131 height 26
click at [330, 396] on input "025905263-8" at bounding box center [338, 397] width 131 height 26
type input "0259052638"
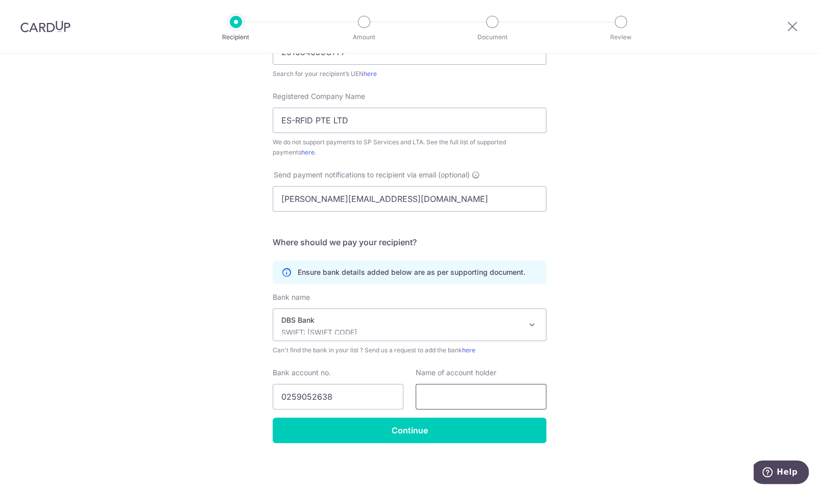
click at [425, 398] on input "text" at bounding box center [480, 397] width 131 height 26
paste input "ES-RFID PTE LTD"
drag, startPoint x: 520, startPoint y: 403, endPoint x: 593, endPoint y: 398, distance: 72.6
click at [546, 398] on input "ES-RFID PTE LTD" at bounding box center [480, 397] width 131 height 26
type input "ES-RFID PTE LTD"
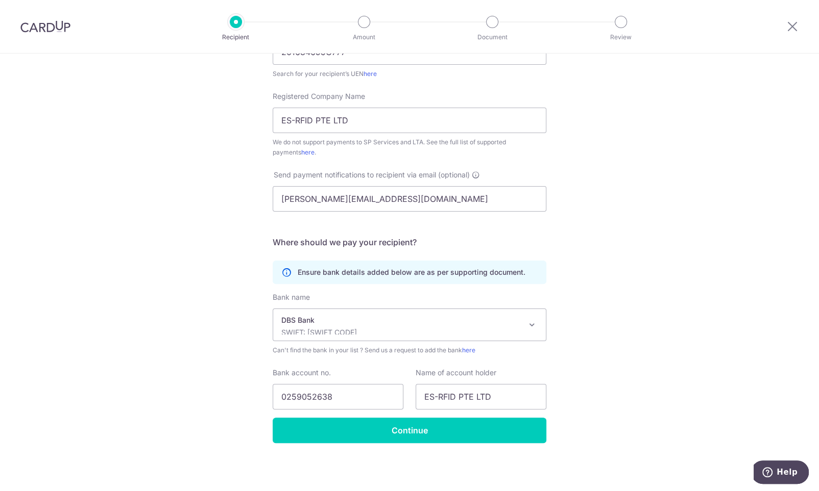
click at [633, 392] on div "Who would you like to pay? Your recipient does not need a CardUp account to rec…" at bounding box center [409, 175] width 819 height 633
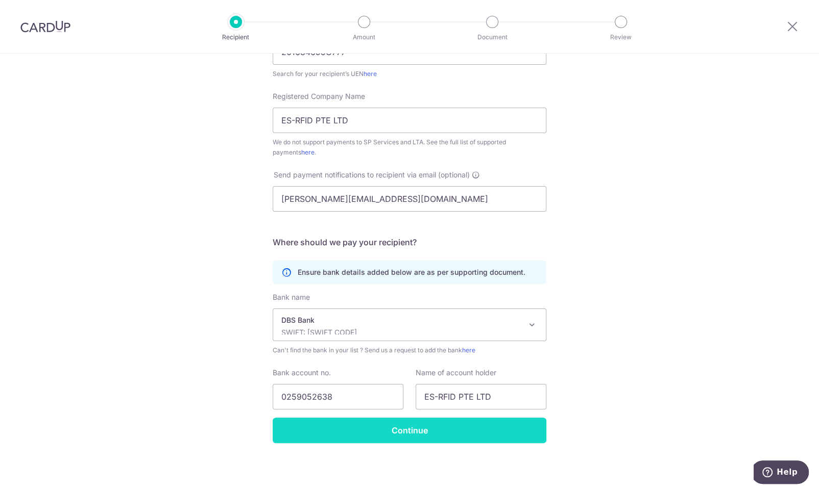
click at [376, 431] on input "Continue" at bounding box center [410, 431] width 274 height 26
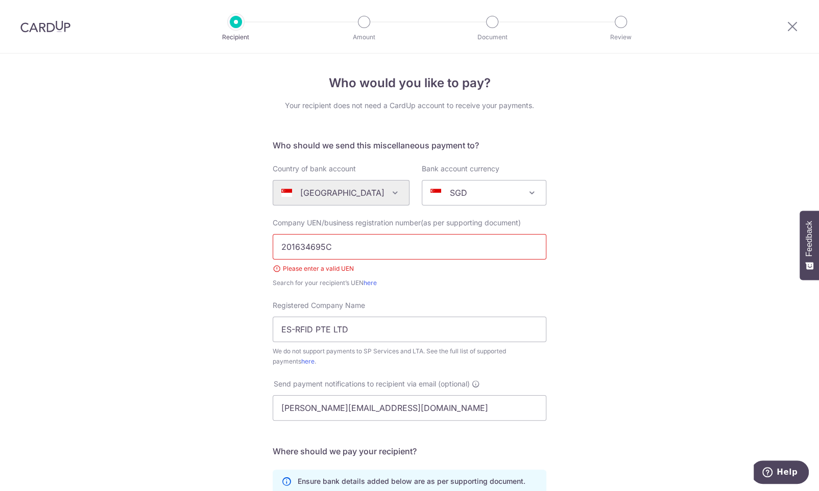
type input "201634695C"
click at [107, 236] on div "Who would you like to pay? Your recipient does not need a CardUp account to rec…" at bounding box center [409, 377] width 819 height 647
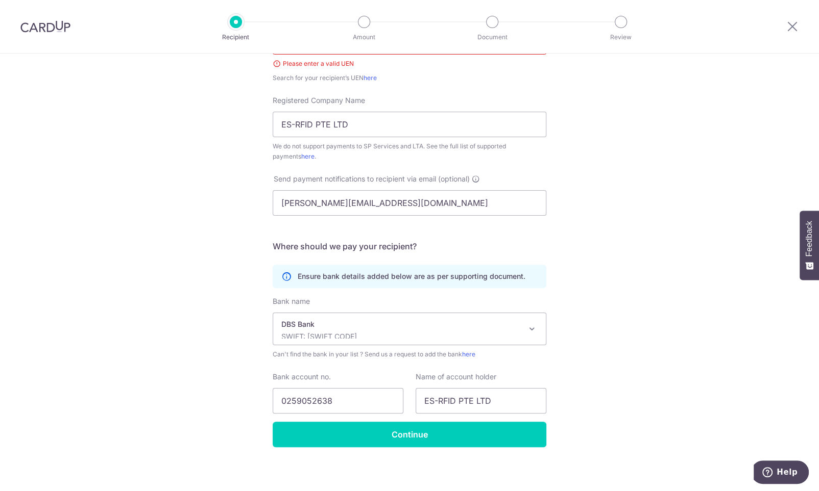
scroll to position [210, 0]
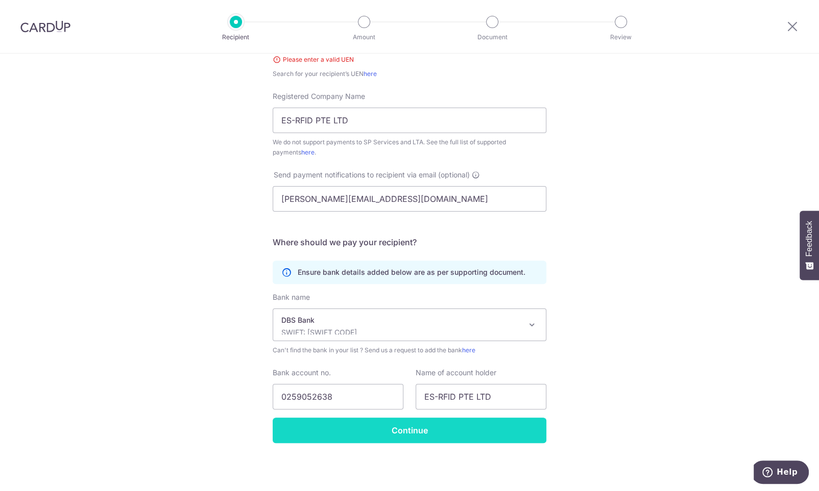
click at [438, 431] on input "Continue" at bounding box center [410, 431] width 274 height 26
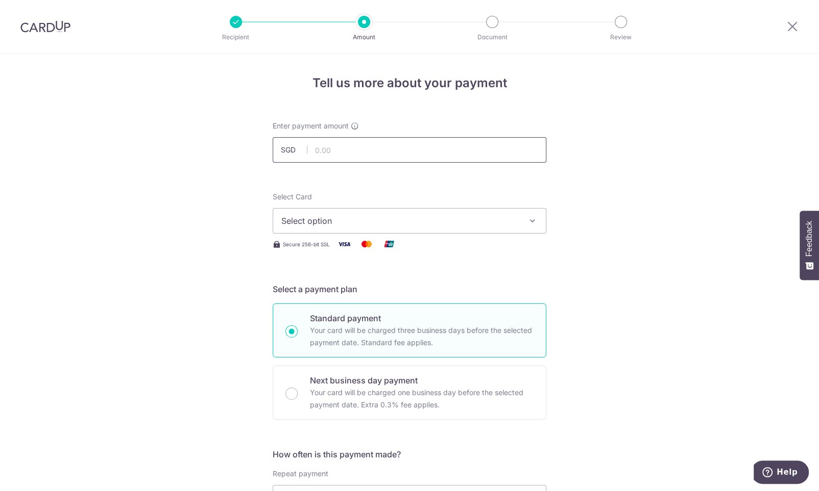
click at [324, 151] on input "text" at bounding box center [410, 150] width 274 height 26
click at [385, 146] on input "5550.00" at bounding box center [410, 150] width 274 height 26
type input "5,550.00"
click at [324, 221] on span "Select option" at bounding box center [400, 221] width 238 height 12
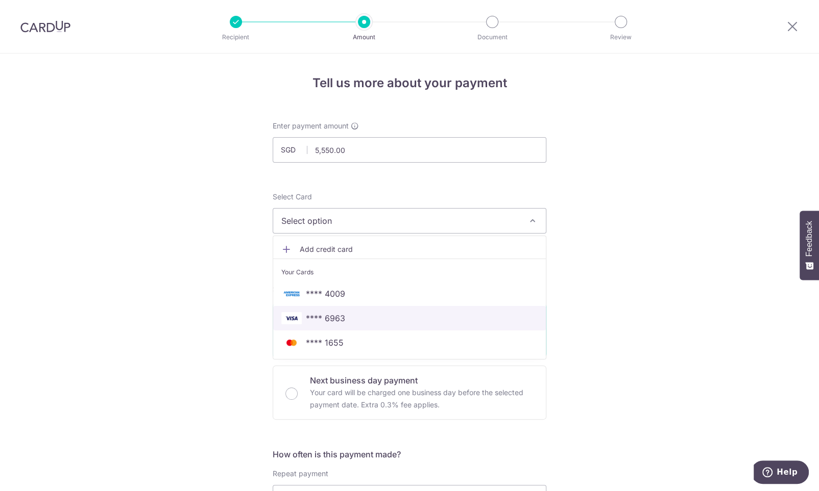
click at [341, 319] on span "**** 6963" at bounding box center [325, 318] width 39 height 12
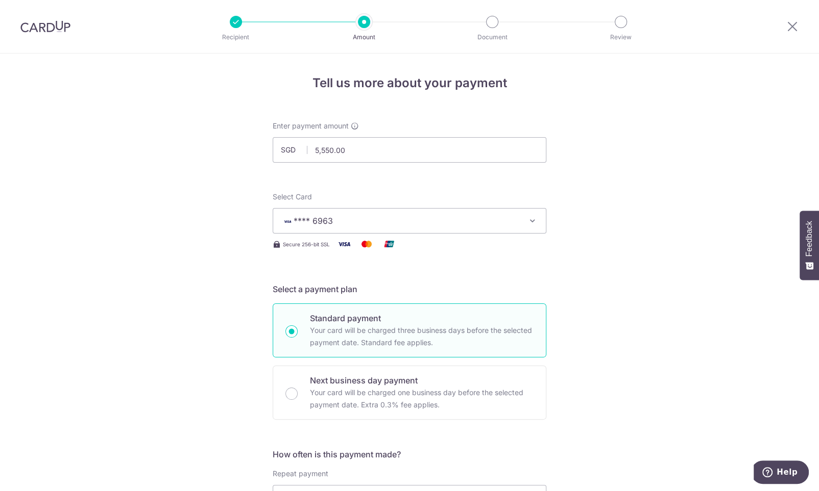
click at [298, 332] on div "Standard payment Your card will be charged three business days before the selec…" at bounding box center [410, 331] width 274 height 54
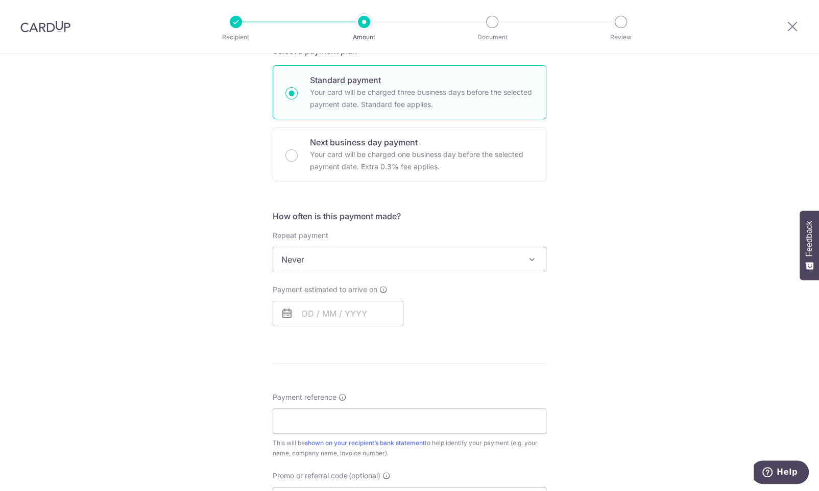
scroll to position [268, 0]
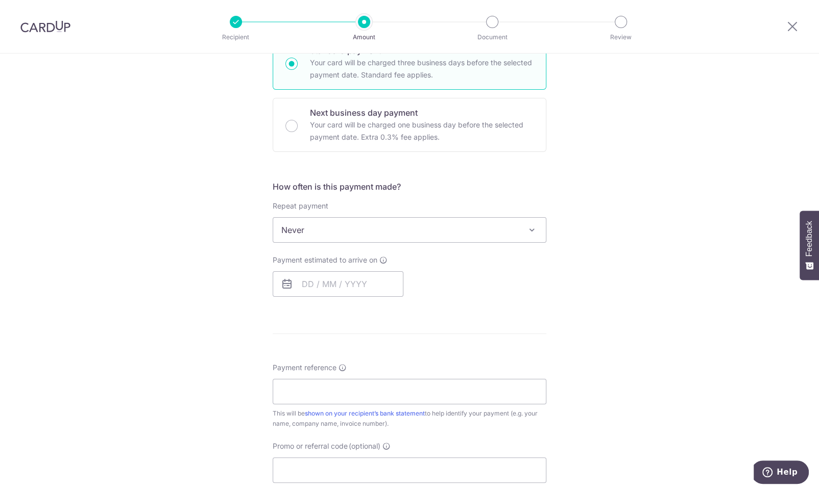
click at [330, 272] on div "Payment estimated to arrive on Your card will be charged on for the first payme…" at bounding box center [338, 276] width 131 height 42
click at [322, 287] on input "text" at bounding box center [338, 285] width 131 height 26
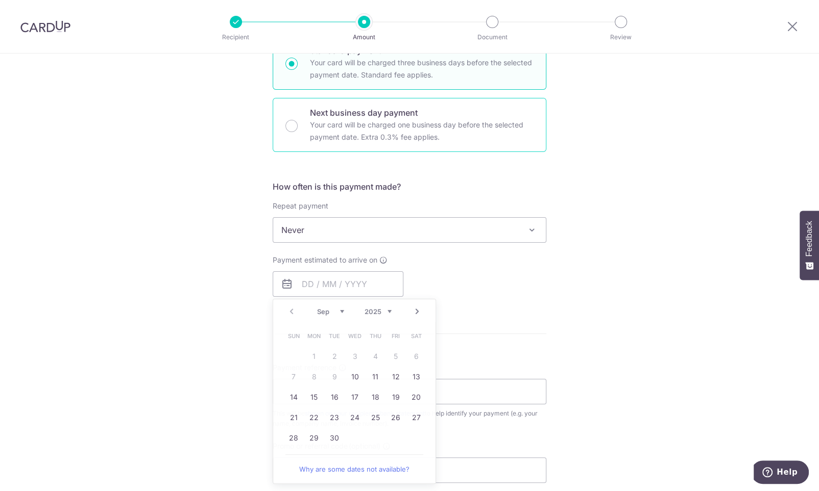
click at [302, 123] on div "Next business day payment Your card will be charged one business day before the…" at bounding box center [410, 125] width 274 height 54
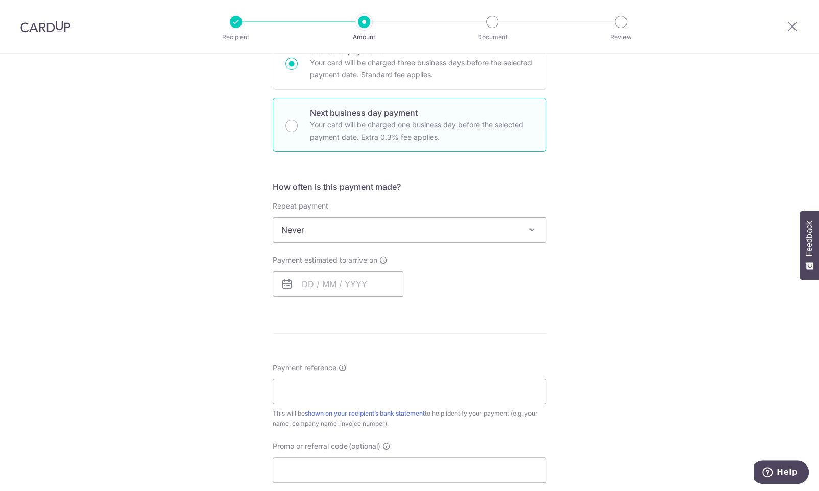
radio input "false"
radio input "true"
click at [366, 289] on input "text" at bounding box center [338, 285] width 131 height 26
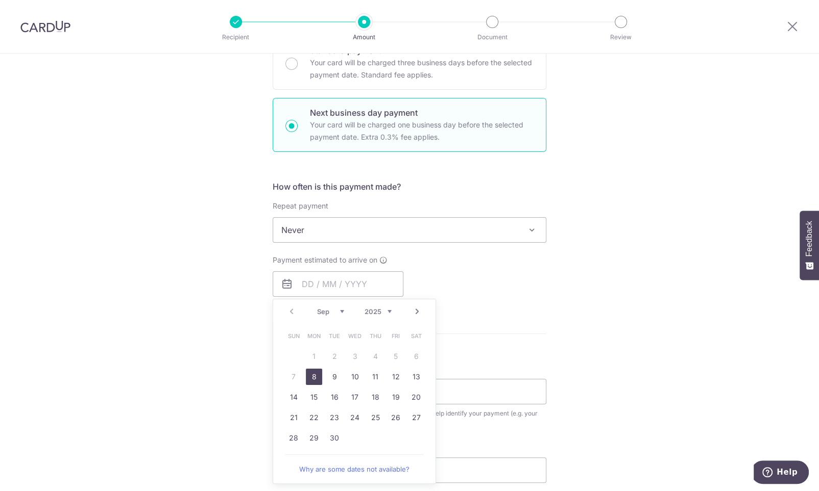
click at [315, 382] on link "8" at bounding box center [314, 377] width 16 height 16
type input "[DATE]"
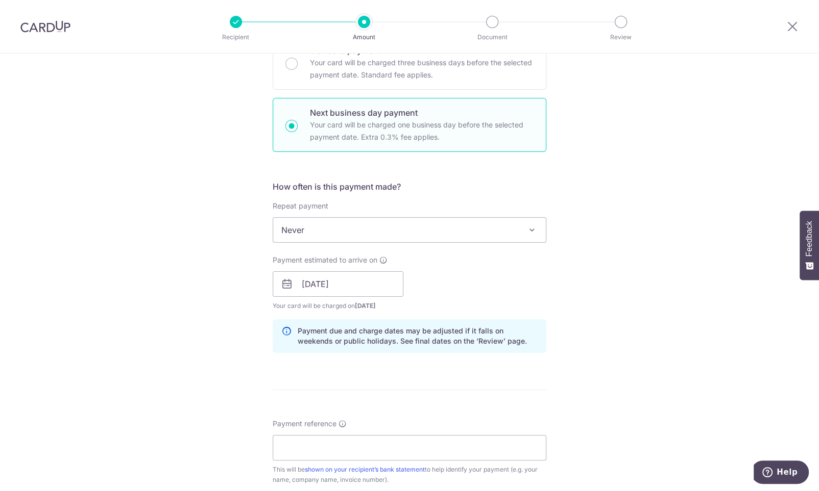
click at [619, 354] on div "Tell us more about your payment Enter payment amount SGD 5,550.00 5550.00 Recip…" at bounding box center [409, 293] width 819 height 1015
click at [530, 293] on div "Payment estimated to arrive on [DATE] Prev Next Sep Oct Nov [DATE] 2026 2027 20…" at bounding box center [409, 283] width 286 height 56
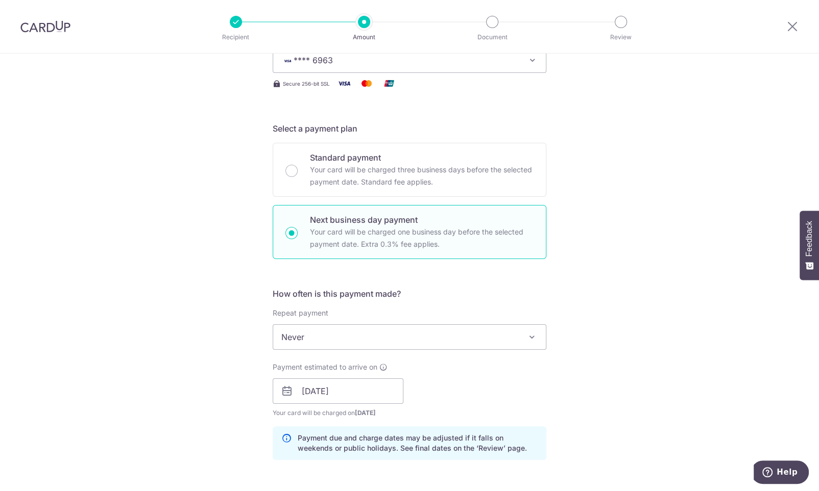
scroll to position [375, 0]
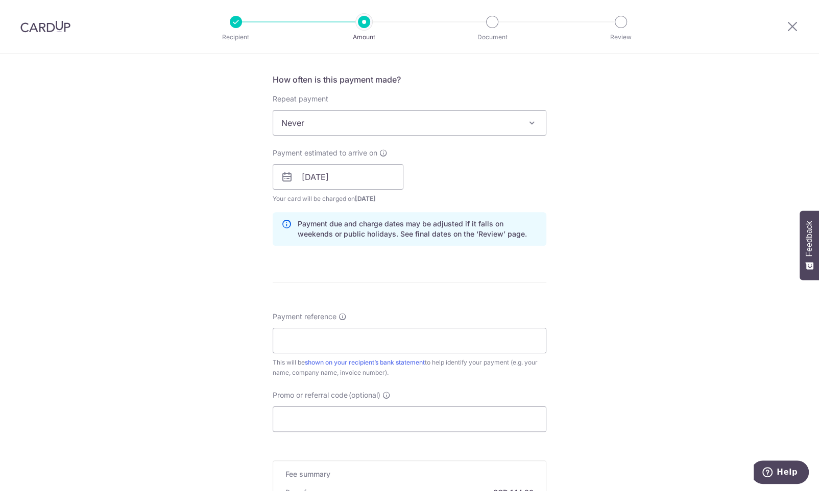
click at [482, 214] on div "Payment due and charge dates may be adjusted if it falls on weekends or public …" at bounding box center [410, 229] width 274 height 34
click at [431, 230] on p "Payment due and charge dates may be adjusted if it falls on weekends or public …" at bounding box center [418, 229] width 240 height 20
click at [337, 348] on input "Payment reference" at bounding box center [410, 341] width 274 height 26
click at [360, 337] on input "Payment reference" at bounding box center [410, 341] width 274 height 26
click at [367, 337] on input "Payment reference" at bounding box center [410, 341] width 274 height 26
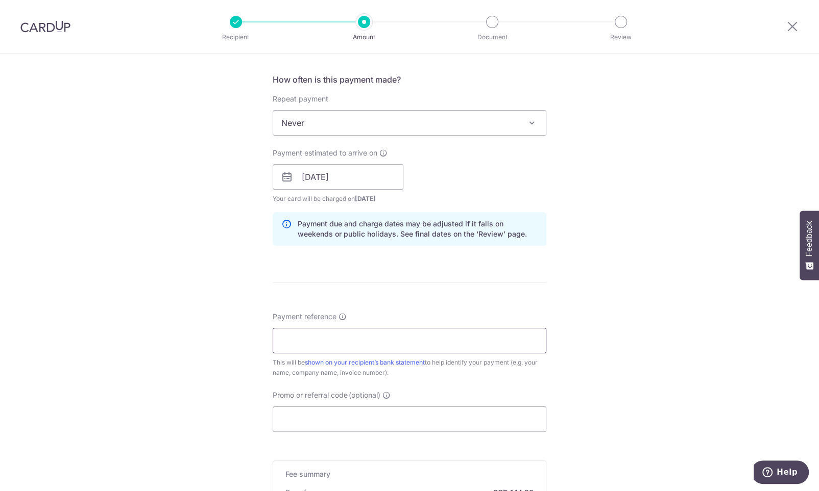
click at [369, 342] on input "Payment reference" at bounding box center [410, 341] width 274 height 26
paste input "0809/LEEGUOZHENG/004"
type input "TAX INV REF 0809/LEEGUOZHENG/004"
click at [462, 283] on form "Enter payment amount SGD 5,550.00 5550.00 Recipient added successfully! Select …" at bounding box center [410, 195] width 274 height 899
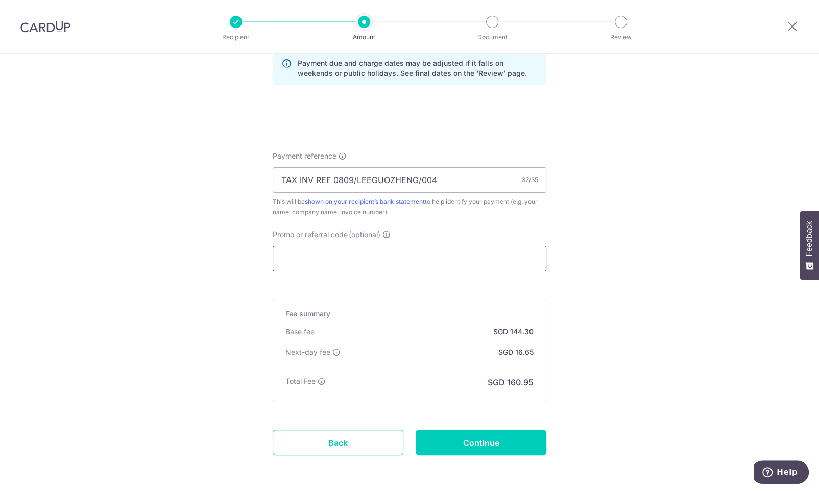
click at [309, 264] on input "Promo or referral code (optional)" at bounding box center [410, 259] width 274 height 26
drag, startPoint x: 331, startPoint y: 250, endPoint x: 308, endPoint y: 256, distance: 23.6
paste input "OCBC195"
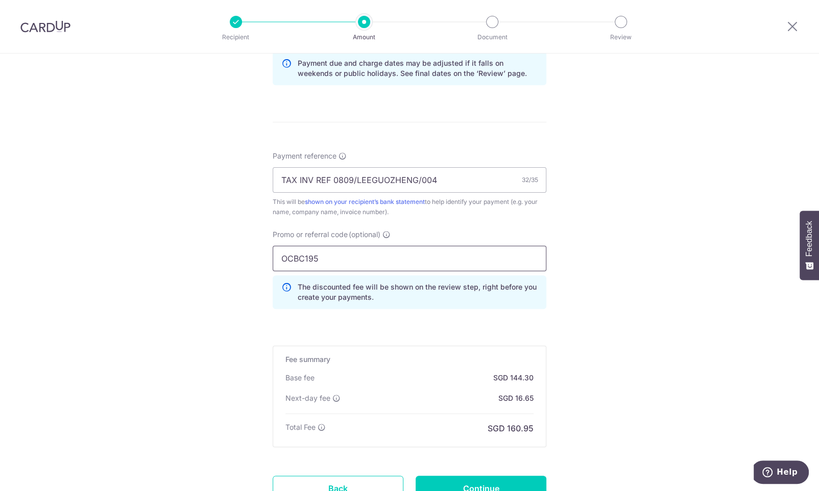
type input "OCBC195"
click at [597, 306] on div "Tell us more about your payment Enter payment amount SGD 5,550.00 5550.00 Recip…" at bounding box center [409, 48] width 819 height 1061
click at [597, 393] on div "Tell us more about your payment Enter payment amount SGD 5,550.00 5550.00 Recip…" at bounding box center [409, 48] width 819 height 1061
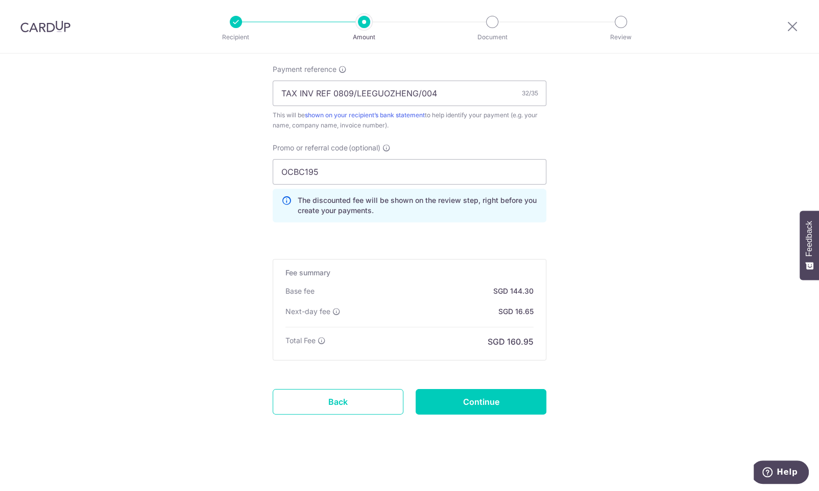
click at [470, 403] on input "Continue" at bounding box center [480, 402] width 131 height 26
type input "Create Schedule"
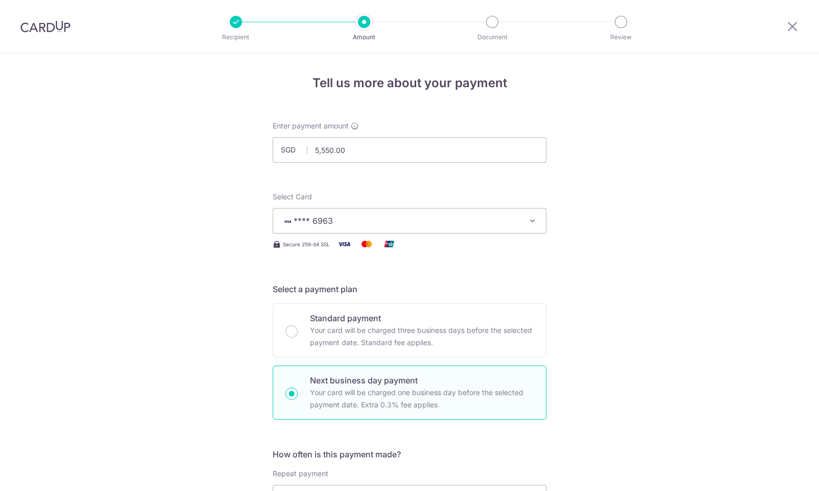
scroll to position [478, 0]
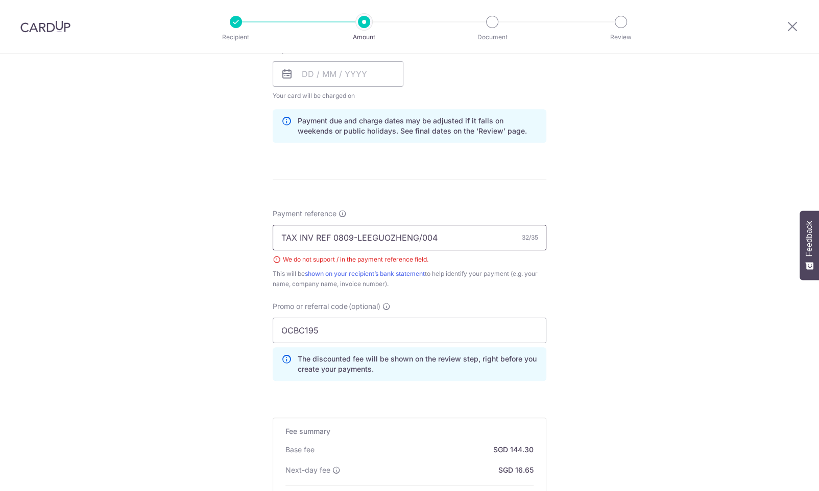
click at [424, 234] on input "TAX INV REF 0809-LEEGUOZHENG/004" at bounding box center [410, 238] width 274 height 26
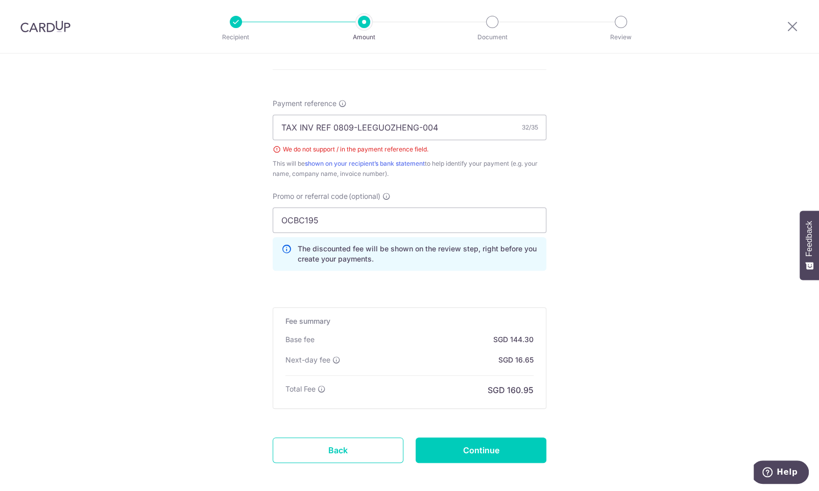
scroll to position [639, 0]
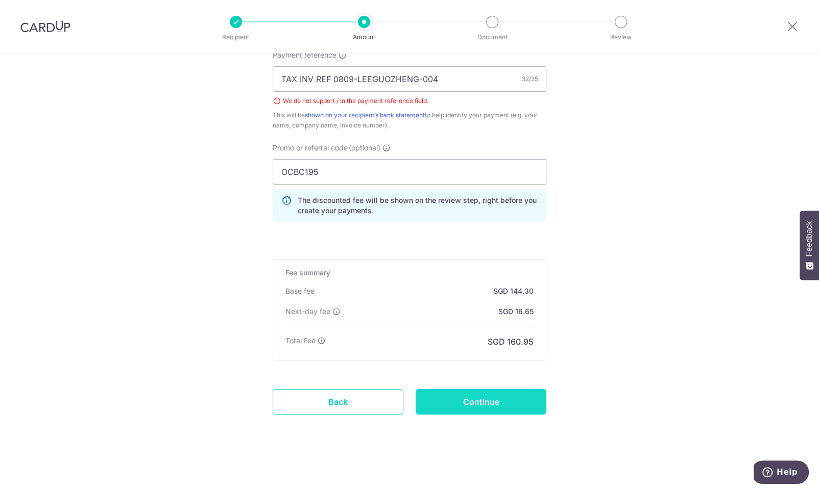
type input "TAX INV REF 0809-LEEGUOZHENG-004"
click at [488, 405] on input "Continue" at bounding box center [480, 402] width 131 height 26
type input "Create Schedule"
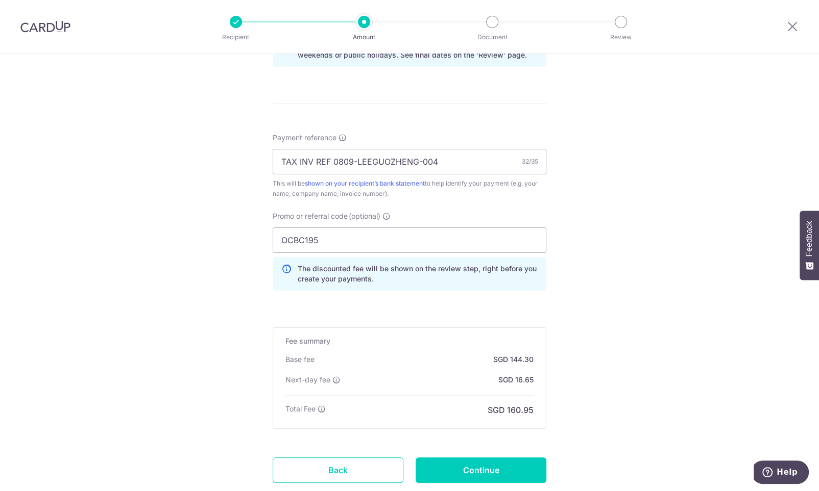
scroll to position [589, 0]
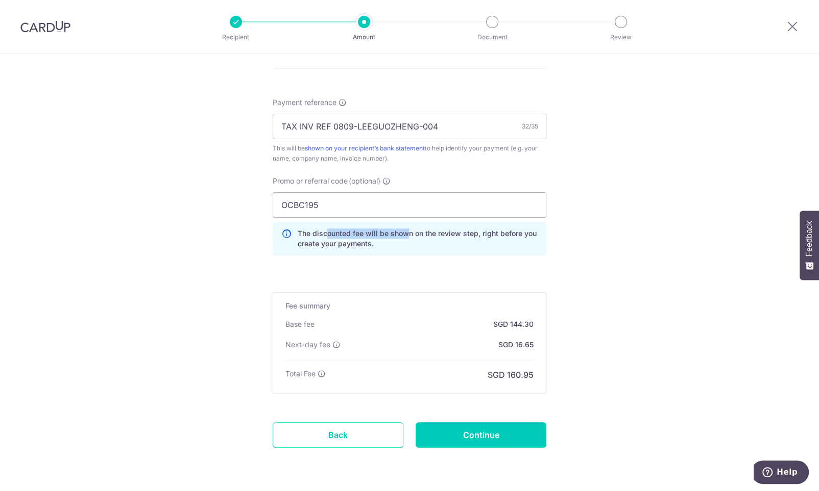
drag, startPoint x: 344, startPoint y: 231, endPoint x: 405, endPoint y: 239, distance: 61.7
click at [405, 239] on p "The discounted fee will be shown on the review step, right before you create yo…" at bounding box center [418, 239] width 240 height 20
click at [385, 242] on p "The discounted fee will be shown on the review step, right before you create yo…" at bounding box center [418, 239] width 240 height 20
click at [476, 429] on input "Continue" at bounding box center [480, 436] width 131 height 26
type input "Create Schedule"
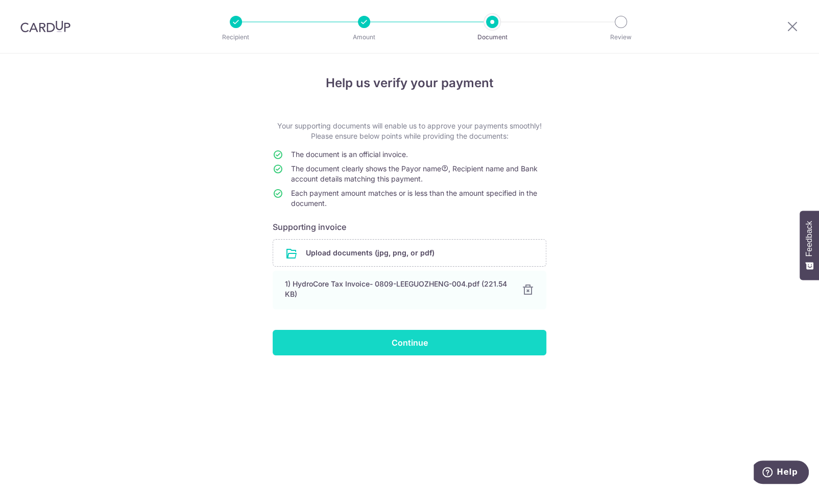
click at [371, 342] on input "Continue" at bounding box center [410, 343] width 274 height 26
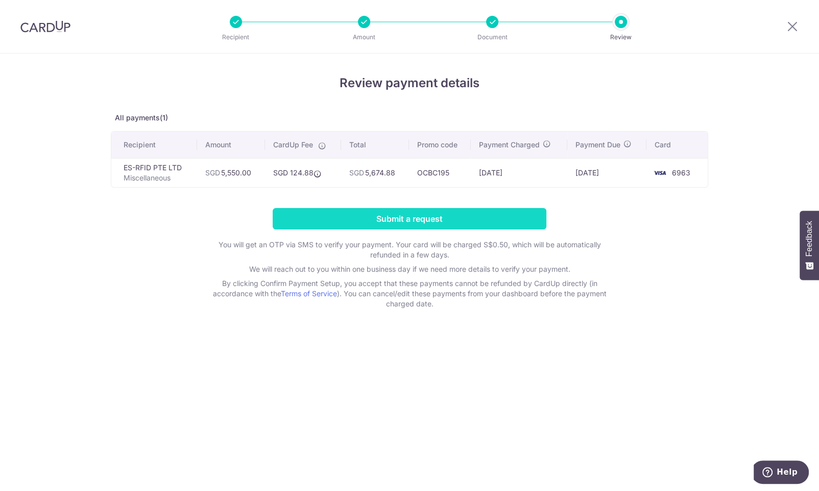
click at [497, 220] on input "Submit a request" at bounding box center [410, 218] width 274 height 21
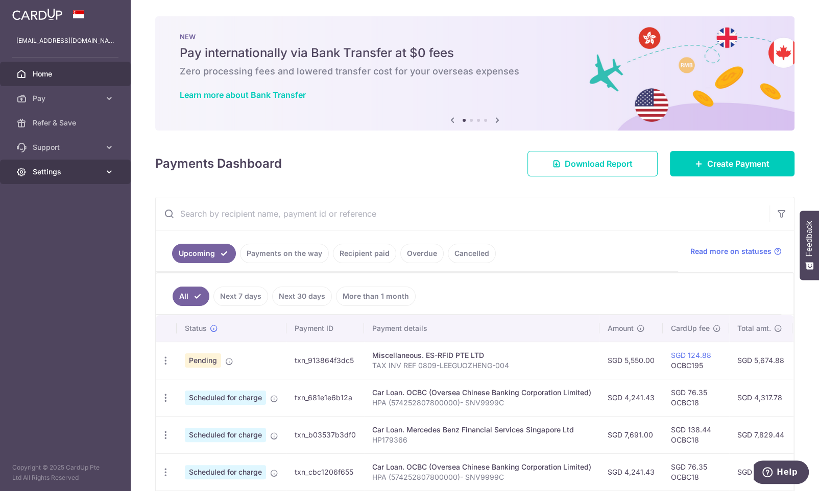
click at [102, 178] on link "Settings" at bounding box center [65, 172] width 131 height 24
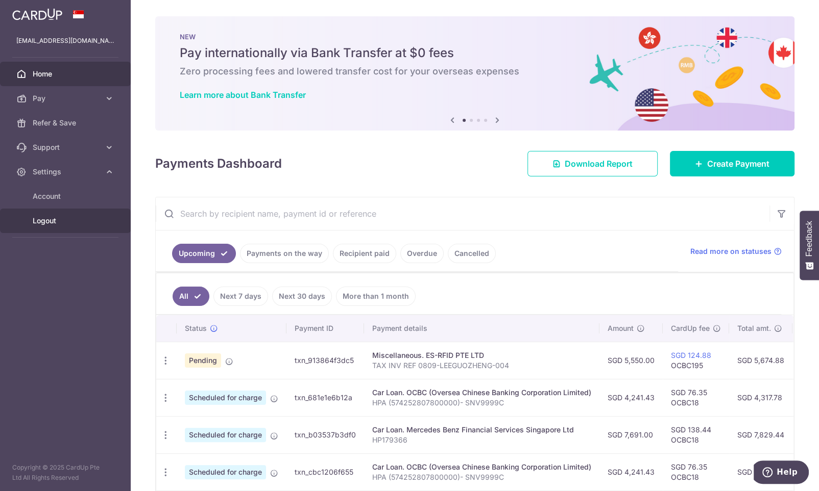
click at [45, 220] on span "Logout" at bounding box center [66, 221] width 67 height 10
